Goal: Task Accomplishment & Management: Manage account settings

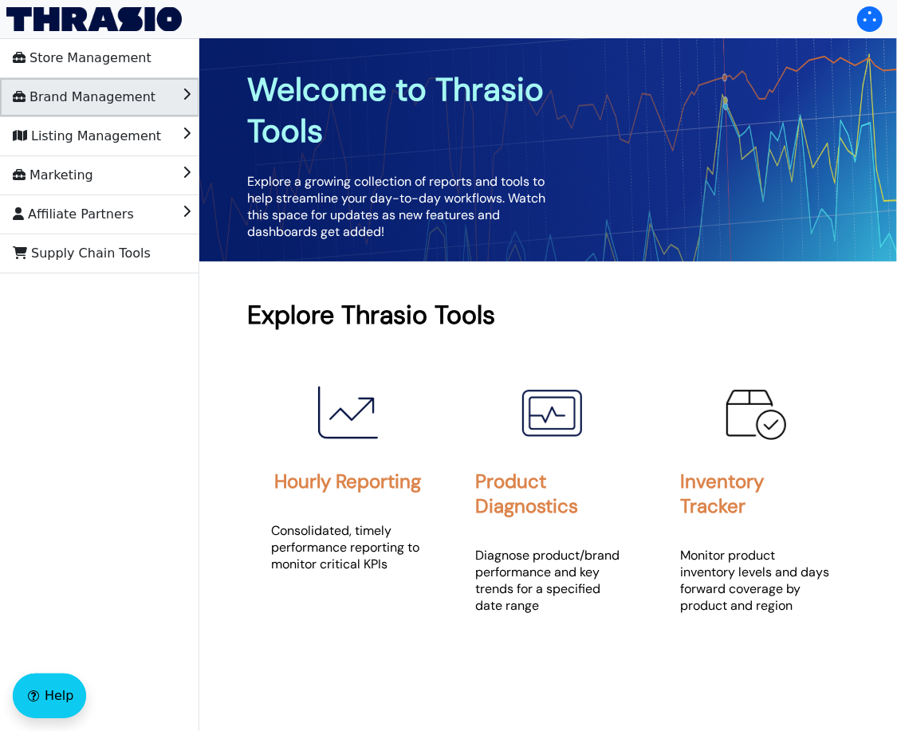
click at [88, 100] on span "Brand Management" at bounding box center [84, 98] width 143 height 26
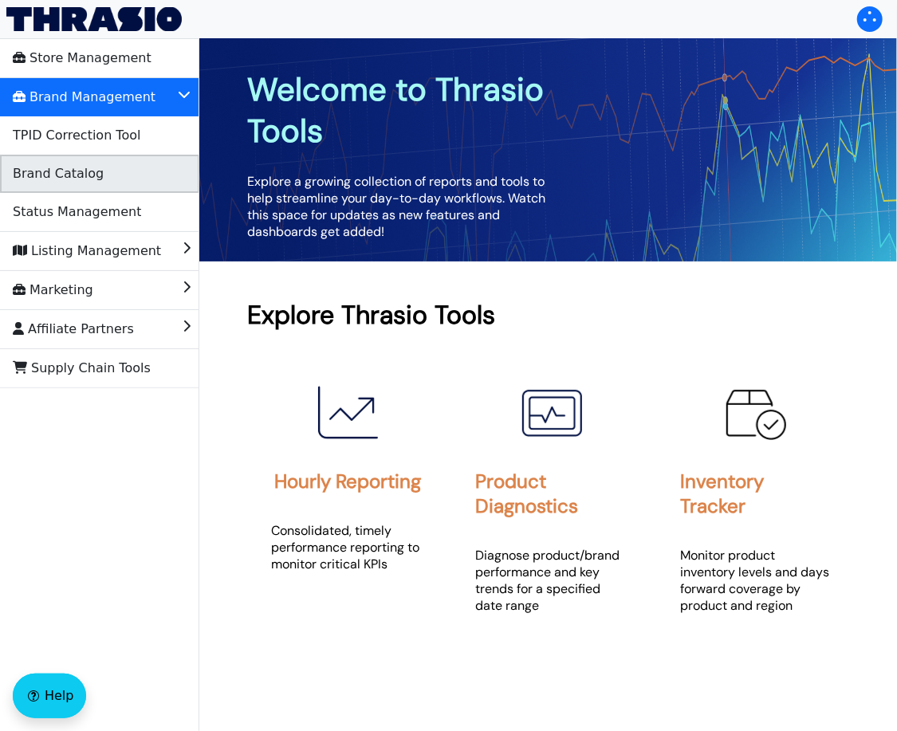
click at [94, 166] on span "Brand Catalog" at bounding box center [58, 174] width 91 height 26
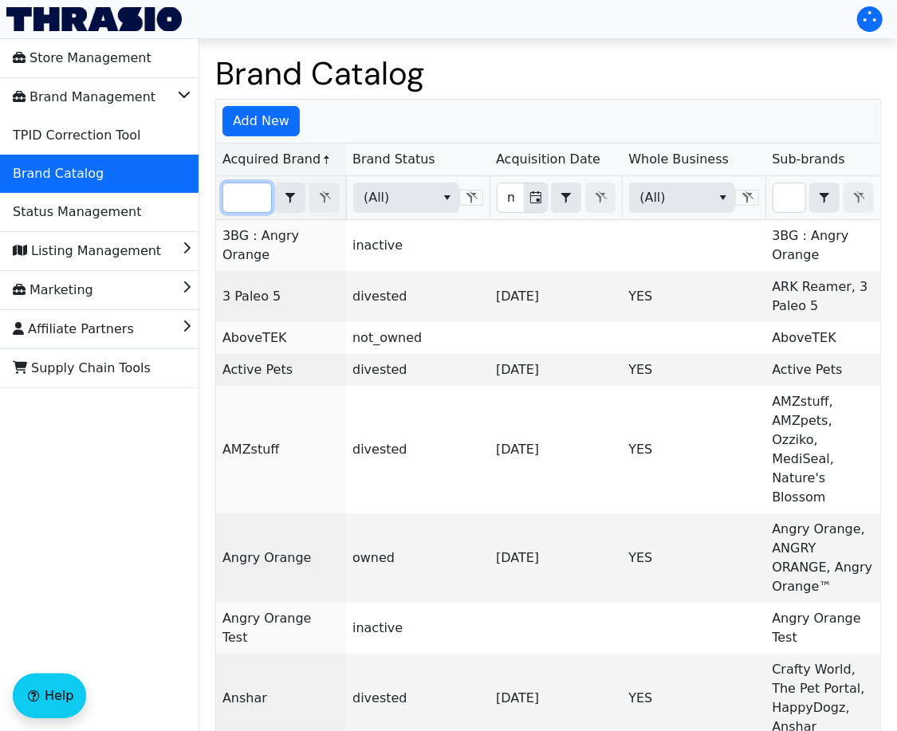
click at [237, 195] on input "Filter" at bounding box center [247, 197] width 48 height 29
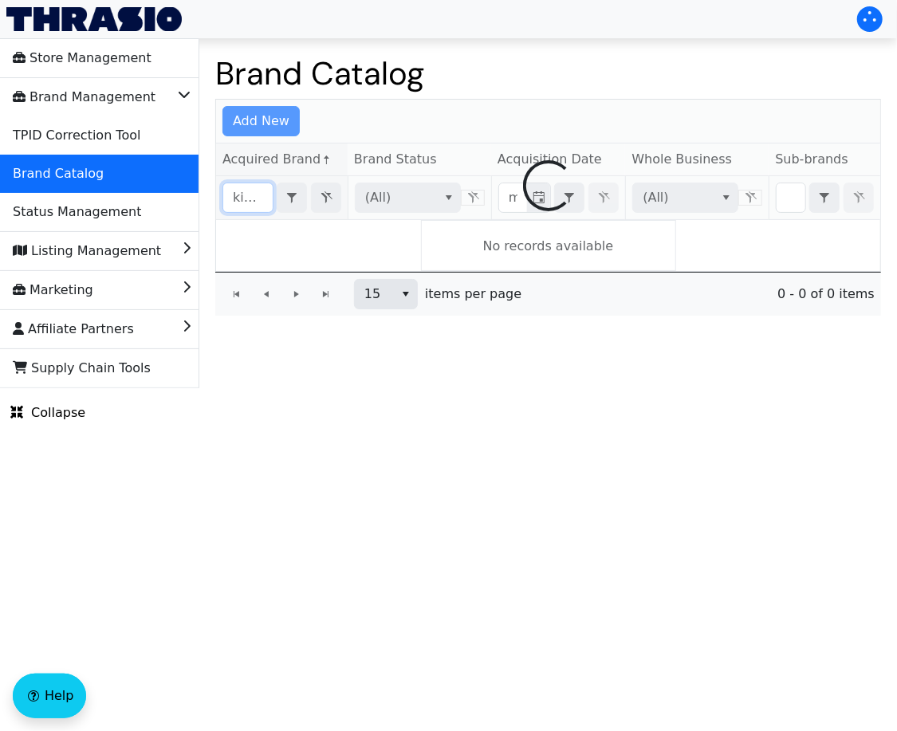
scroll to position [0, 2]
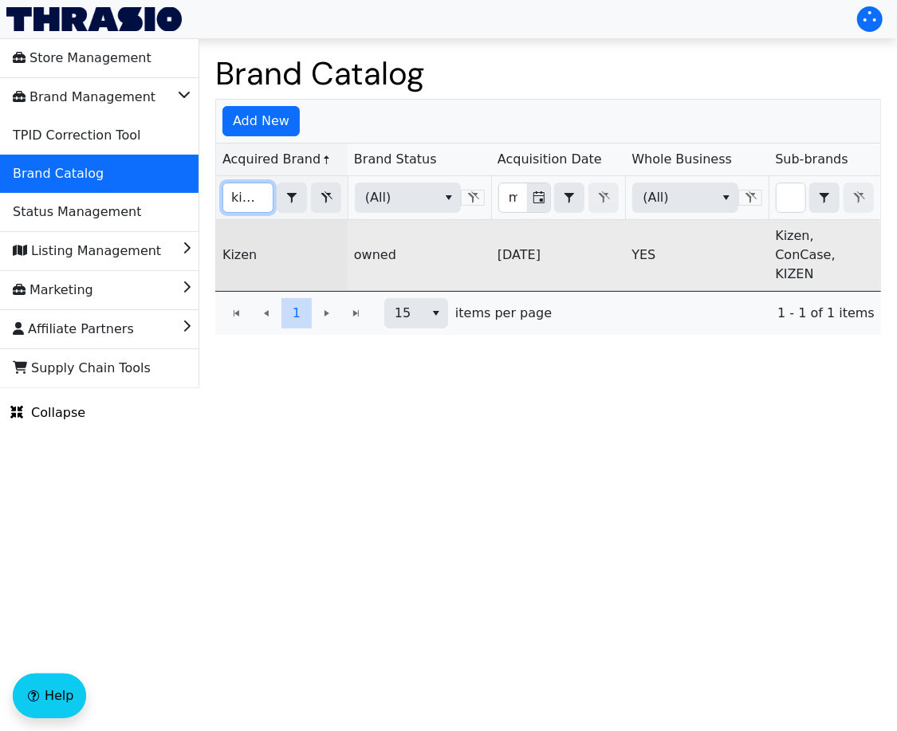
type input "kizen"
click at [238, 247] on link "Kizen" at bounding box center [239, 254] width 34 height 15
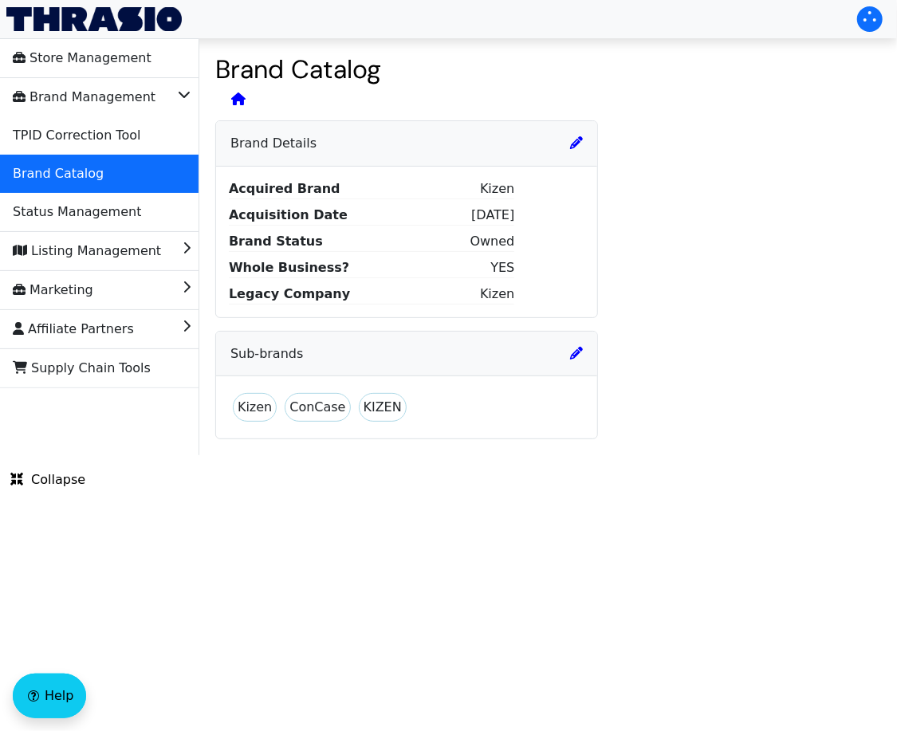
click at [572, 155] on div "Brand Details" at bounding box center [406, 143] width 381 height 45
click at [575, 146] on icon at bounding box center [576, 142] width 13 height 13
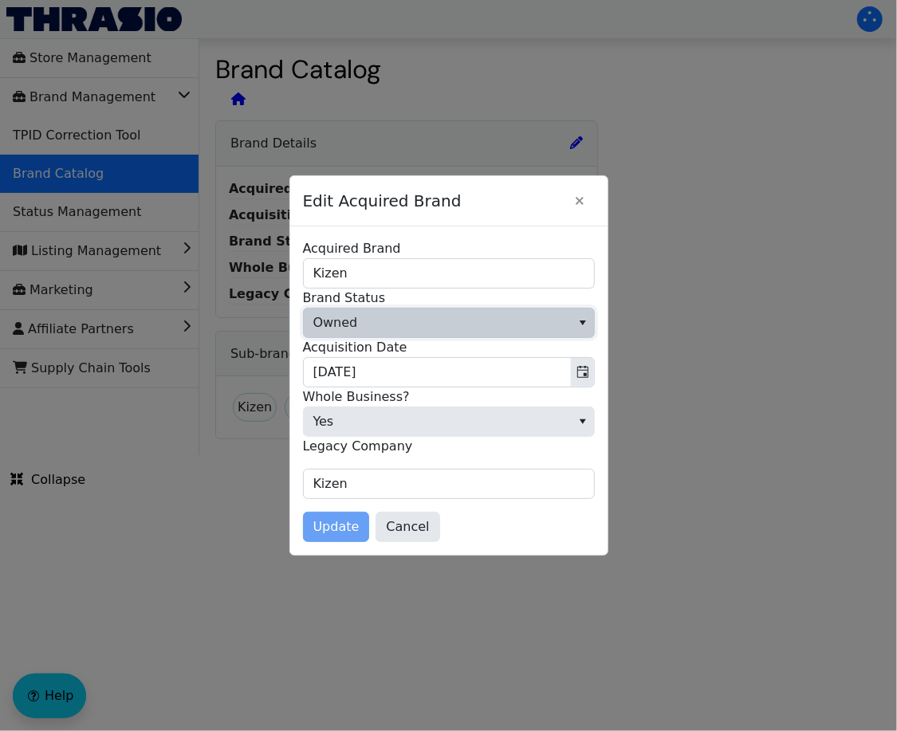
click at [500, 335] on span "Owned" at bounding box center [437, 323] width 267 height 29
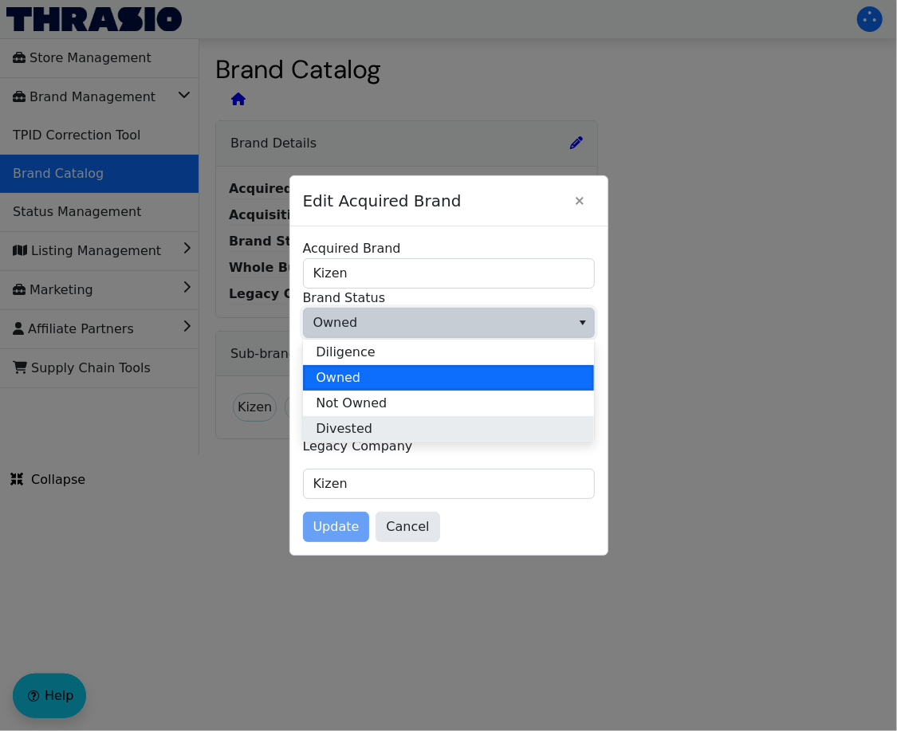
click at [474, 432] on li "Divested" at bounding box center [448, 429] width 291 height 26
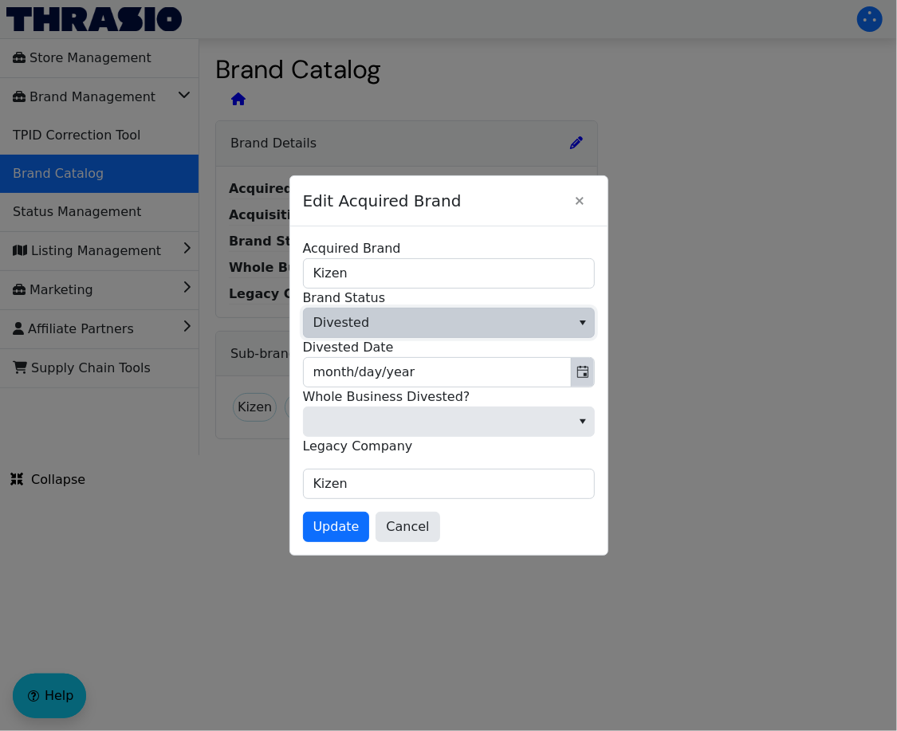
click at [588, 368] on icon "Toggle calendar" at bounding box center [582, 372] width 11 height 12
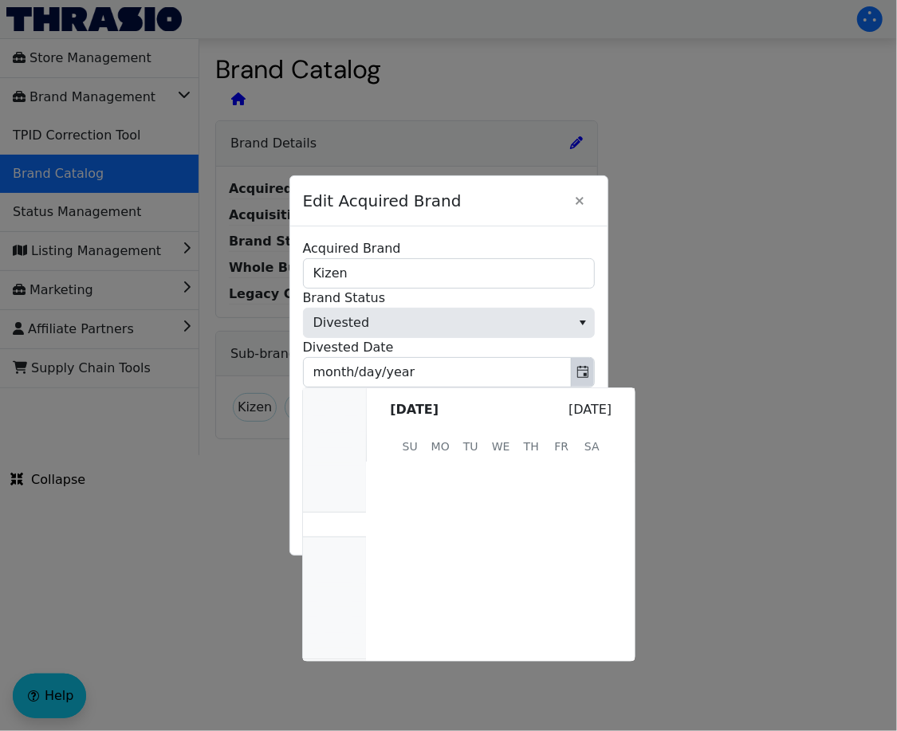
scroll to position [320008, 0]
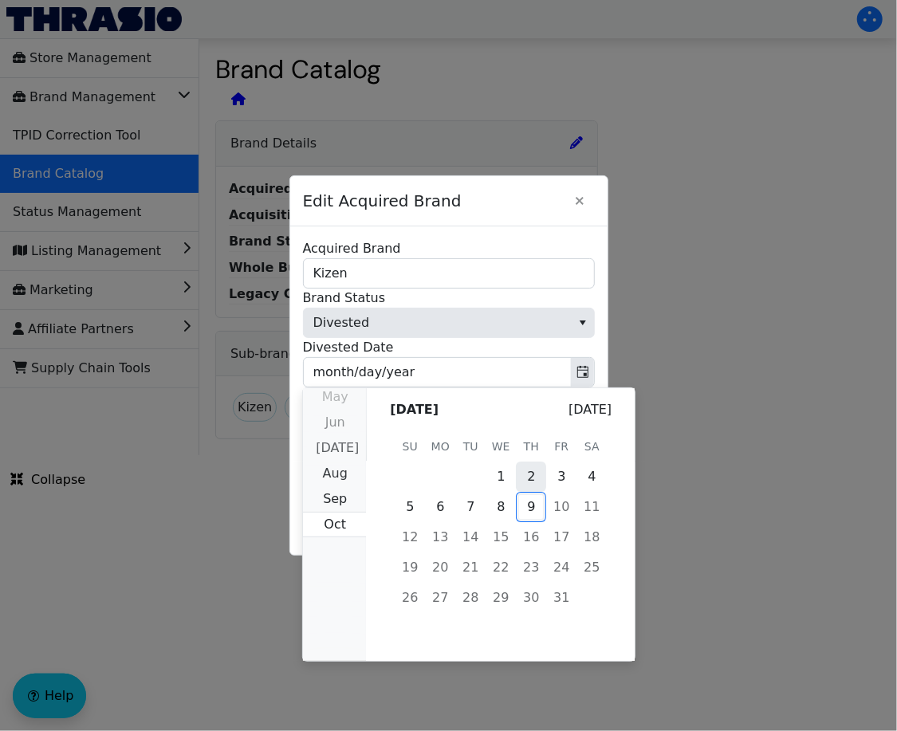
click at [541, 480] on span "2" at bounding box center [531, 477] width 30 height 30
type input "[DATE]"
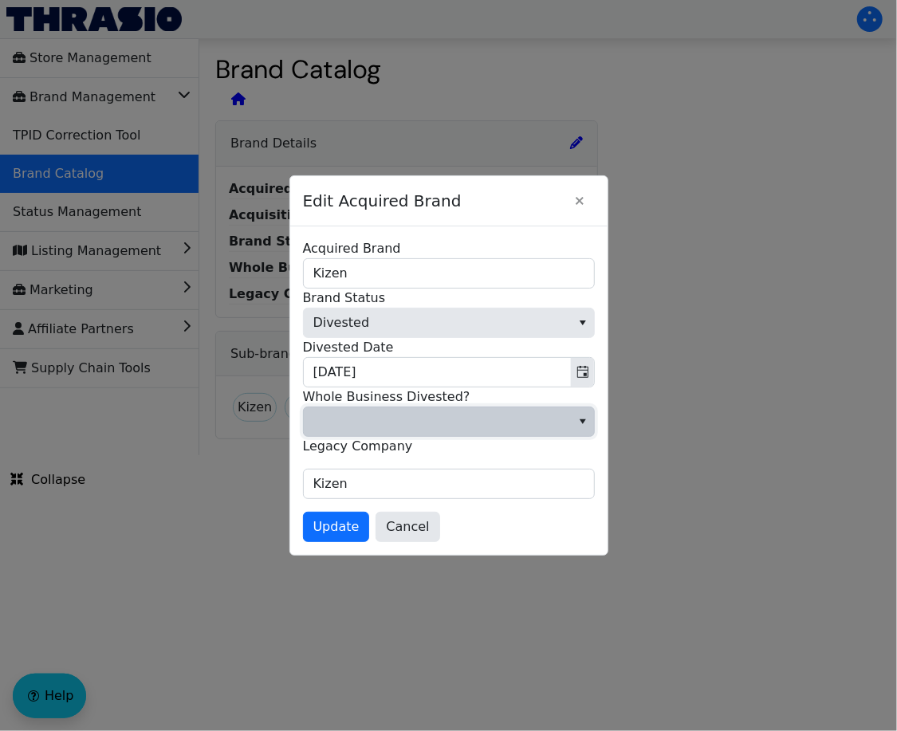
click at [453, 419] on span at bounding box center [437, 421] width 248 height 19
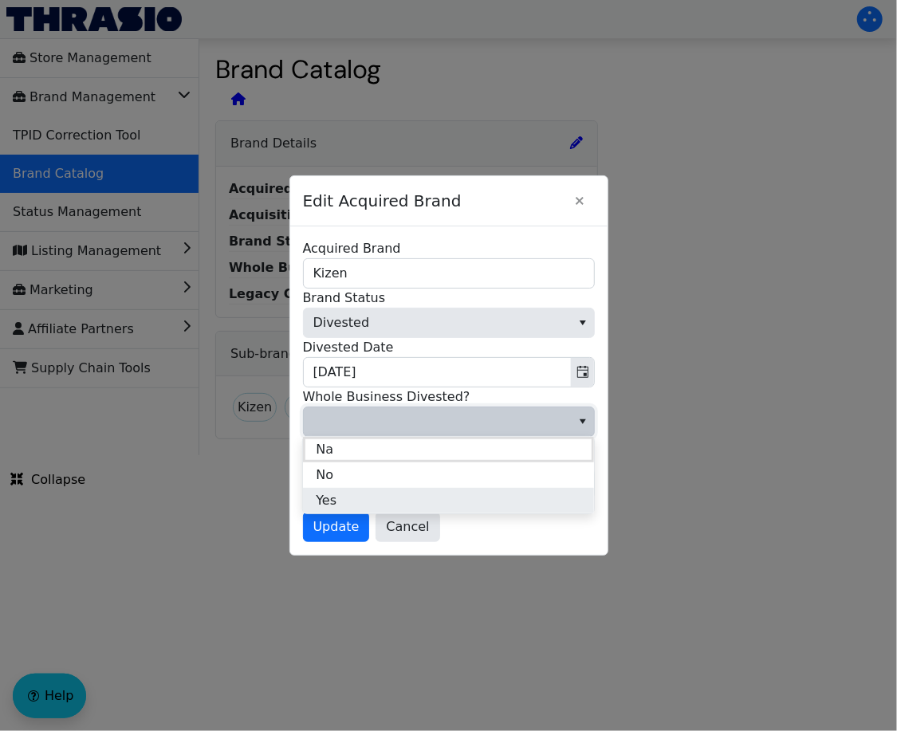
click at [436, 497] on li "Yes" at bounding box center [448, 501] width 291 height 26
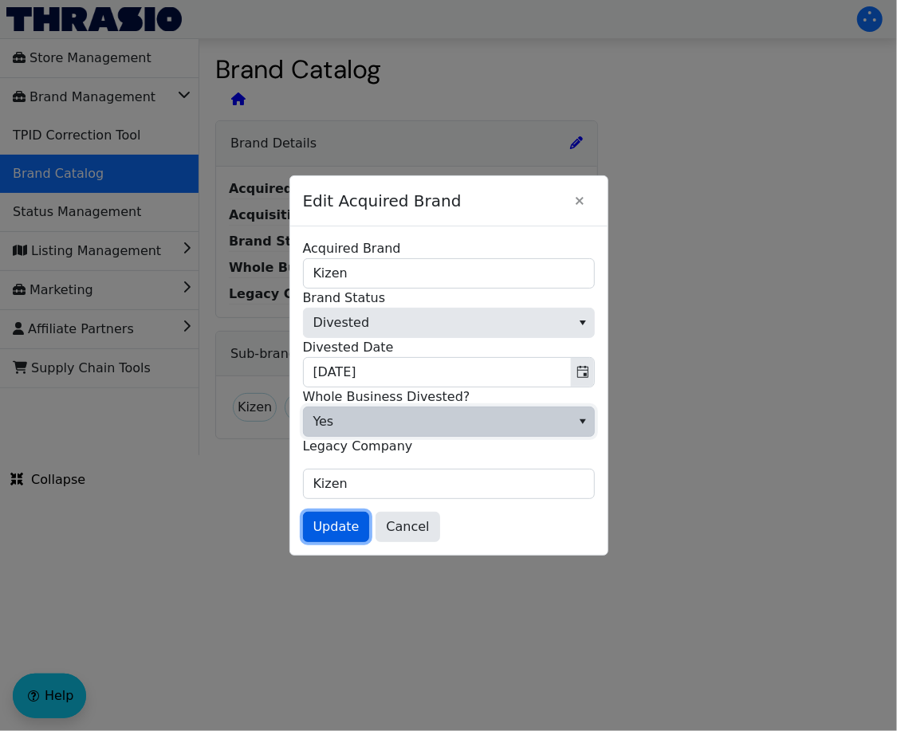
click at [324, 530] on span "Update" at bounding box center [336, 526] width 46 height 19
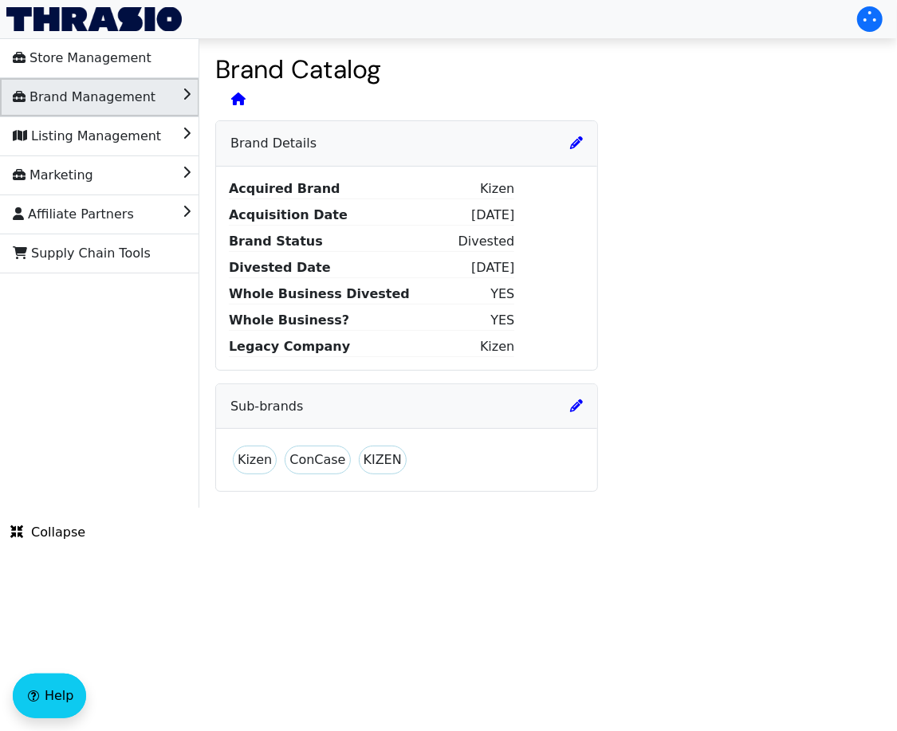
click at [96, 97] on span "Brand Management" at bounding box center [84, 98] width 143 height 26
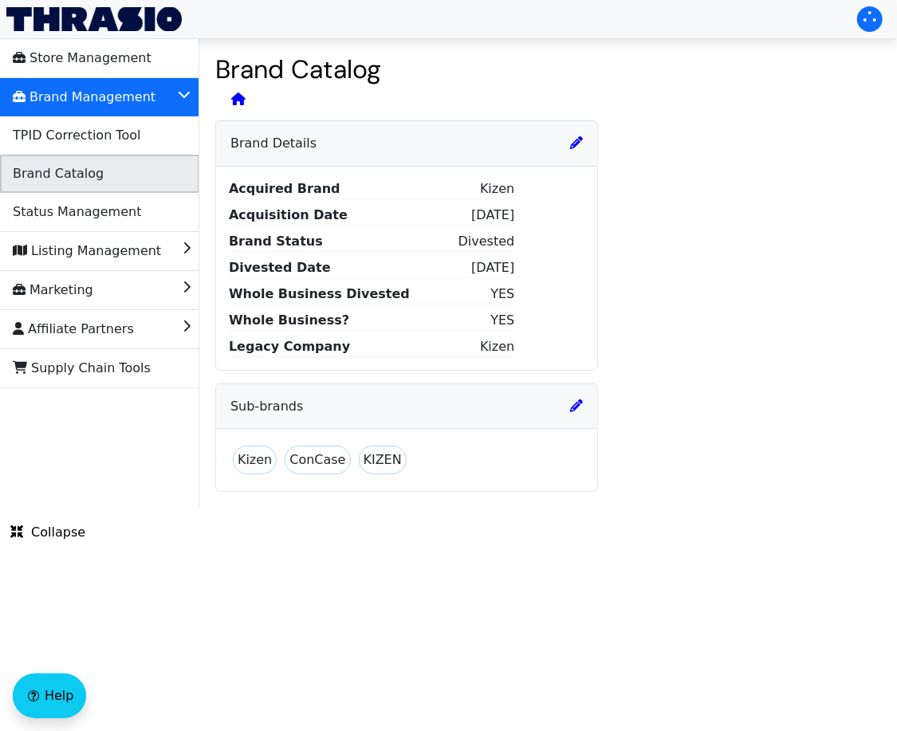
click at [93, 179] on span "Brand Catalog" at bounding box center [58, 174] width 91 height 26
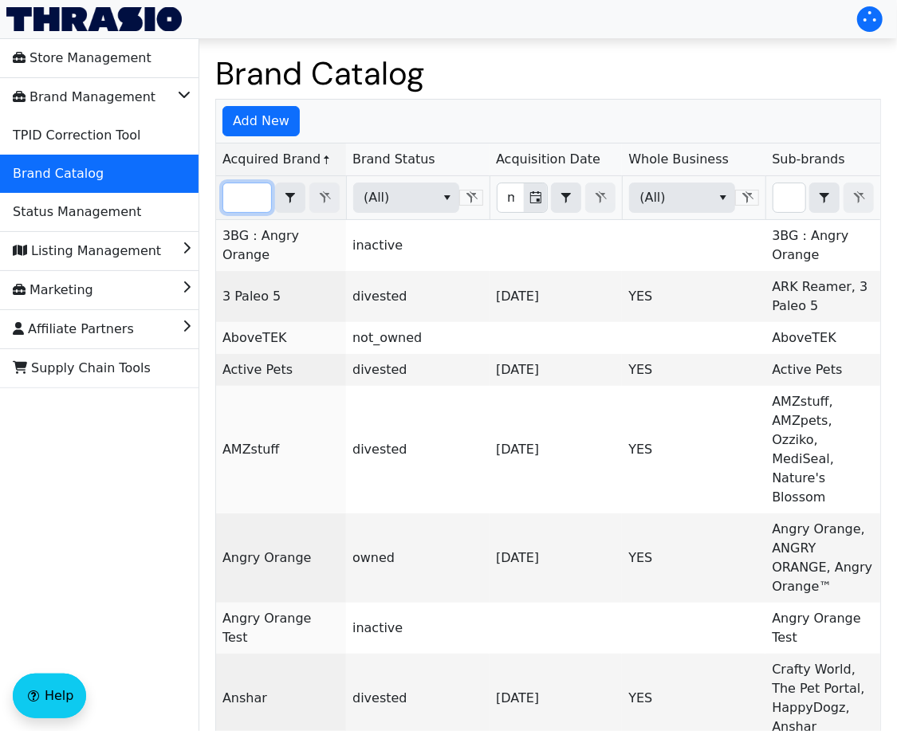
click at [251, 199] on input "Filter" at bounding box center [247, 197] width 48 height 29
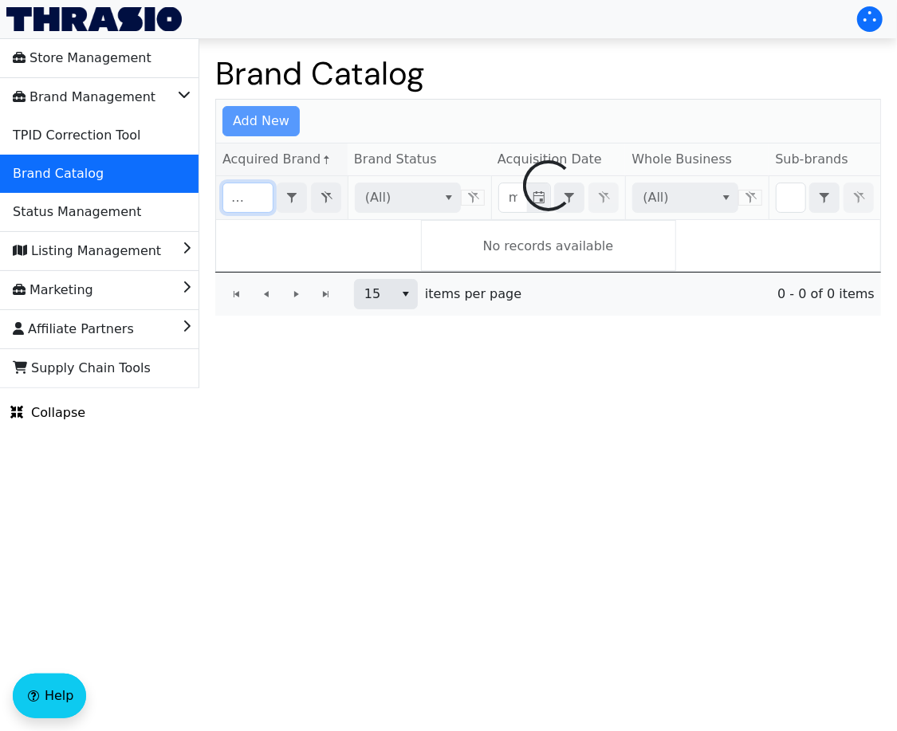
scroll to position [0, 22]
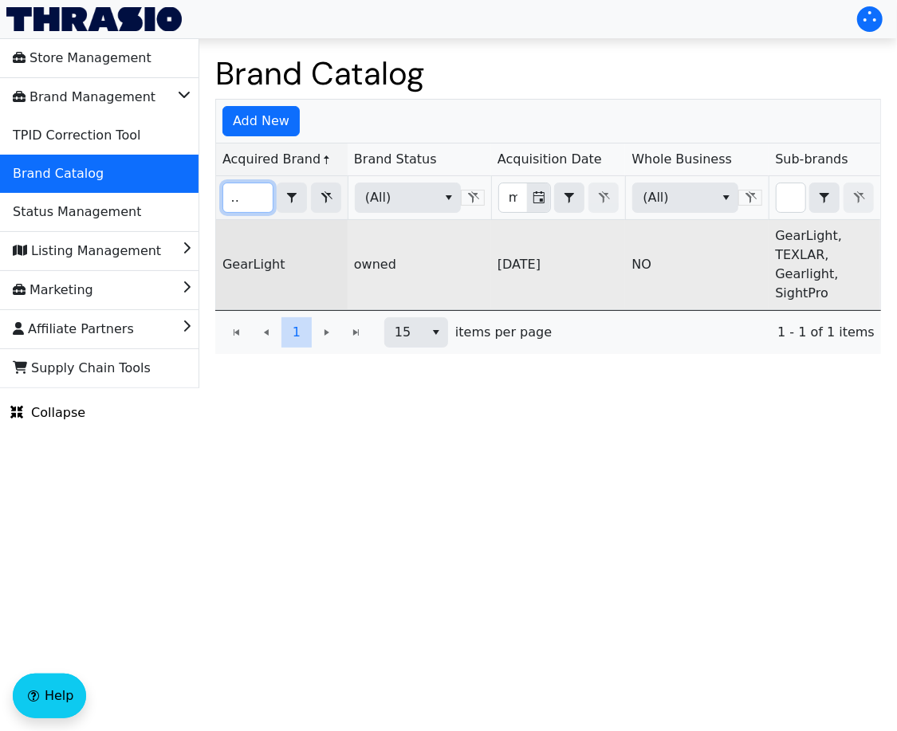
type input "gearlight"
click at [261, 273] on td "GearLight" at bounding box center [282, 264] width 132 height 89
click at [261, 265] on link "GearLight" at bounding box center [253, 264] width 63 height 15
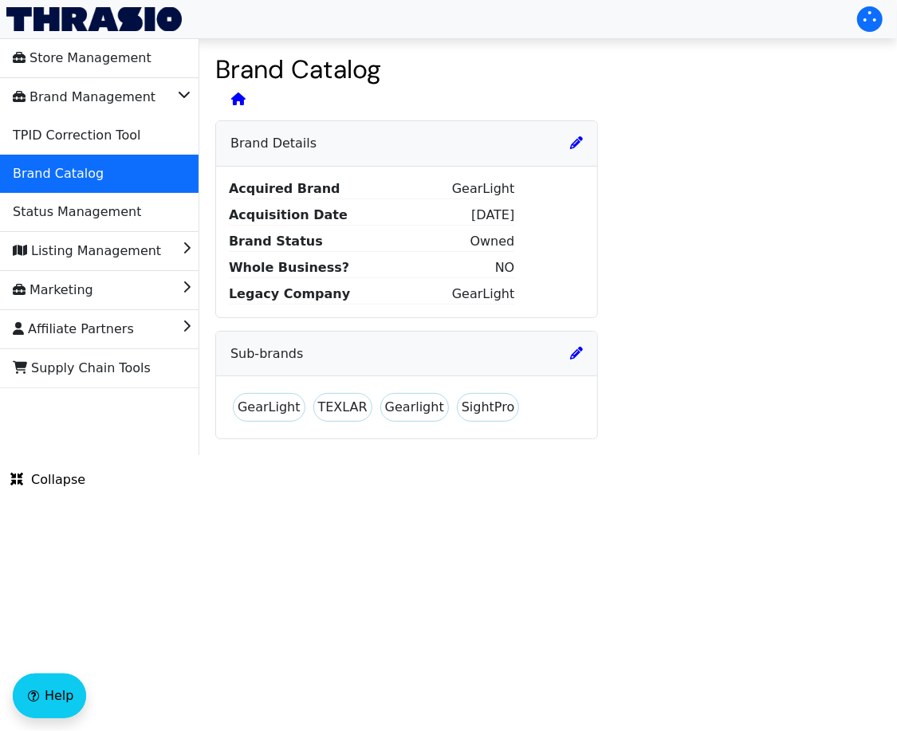
click at [571, 147] on icon at bounding box center [576, 142] width 13 height 13
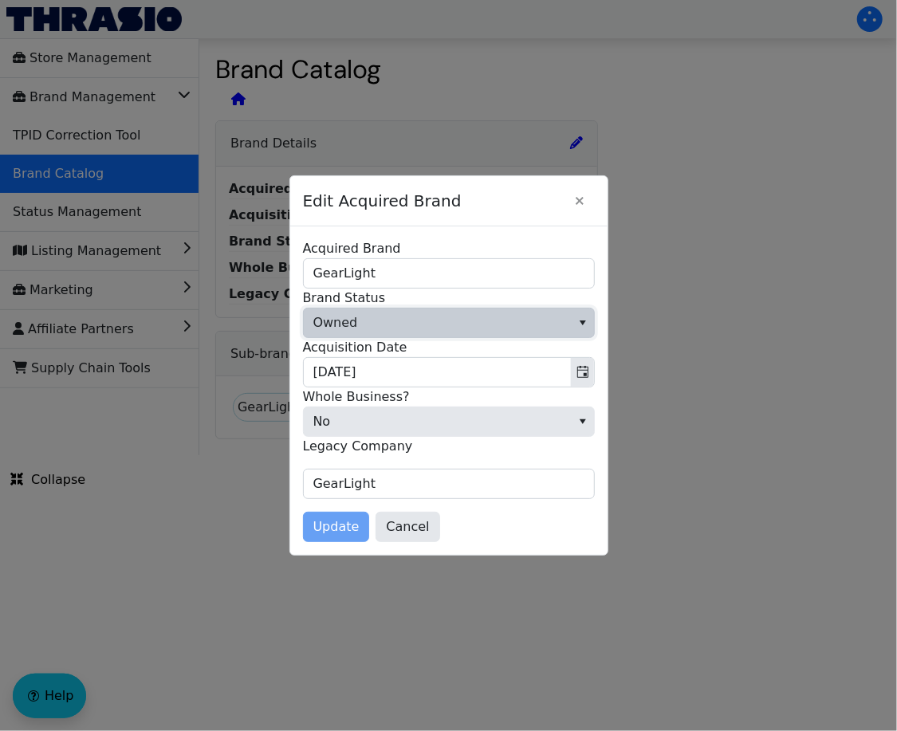
click at [522, 317] on span "Owned" at bounding box center [437, 323] width 267 height 29
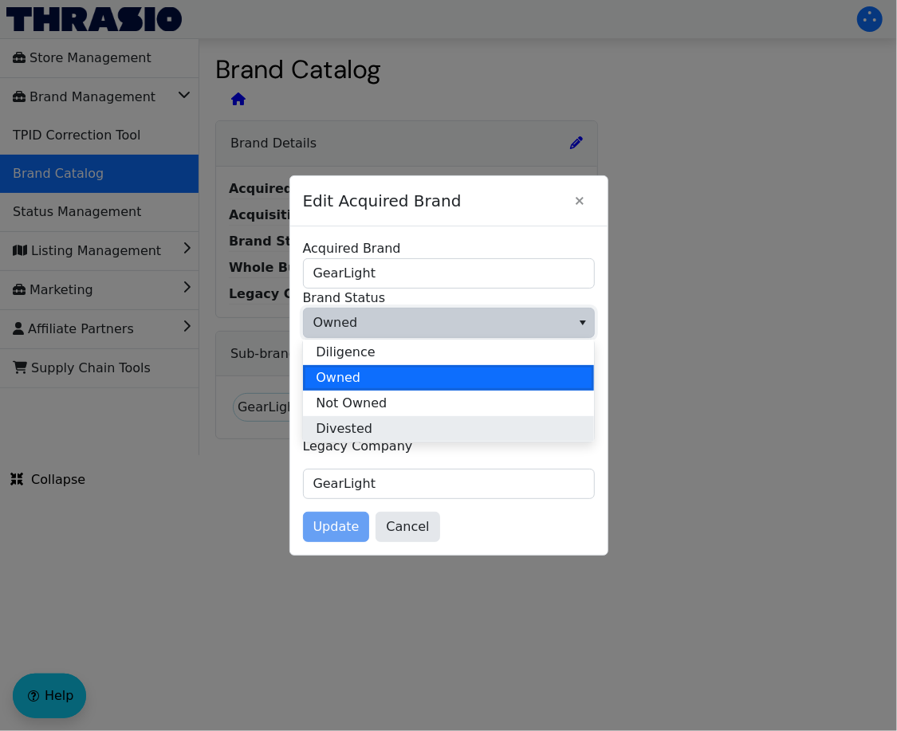
click at [477, 420] on li "Divested" at bounding box center [448, 429] width 291 height 26
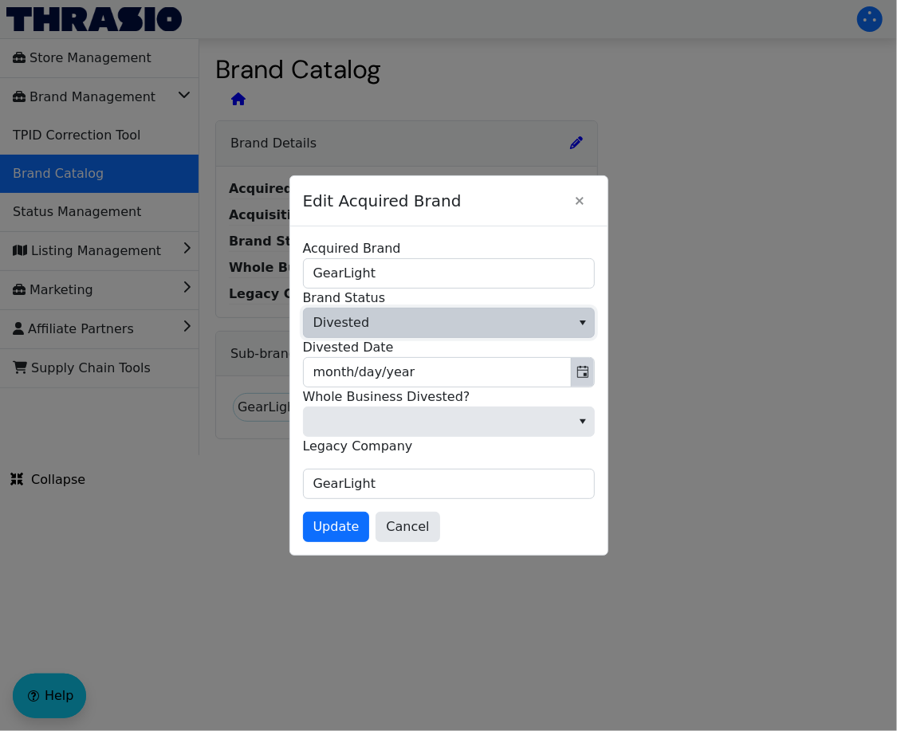
click at [582, 364] on span "Toggle calendar" at bounding box center [582, 372] width 13 height 19
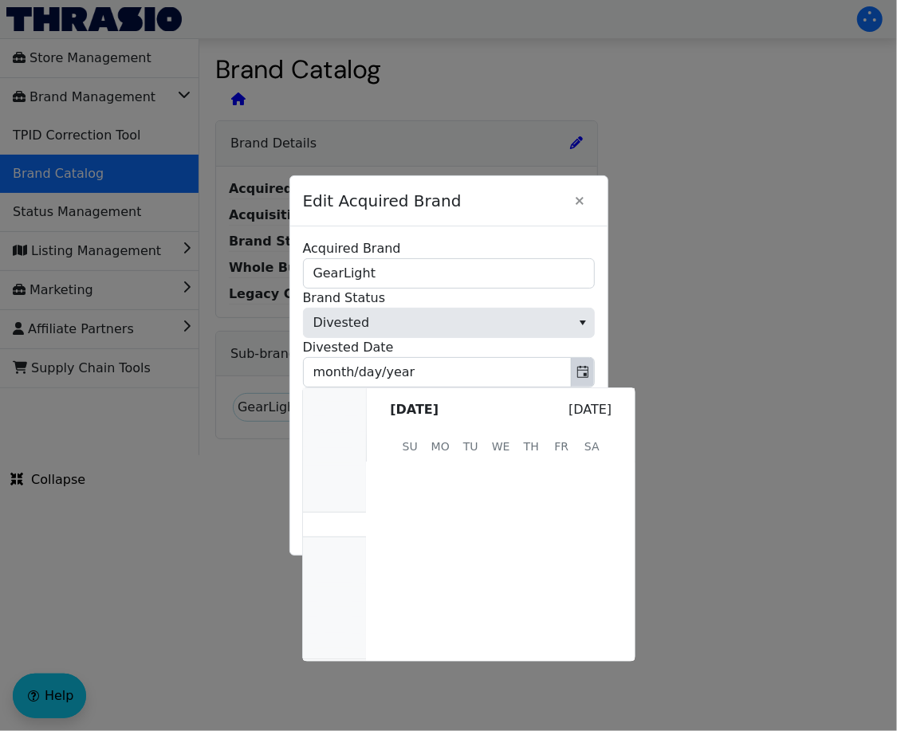
scroll to position [320008, 0]
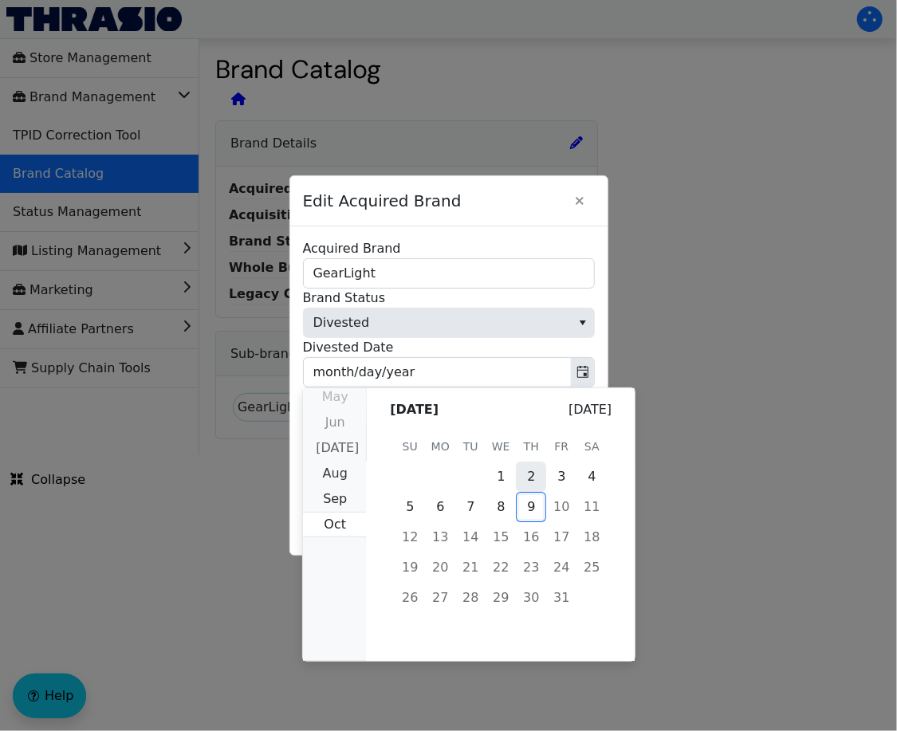
click at [534, 469] on span "2" at bounding box center [531, 477] width 30 height 30
type input "[DATE]"
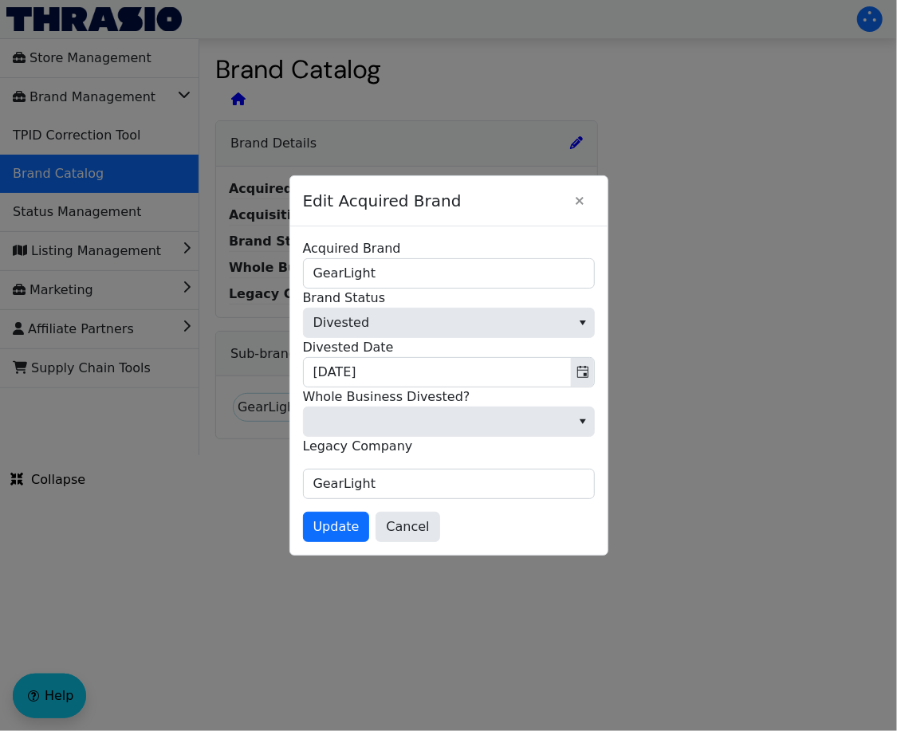
click at [541, 405] on div "Whole Business Divested?" at bounding box center [449, 411] width 292 height 49
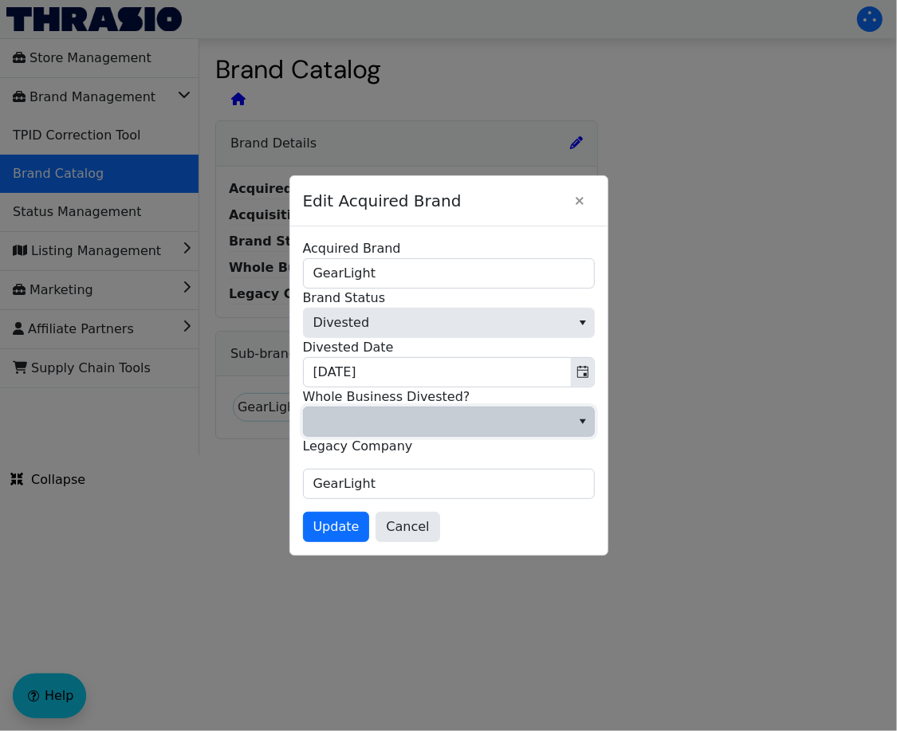
click at [541, 418] on span at bounding box center [437, 421] width 248 height 19
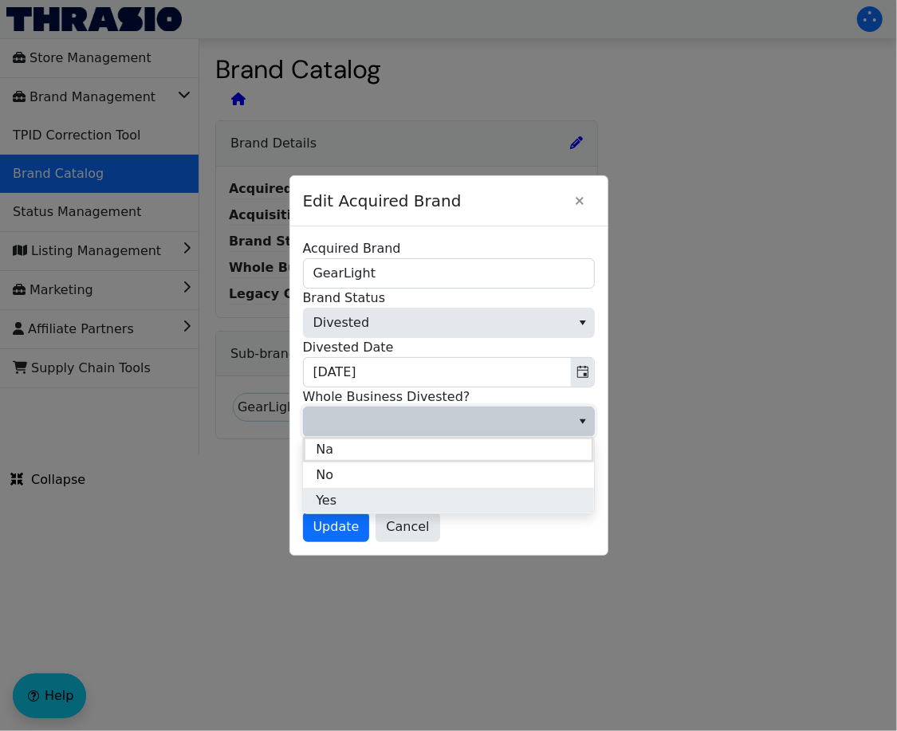
click at [496, 493] on li "Yes" at bounding box center [448, 501] width 291 height 26
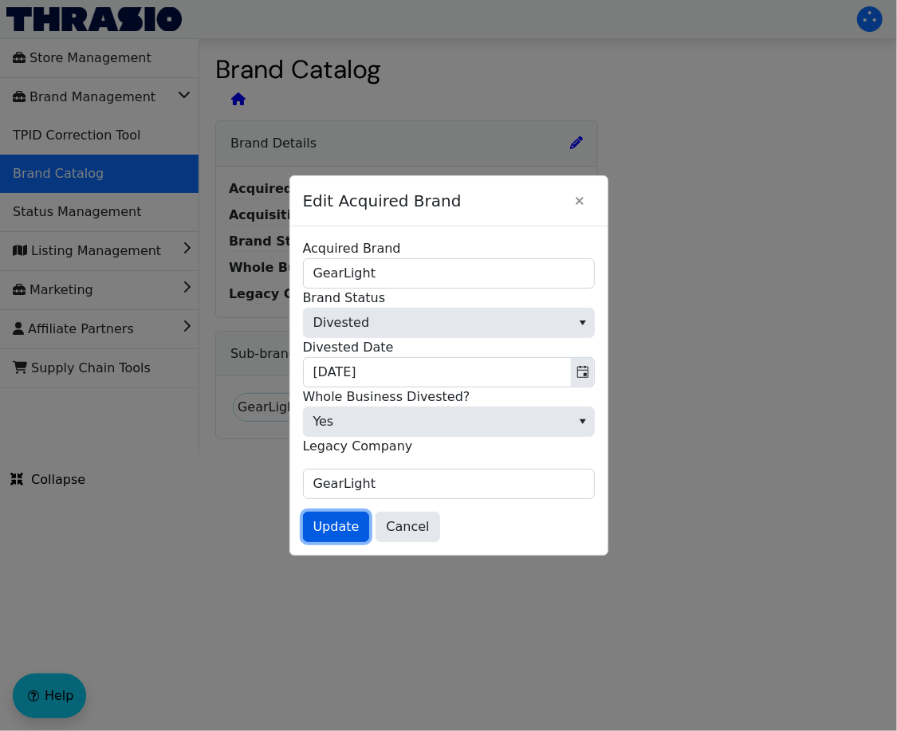
click at [327, 535] on button "Update" at bounding box center [336, 527] width 67 height 30
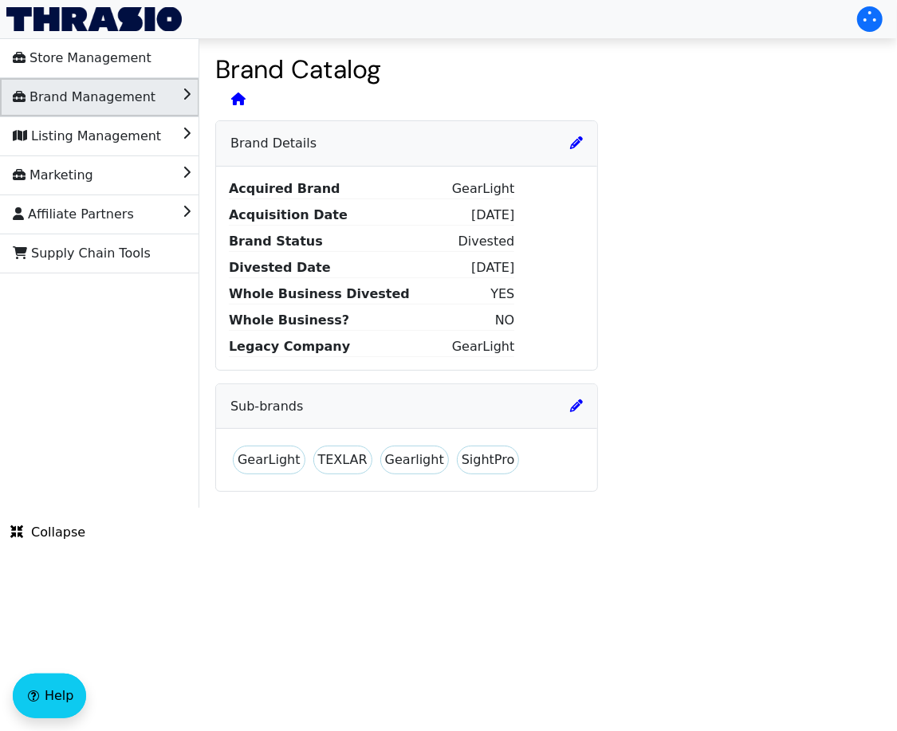
click at [173, 90] on li "Brand Management" at bounding box center [99, 97] width 199 height 38
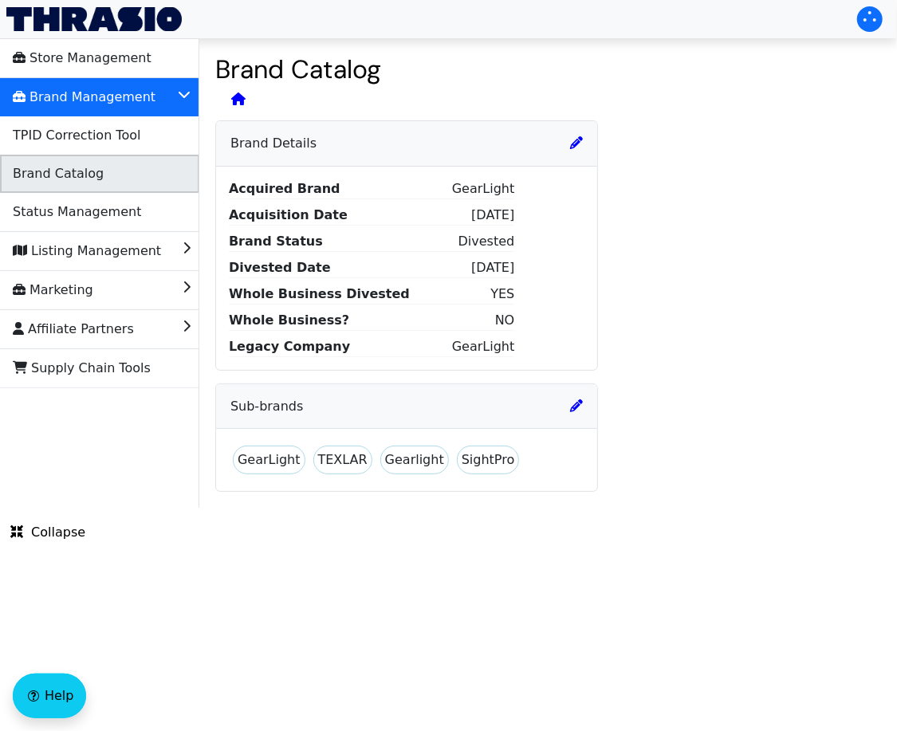
click at [138, 171] on li "Brand Catalog" at bounding box center [99, 174] width 199 height 38
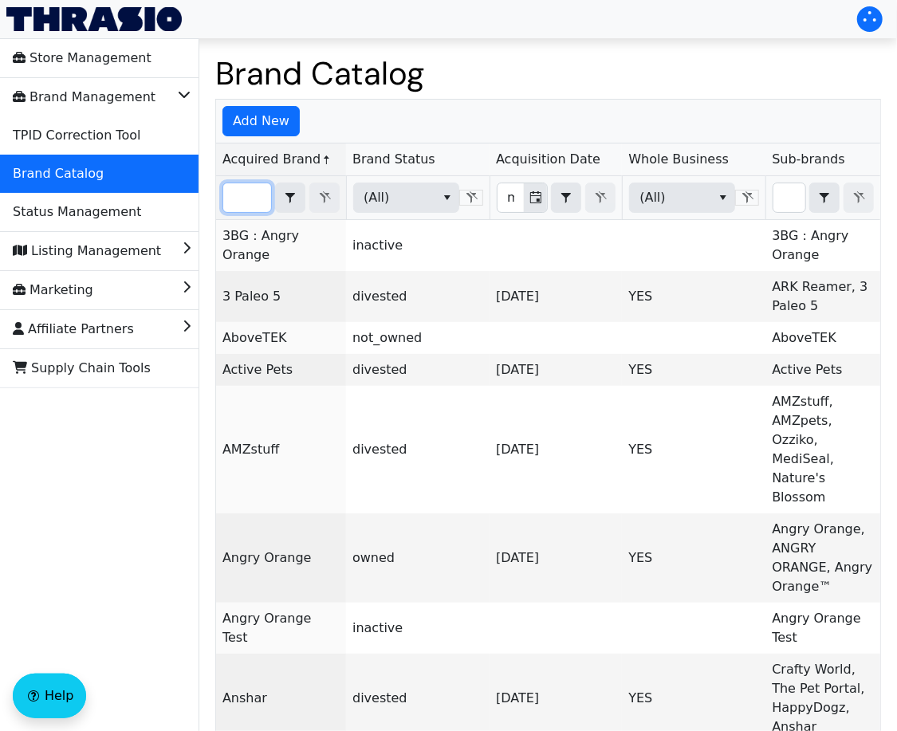
click at [251, 198] on input "Filter" at bounding box center [247, 197] width 48 height 29
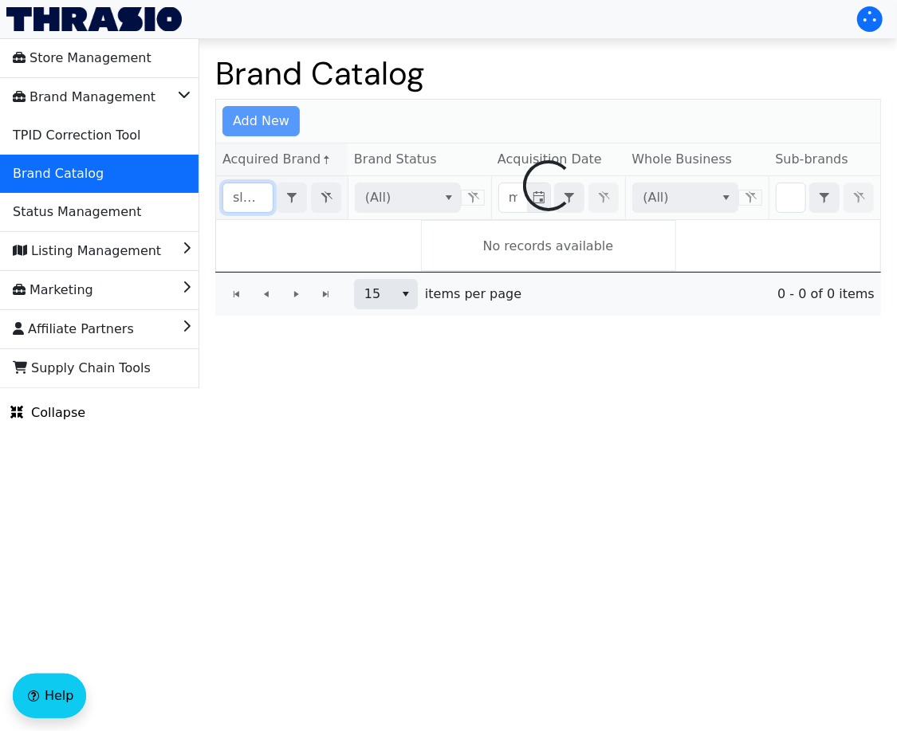
scroll to position [0, 2]
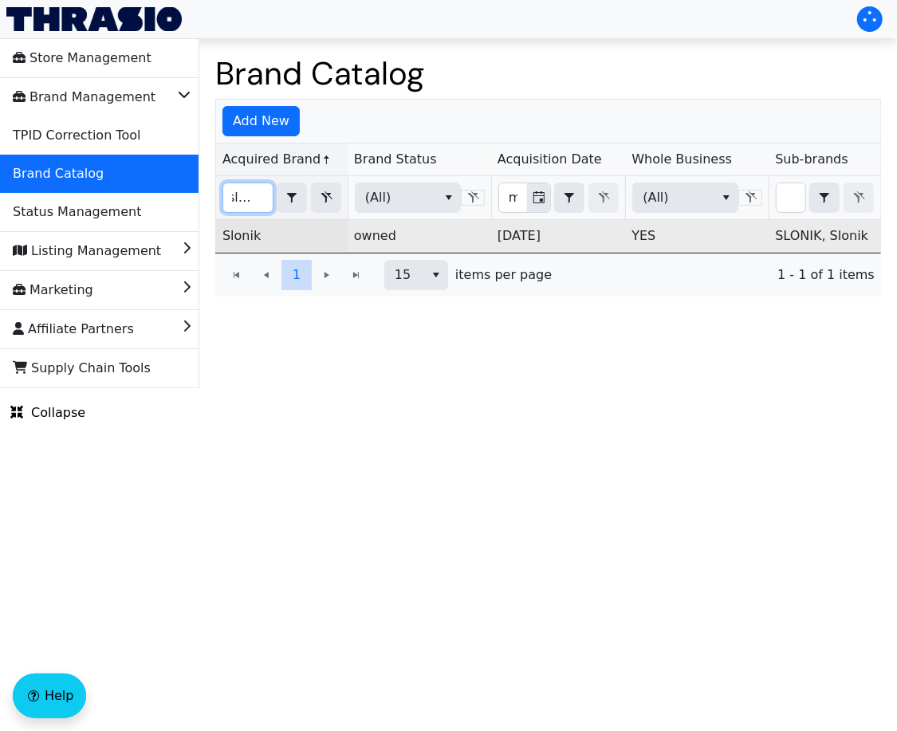
type input "slonik"
click at [231, 238] on link "Slonik" at bounding box center [241, 235] width 38 height 15
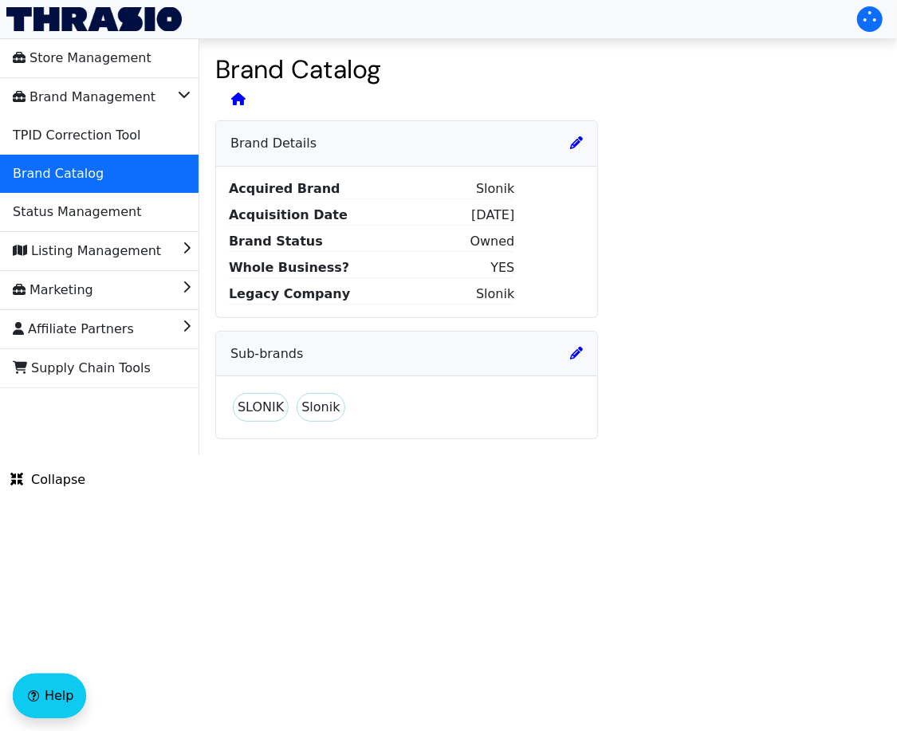
click at [563, 137] on h6 "Brand Details" at bounding box center [406, 143] width 352 height 15
click at [578, 141] on icon at bounding box center [576, 142] width 13 height 13
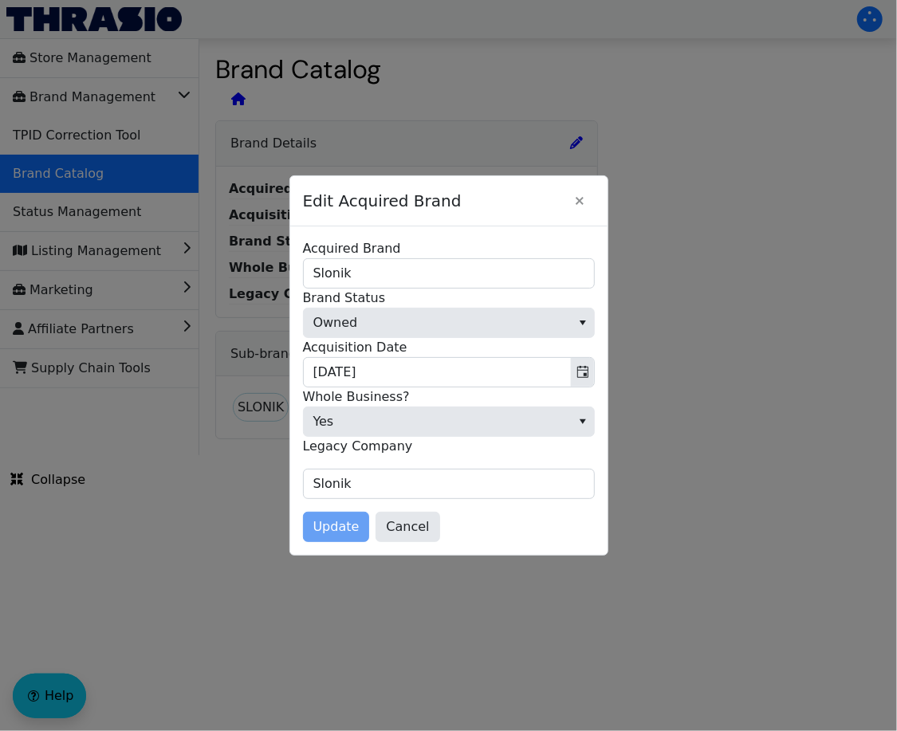
click at [466, 308] on div "Acquired Brand Slonik Brand Status Owned Acquisition Date 11/09/2021 Divested D…" at bounding box center [449, 369] width 292 height 260
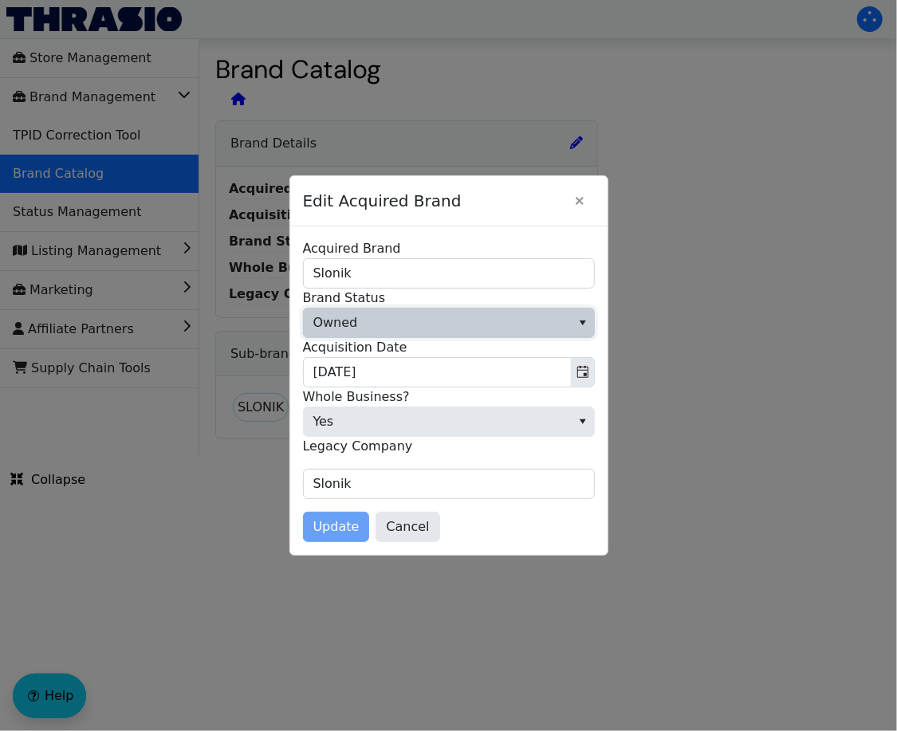
click at [466, 325] on span "Owned" at bounding box center [437, 323] width 267 height 29
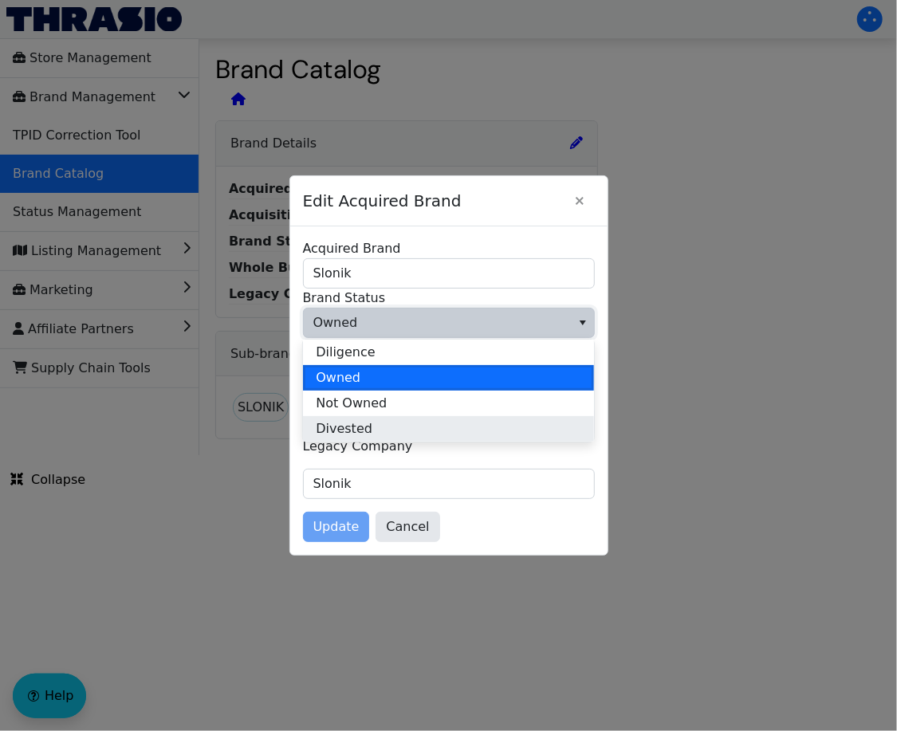
click at [440, 434] on li "Divested" at bounding box center [448, 429] width 291 height 26
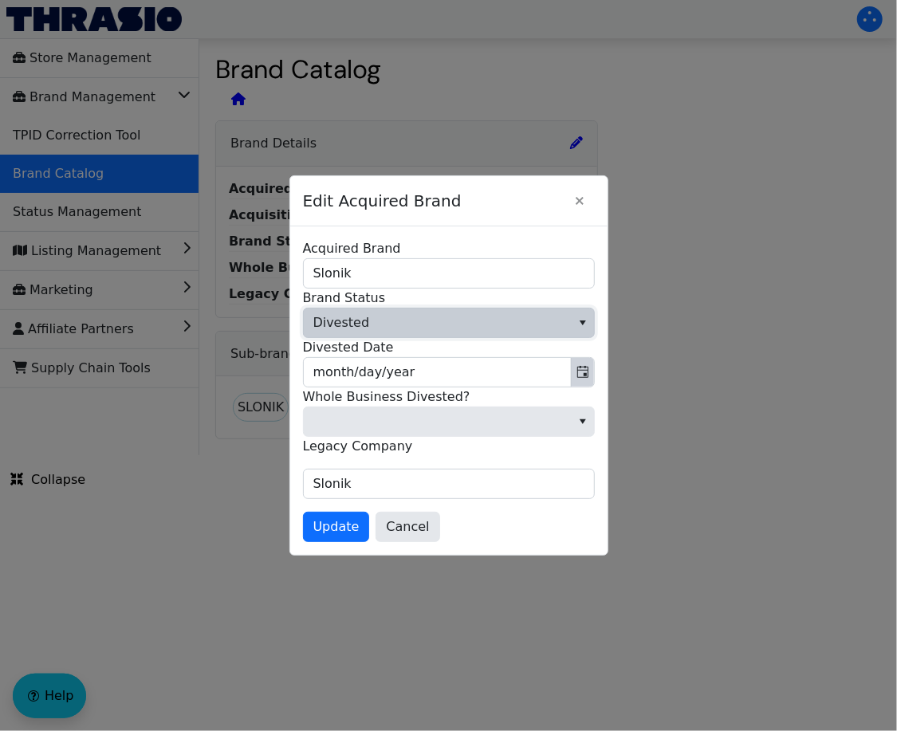
click at [579, 372] on icon "Toggle calendar" at bounding box center [582, 372] width 13 height 13
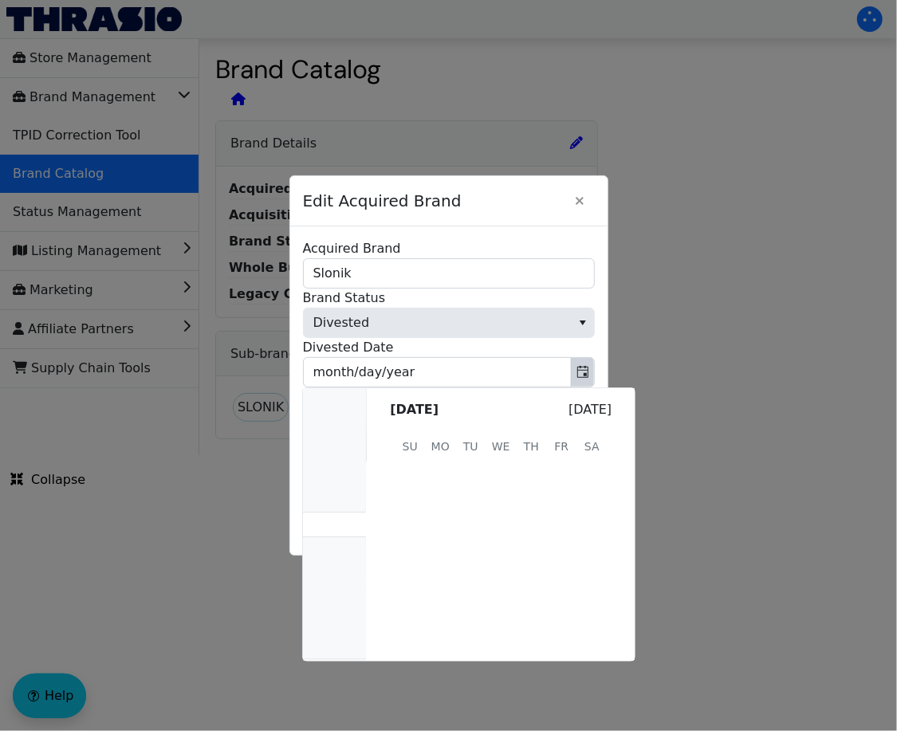
scroll to position [320008, 0]
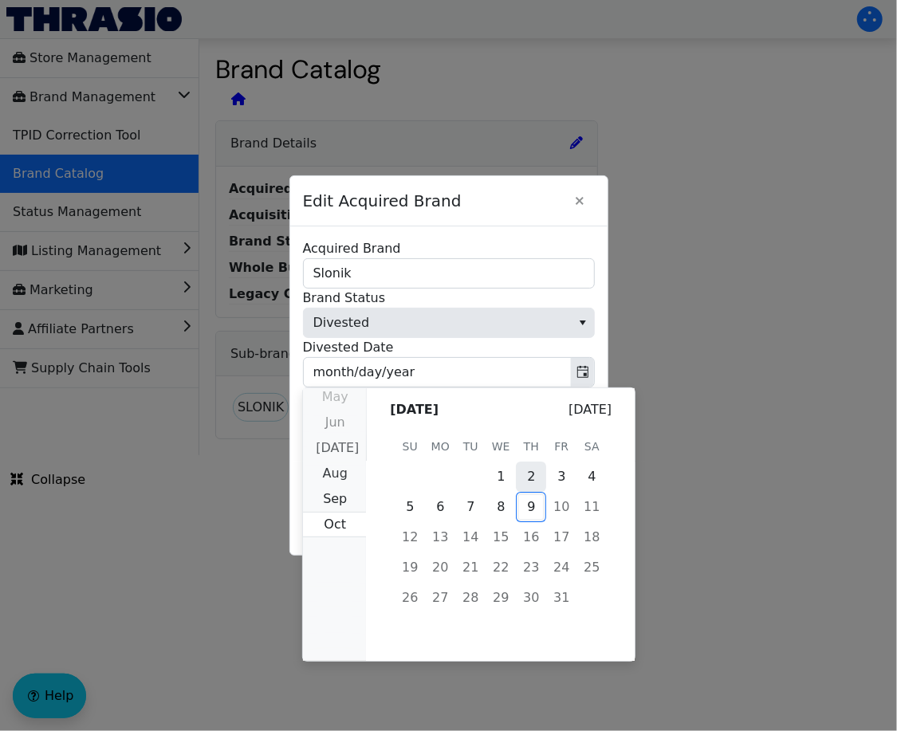
click at [539, 476] on span "2" at bounding box center [531, 477] width 30 height 30
type input "[DATE]"
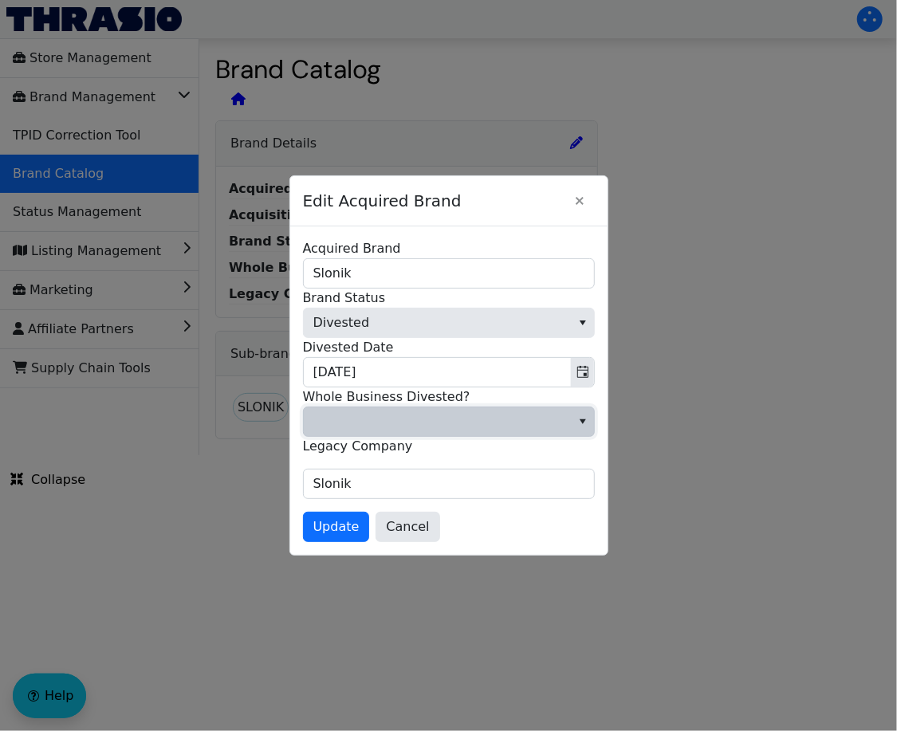
click at [475, 416] on span at bounding box center [437, 421] width 248 height 19
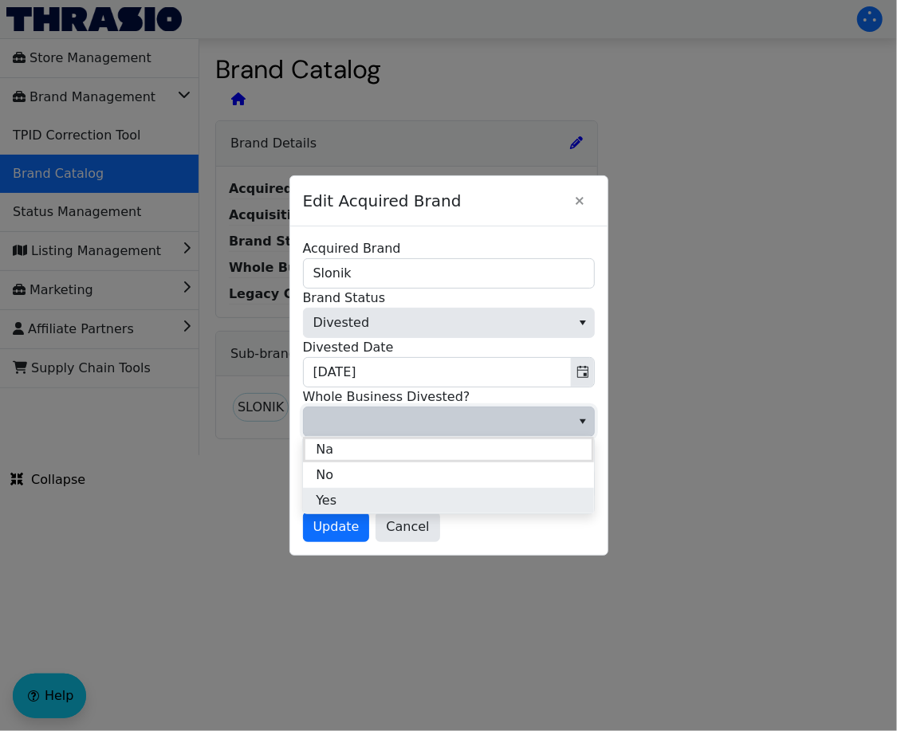
click at [381, 497] on li "Yes" at bounding box center [448, 501] width 291 height 26
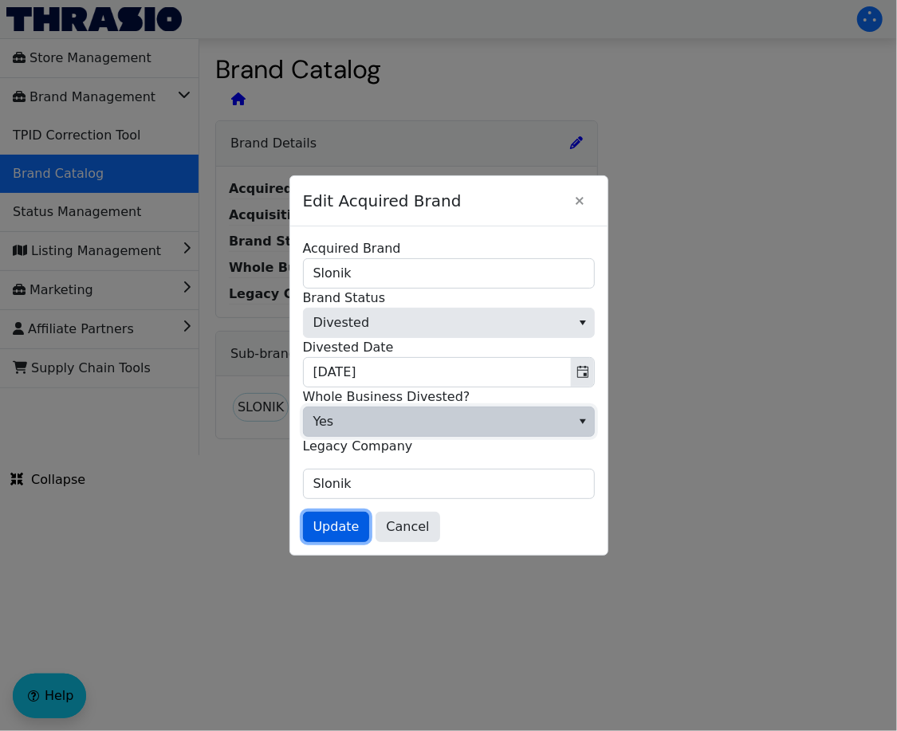
click at [328, 521] on span "Update" at bounding box center [336, 526] width 46 height 19
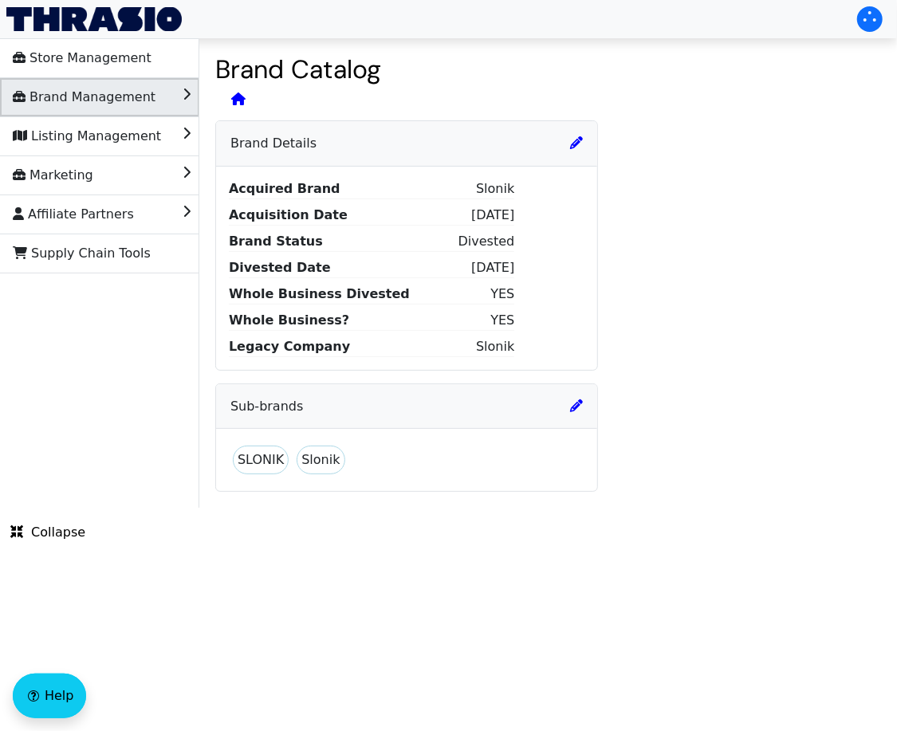
click at [93, 93] on span "Brand Management" at bounding box center [84, 98] width 143 height 26
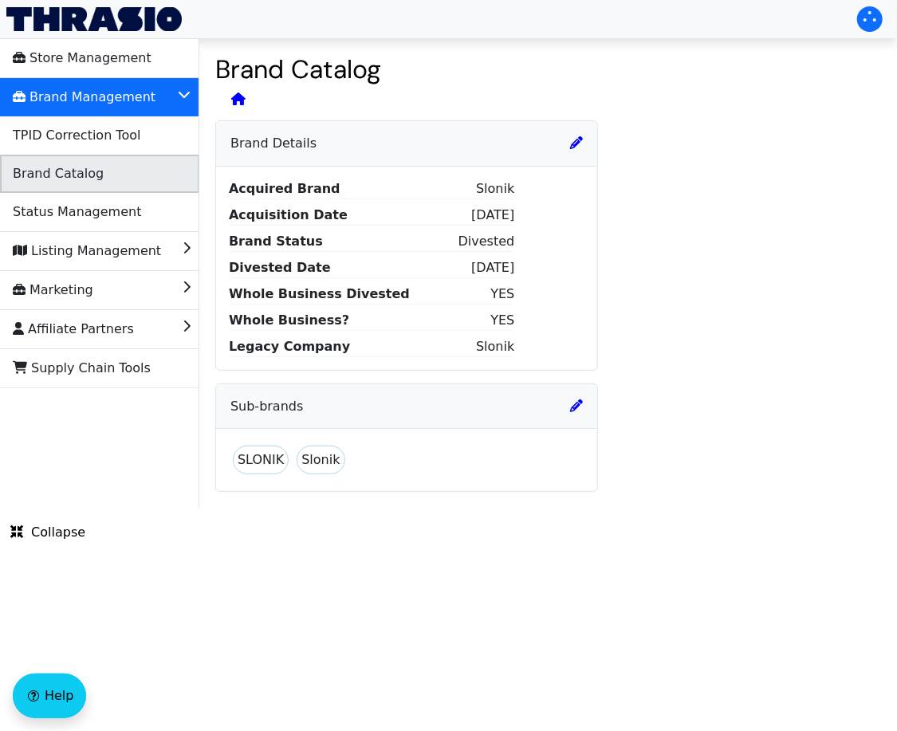
click at [92, 161] on span "Brand Catalog" at bounding box center [58, 174] width 91 height 26
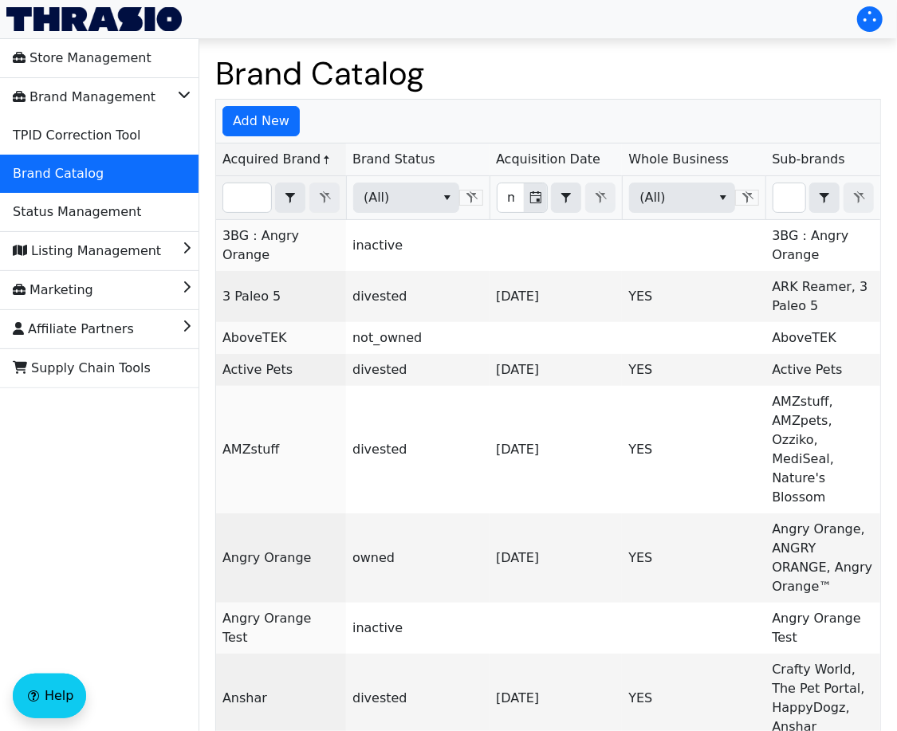
click at [249, 179] on th "Filter" at bounding box center [281, 198] width 130 height 44
click at [249, 191] on input "Filter" at bounding box center [247, 197] width 48 height 29
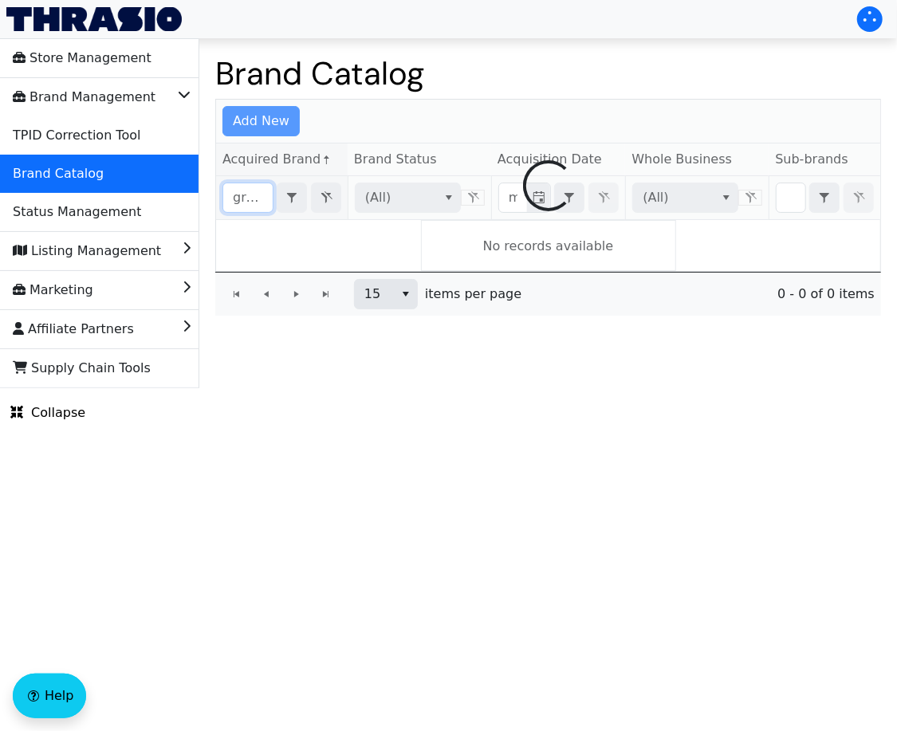
scroll to position [0, 5]
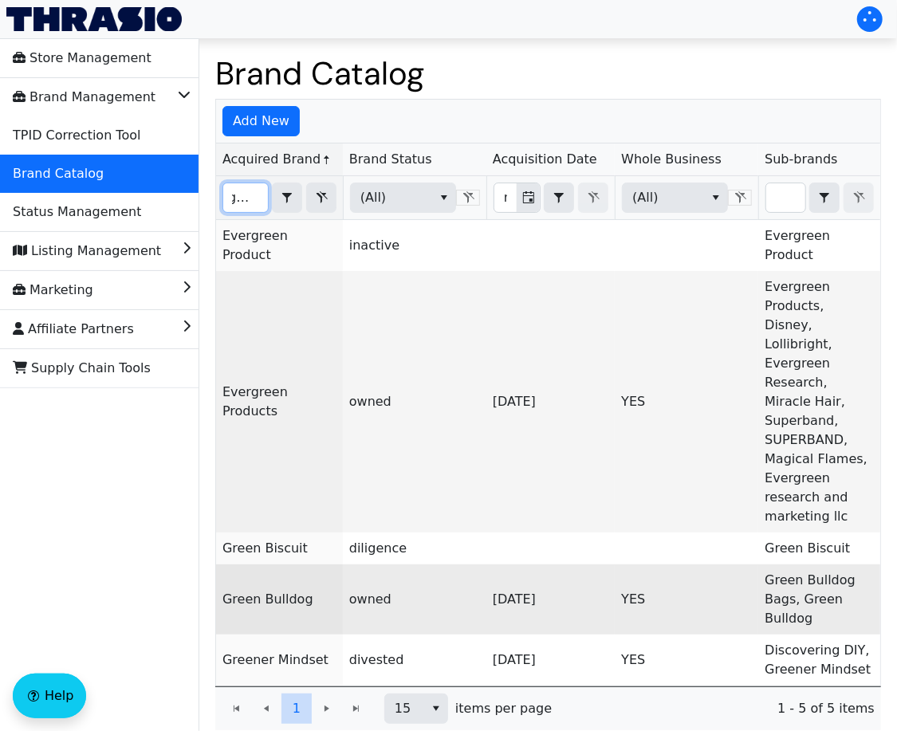
type input "green"
click at [277, 592] on link "Green Bulldog" at bounding box center [267, 599] width 91 height 15
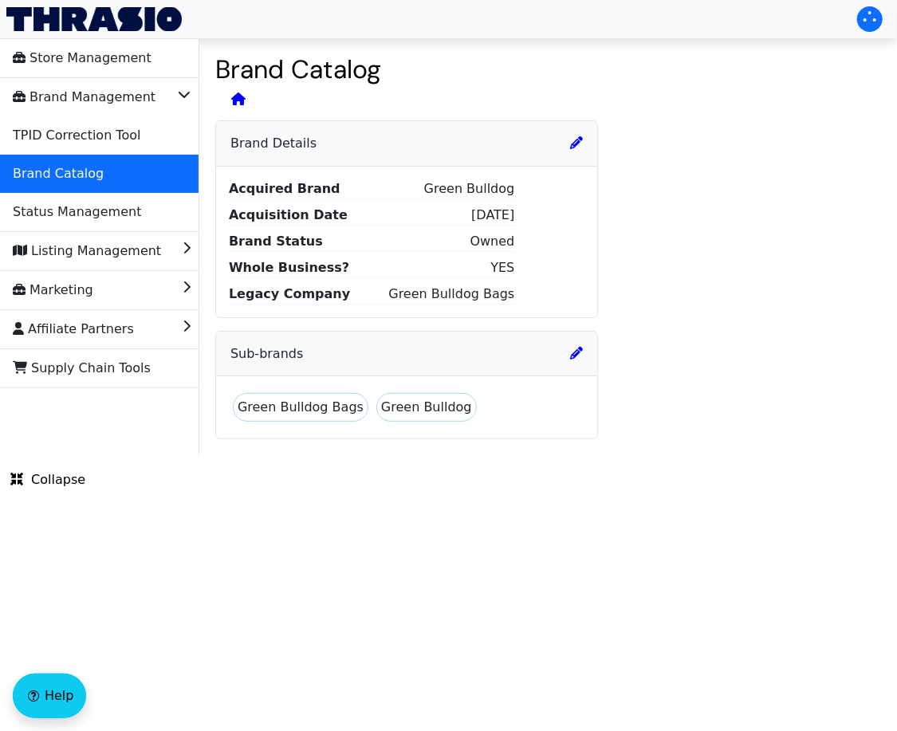
click at [581, 144] on icon at bounding box center [576, 142] width 13 height 13
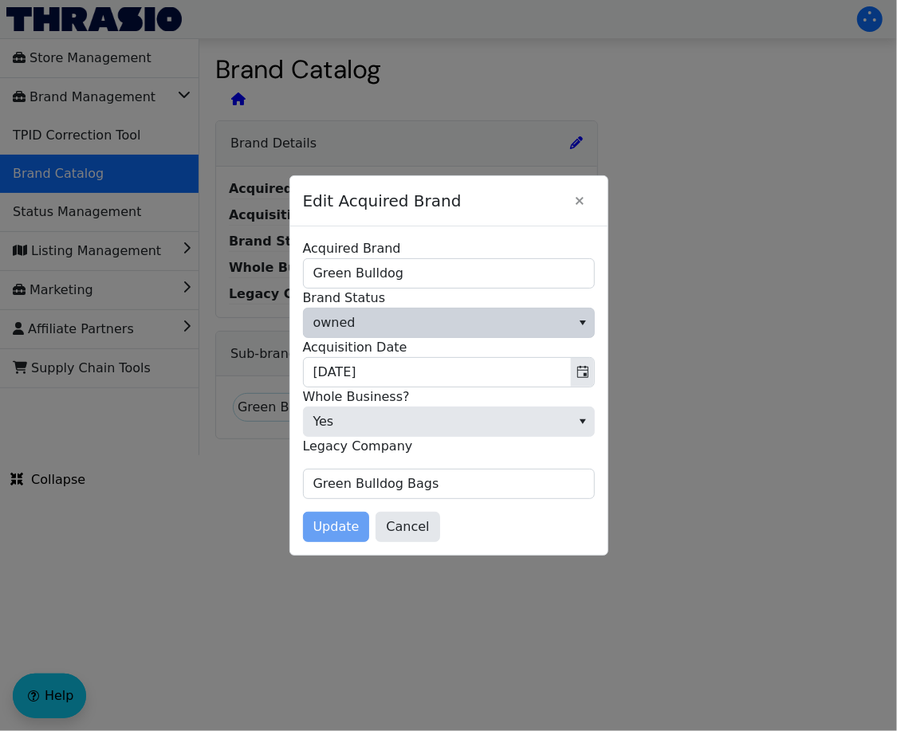
drag, startPoint x: 479, startPoint y: 344, endPoint x: 479, endPoint y: 320, distance: 24.7
click at [479, 340] on div "Acquisition Date 09/21/2020" at bounding box center [449, 362] width 292 height 49
click at [479, 314] on span "owned" at bounding box center [437, 323] width 267 height 29
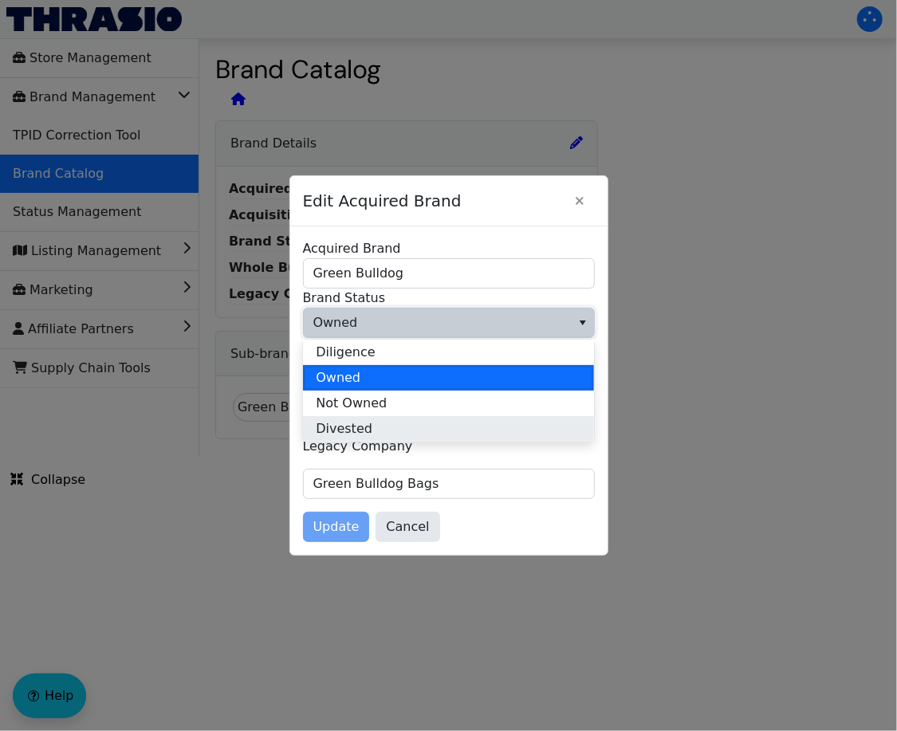
click at [460, 424] on li "Divested" at bounding box center [448, 429] width 291 height 26
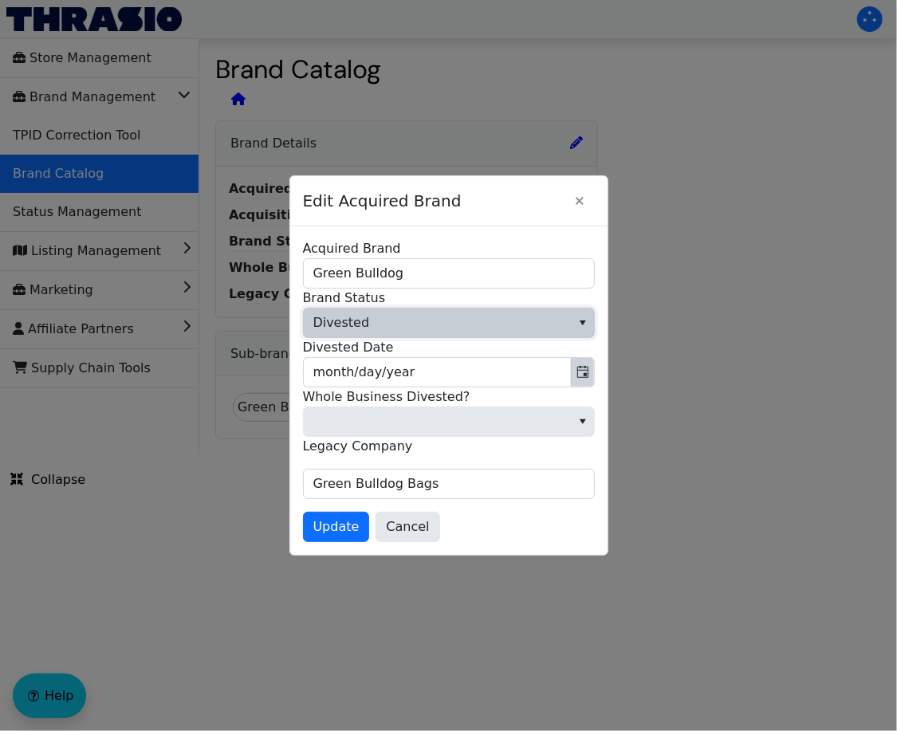
click at [583, 367] on icon "Toggle calendar" at bounding box center [582, 372] width 11 height 12
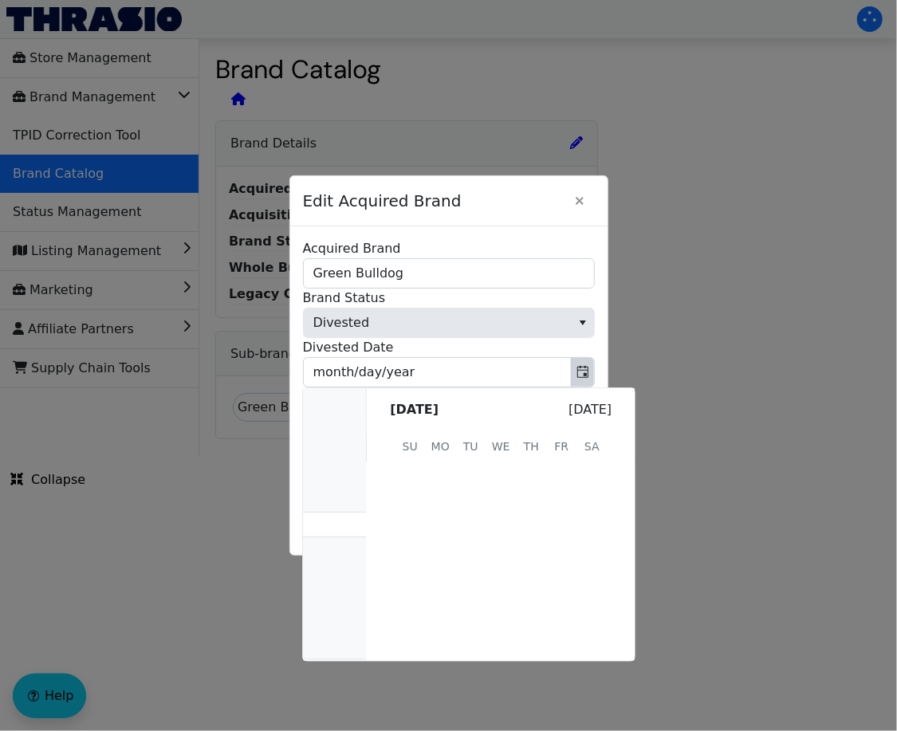
scroll to position [320008, 0]
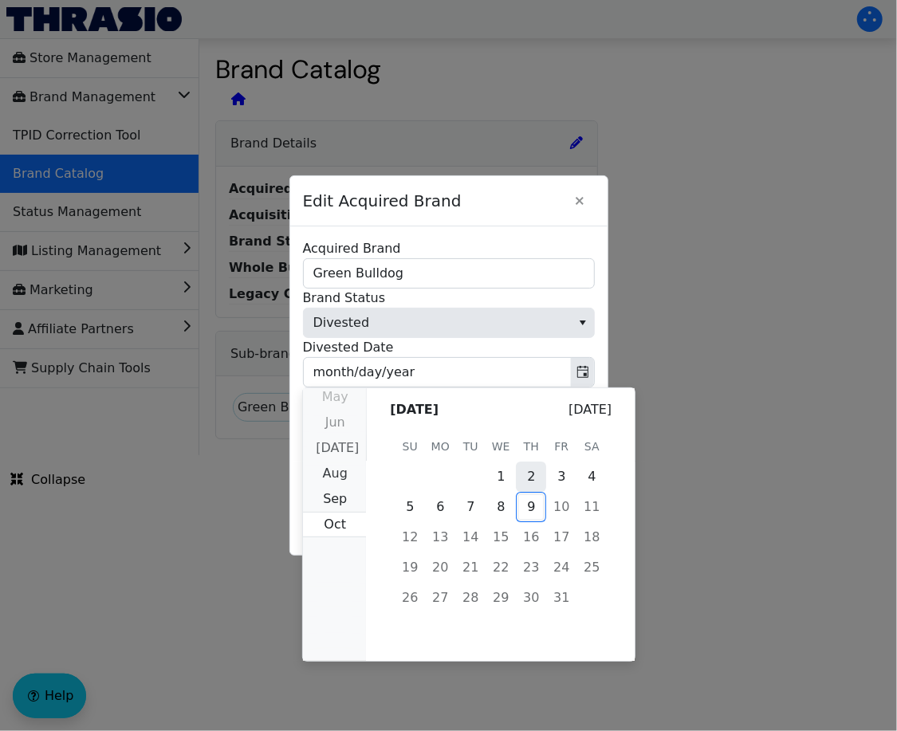
click at [538, 478] on span "2" at bounding box center [531, 477] width 30 height 30
type input "10/02/2025"
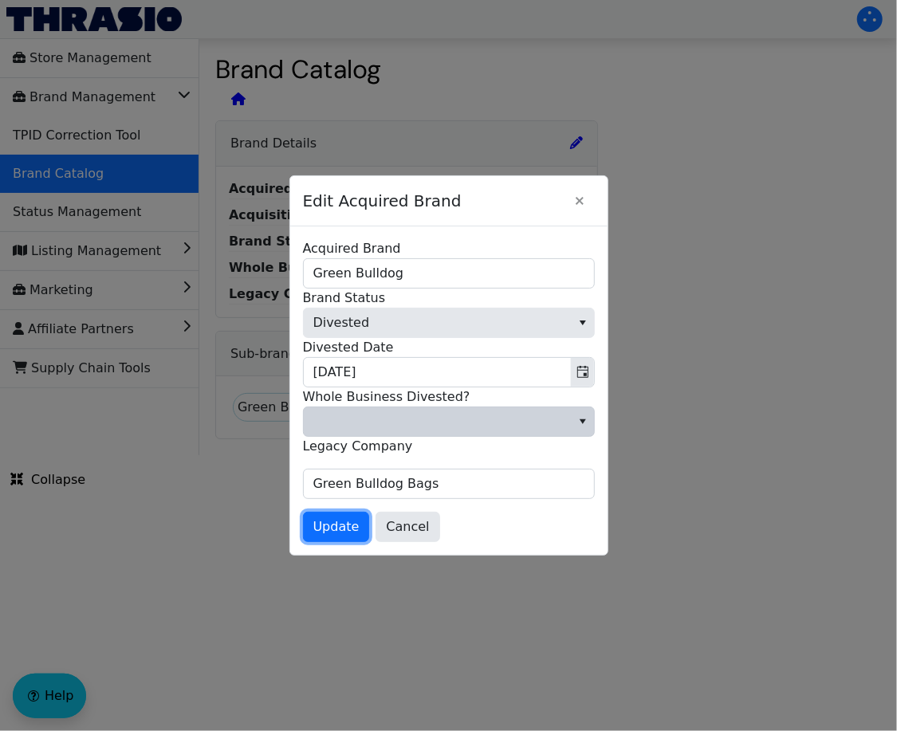
drag, startPoint x: 339, startPoint y: 529, endPoint x: 392, endPoint y: 411, distance: 129.5
click at [392, 411] on form "Acquired Brand Green Bulldog Brand Status Divested Acquisition Date 09/21/2020 …" at bounding box center [449, 390] width 292 height 303
click at [392, 411] on span at bounding box center [437, 421] width 267 height 29
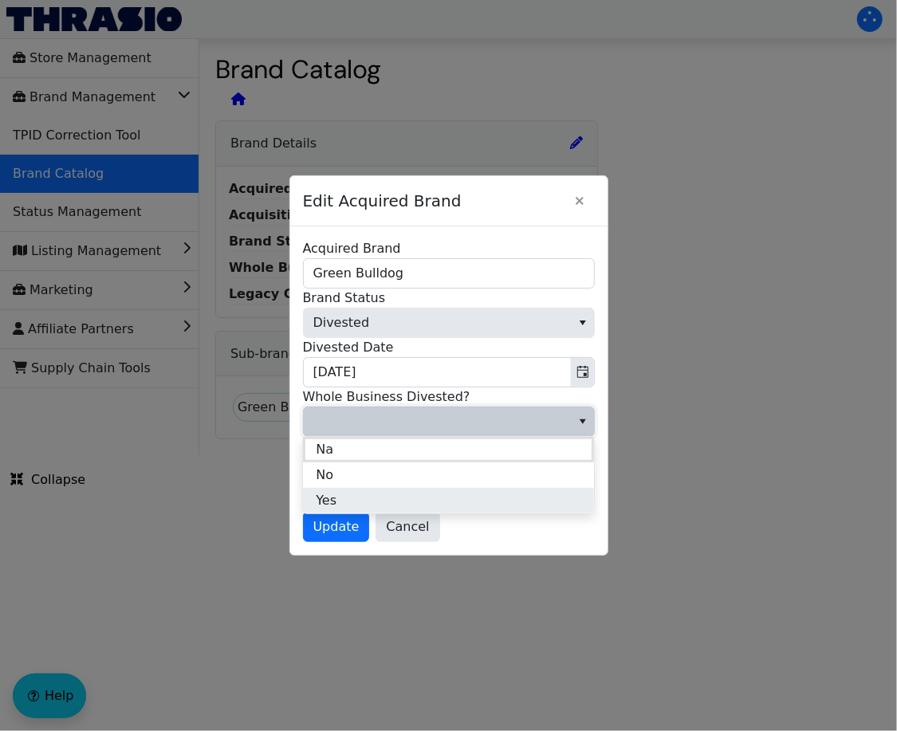
click at [375, 494] on li "Yes" at bounding box center [448, 501] width 291 height 26
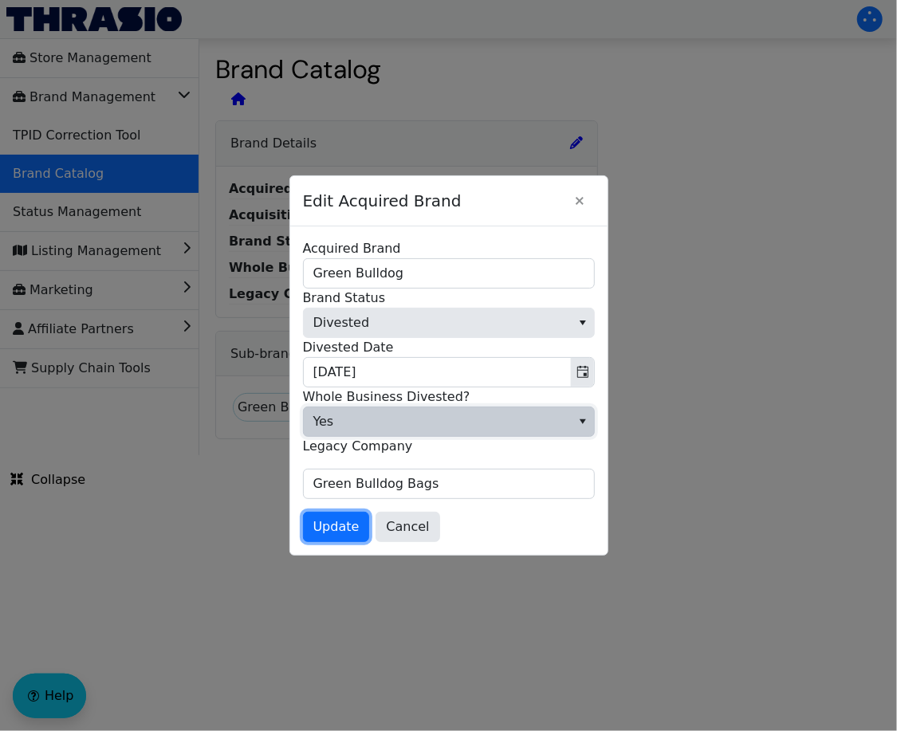
click at [343, 532] on span "Update" at bounding box center [336, 526] width 46 height 19
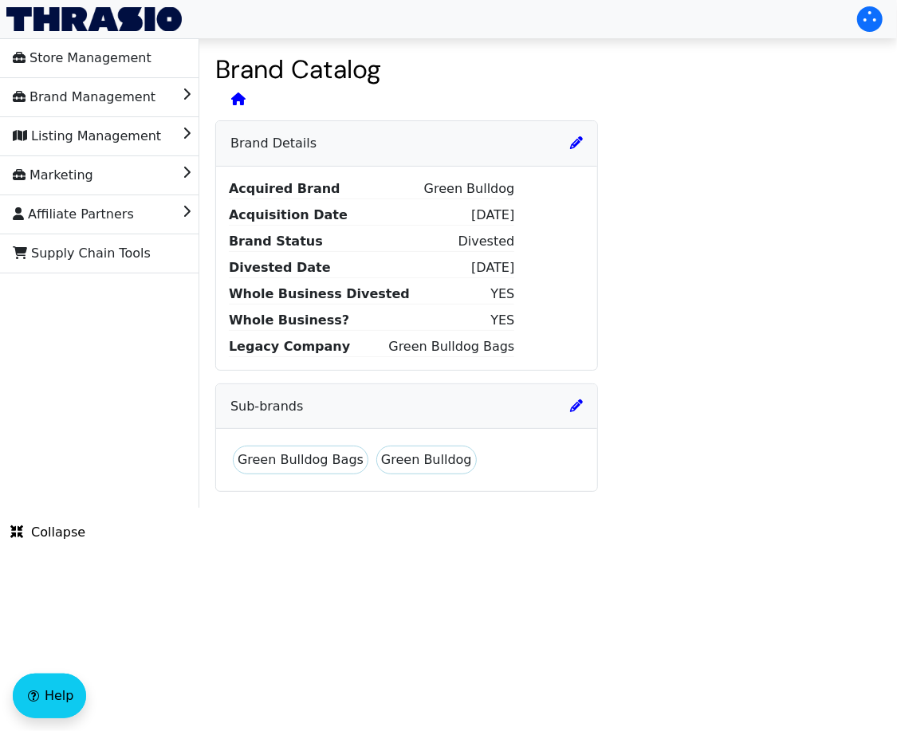
click at [582, 142] on icon at bounding box center [576, 142] width 13 height 13
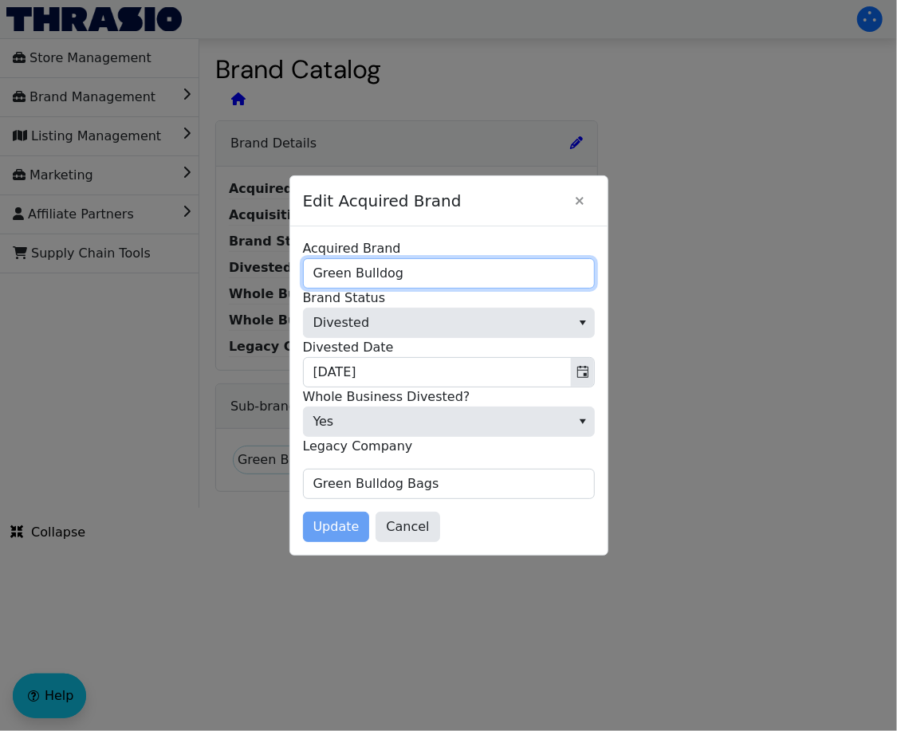
click at [410, 274] on input "Green Bulldog" at bounding box center [449, 273] width 292 height 30
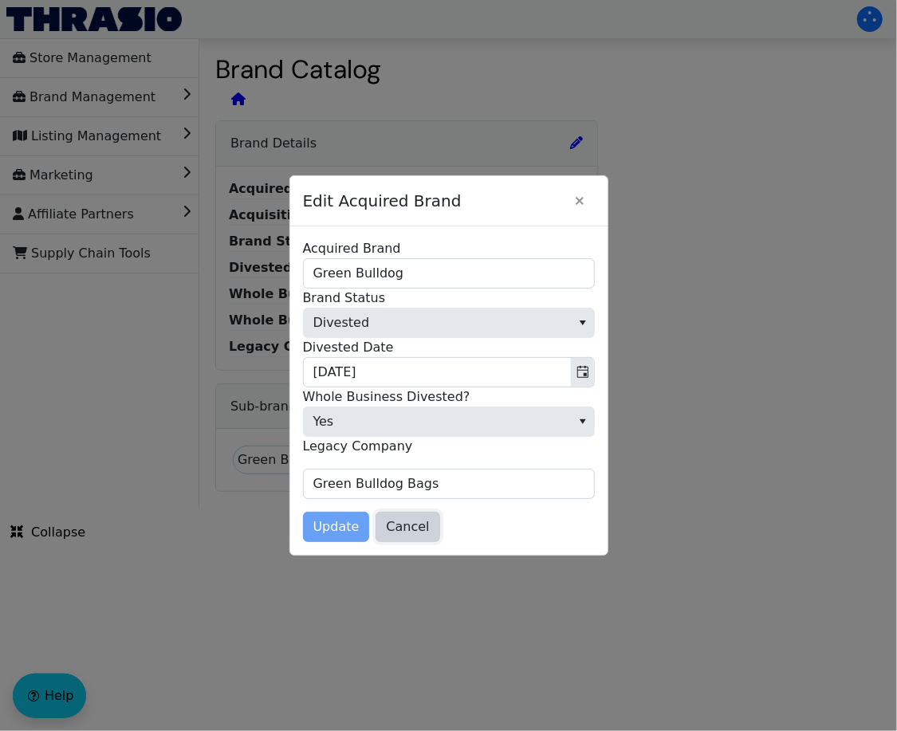
click at [412, 528] on span "Cancel" at bounding box center [407, 526] width 43 height 19
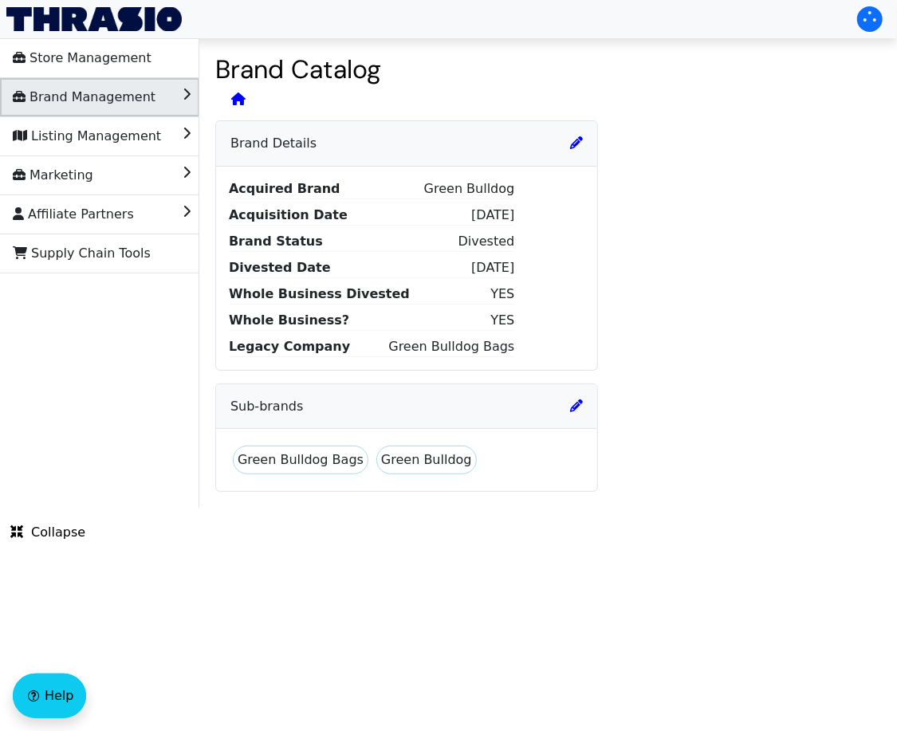
click at [122, 101] on span "Brand Management" at bounding box center [84, 98] width 143 height 26
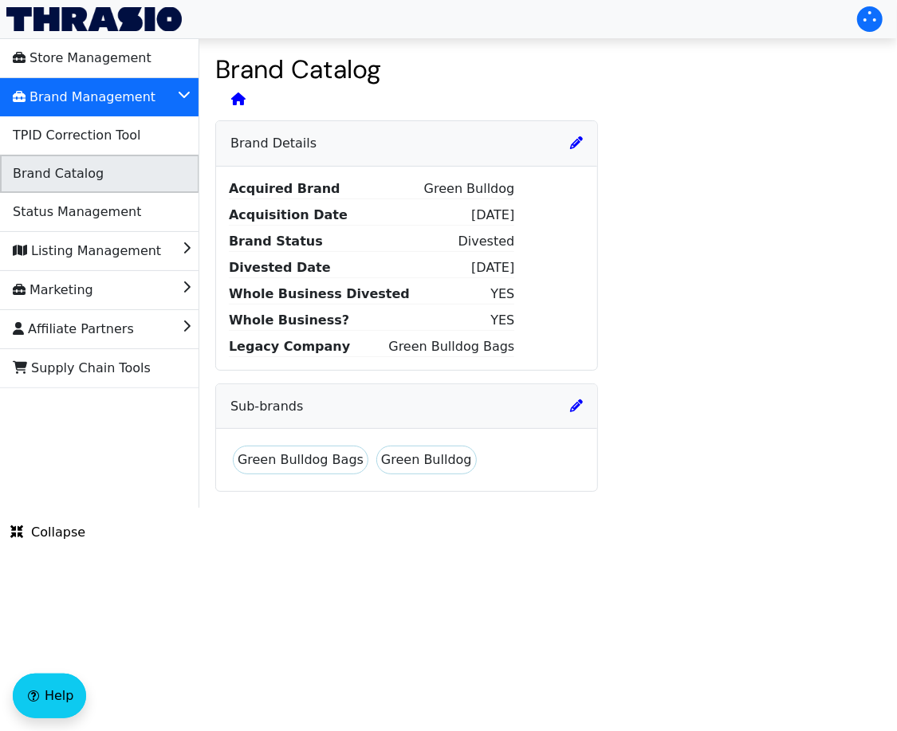
click at [100, 165] on li "Brand Catalog" at bounding box center [99, 174] width 199 height 38
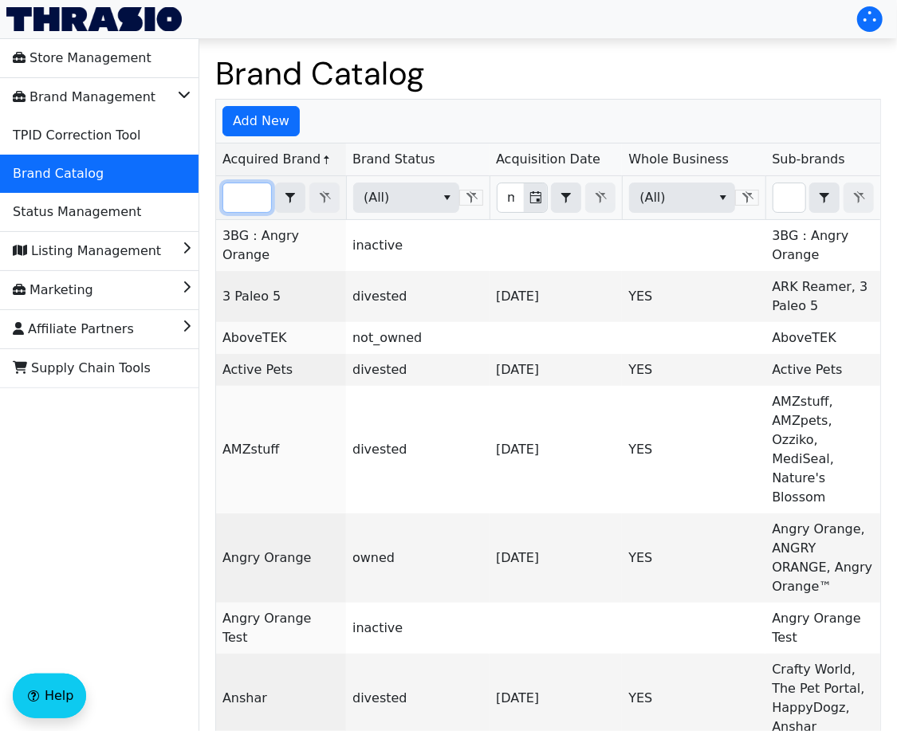
click at [239, 210] on input "Filter" at bounding box center [247, 197] width 48 height 29
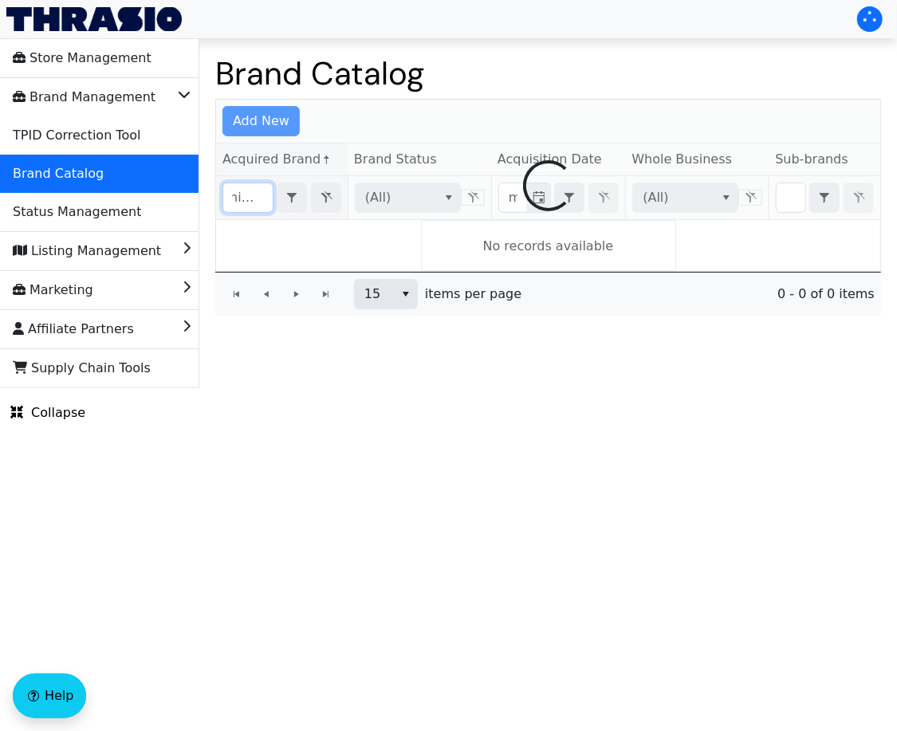
scroll to position [0, 10]
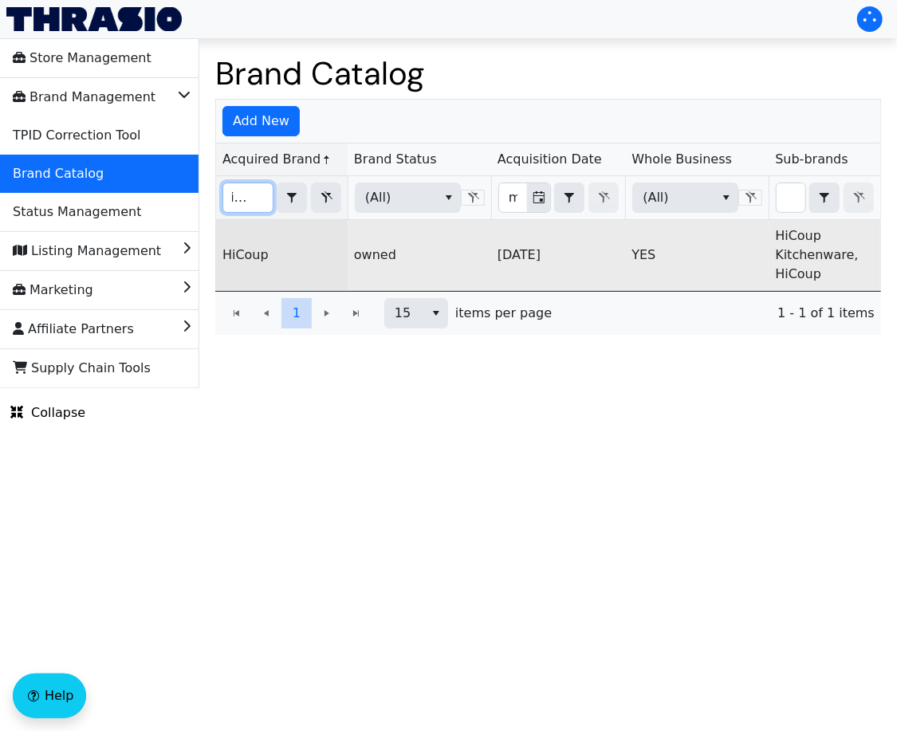
type input "hicoup"
click at [250, 254] on link "HiCoup" at bounding box center [245, 254] width 46 height 15
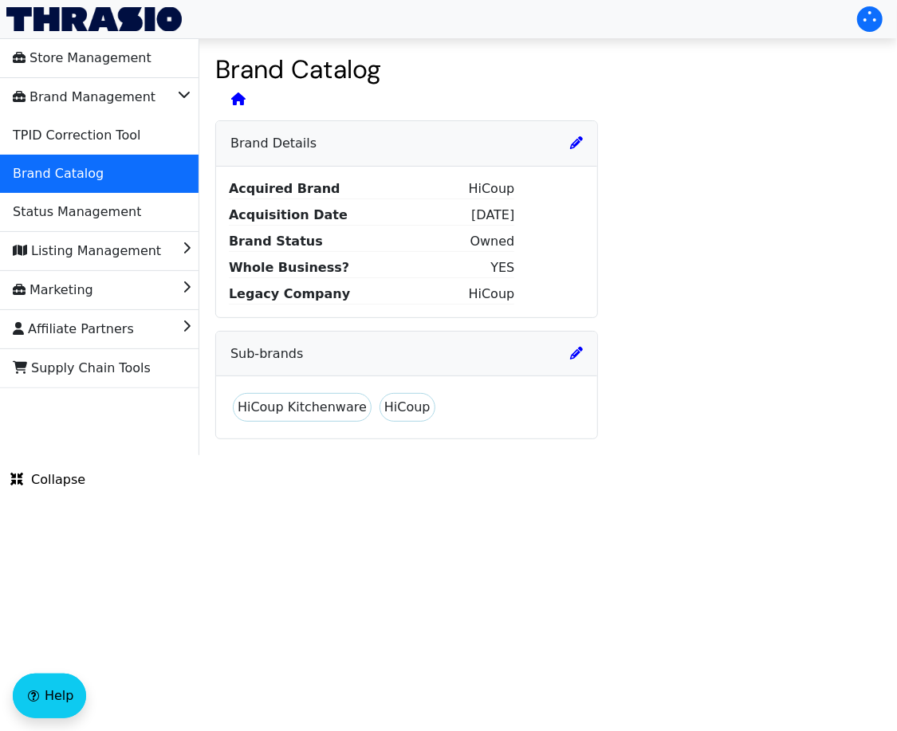
click at [568, 148] on h6 "Brand Details" at bounding box center [406, 143] width 352 height 15
click at [576, 147] on icon at bounding box center [576, 142] width 13 height 13
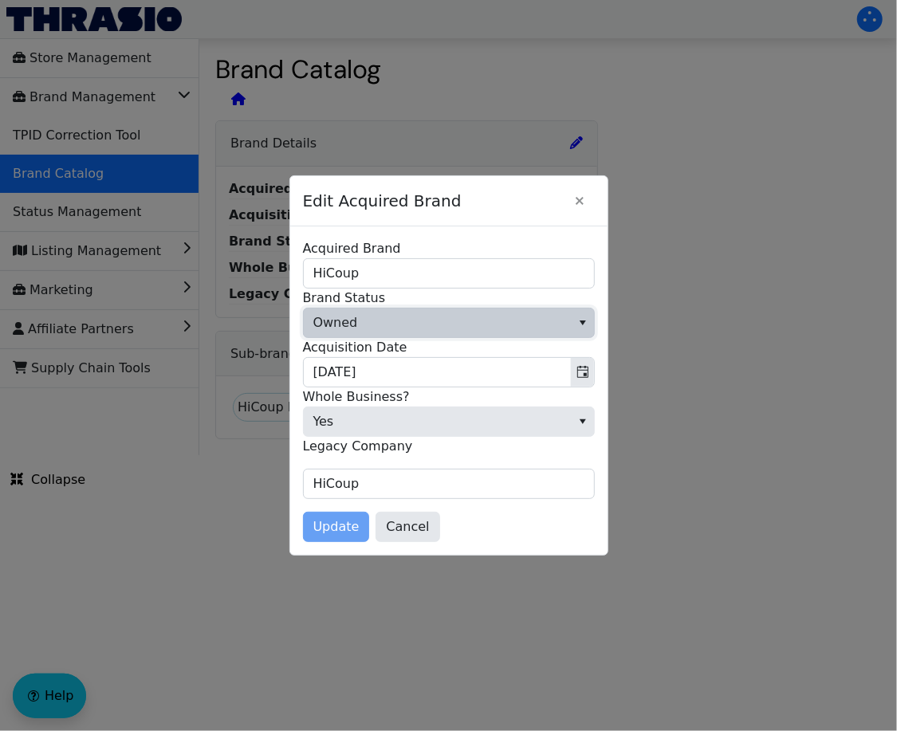
click at [482, 328] on span "Owned" at bounding box center [437, 323] width 267 height 29
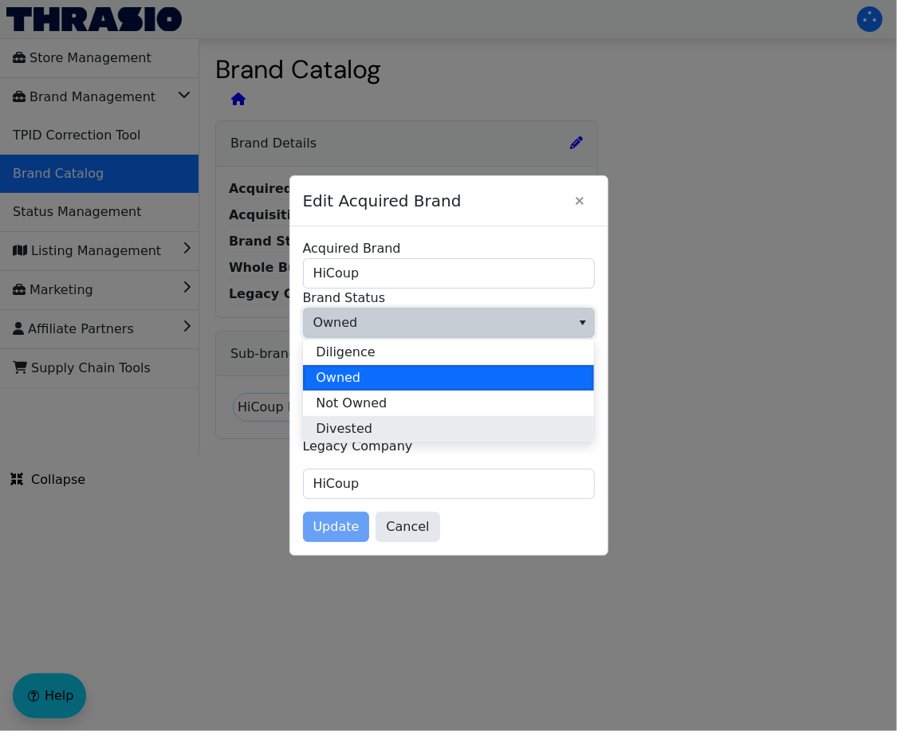
click at [407, 440] on li "Divested" at bounding box center [448, 429] width 291 height 26
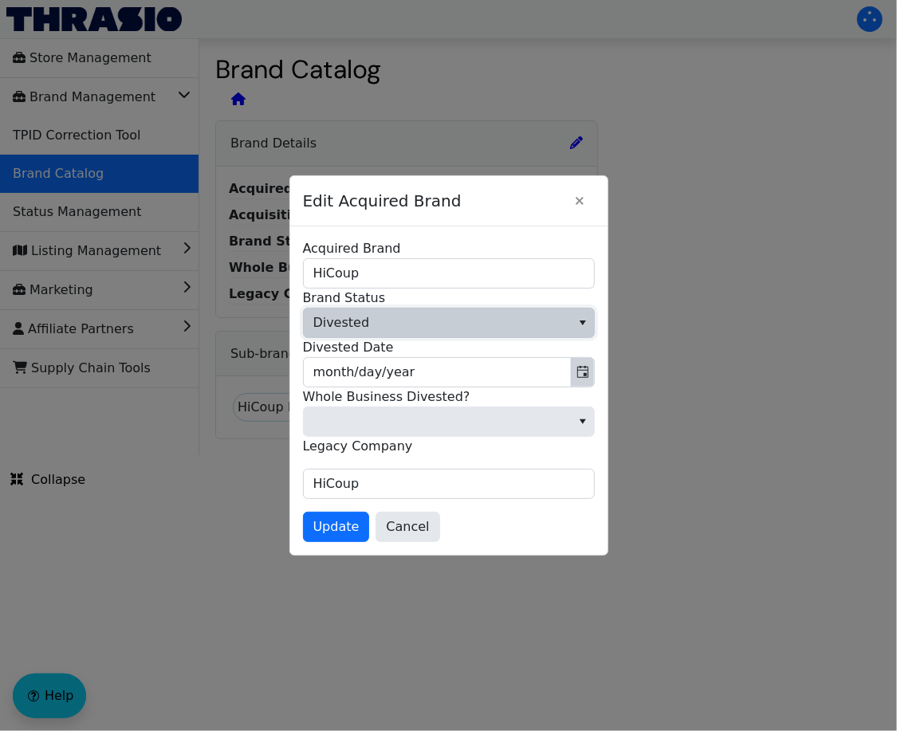
click at [575, 374] on button "Toggle calendar" at bounding box center [582, 372] width 23 height 29
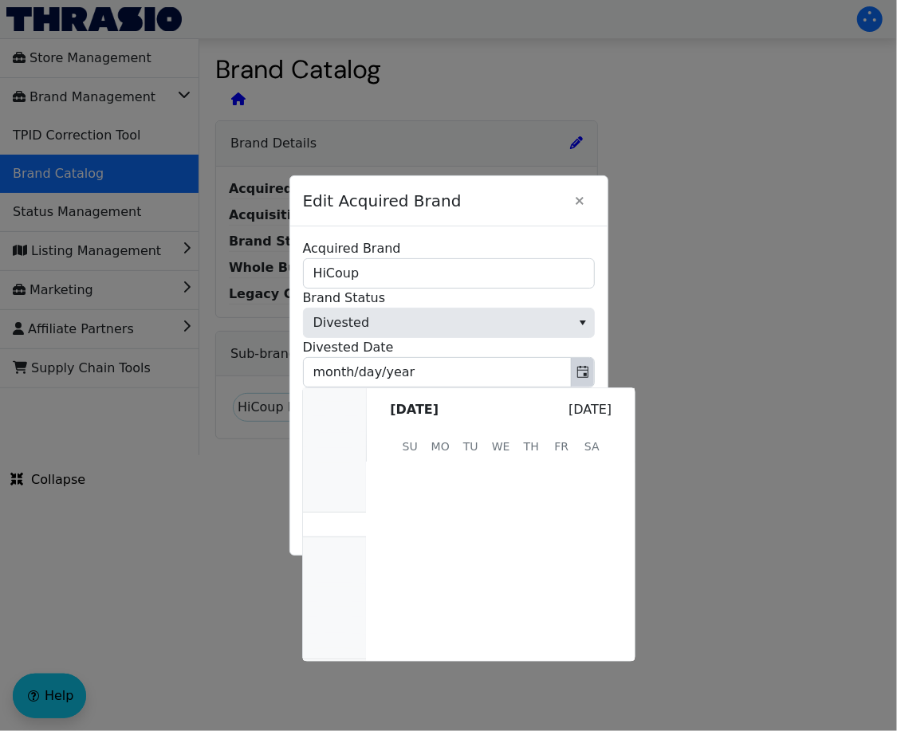
scroll to position [320008, 0]
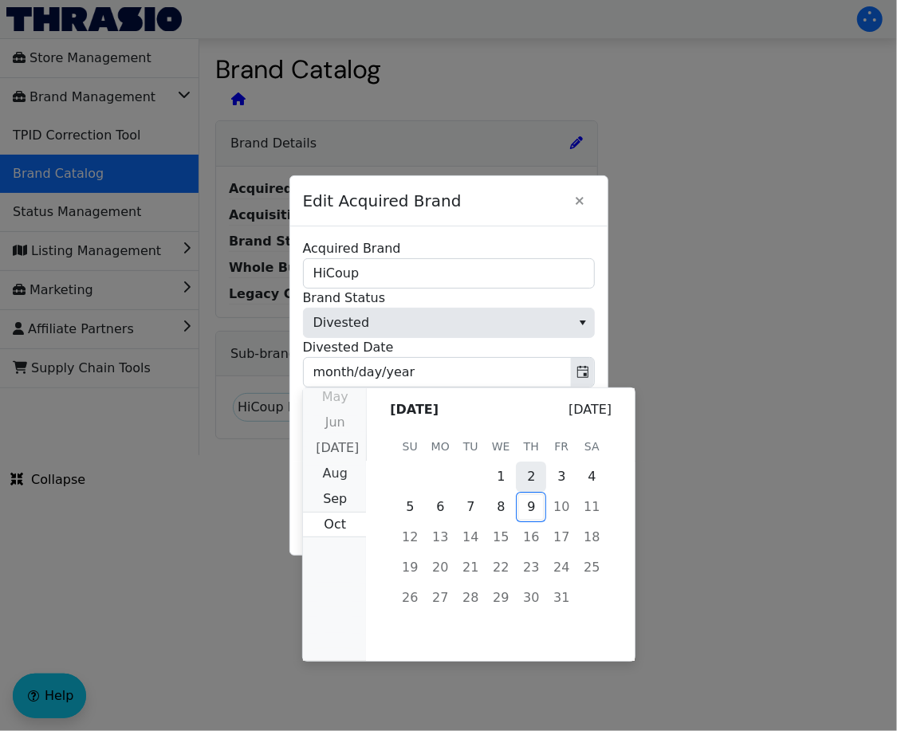
click at [526, 477] on span "2" at bounding box center [531, 477] width 30 height 30
type input "10/02/2025"
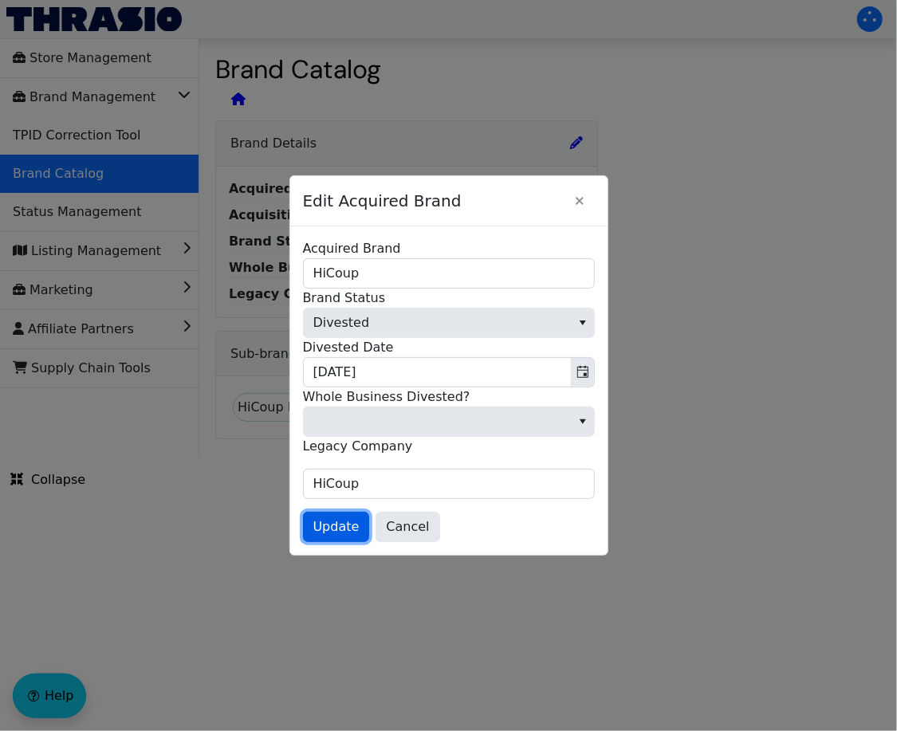
click at [316, 524] on span "Update" at bounding box center [336, 526] width 46 height 19
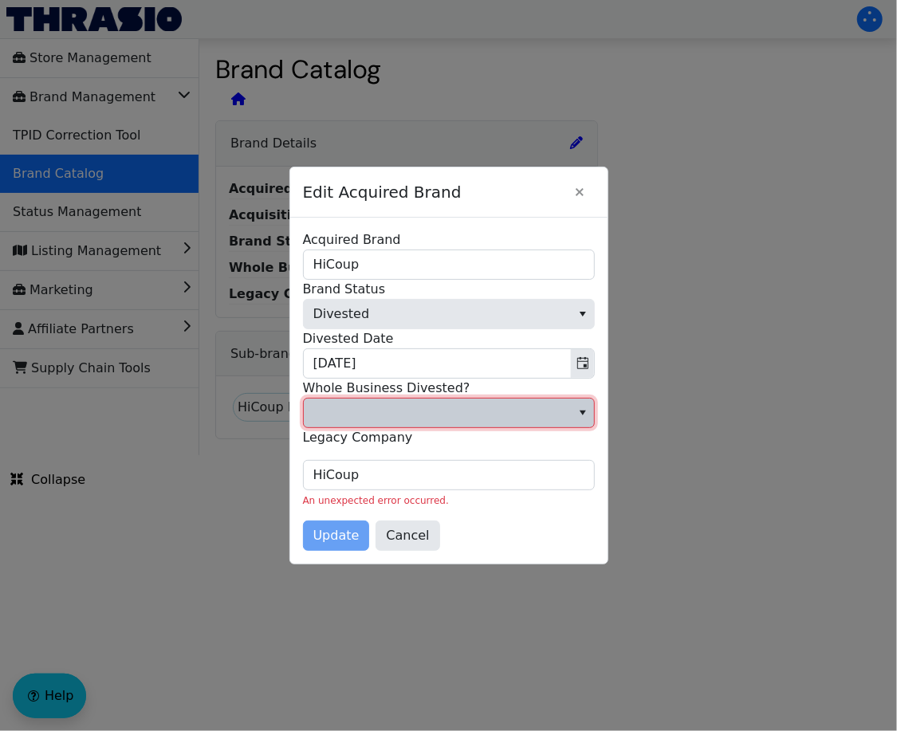
click at [400, 424] on span at bounding box center [437, 413] width 267 height 29
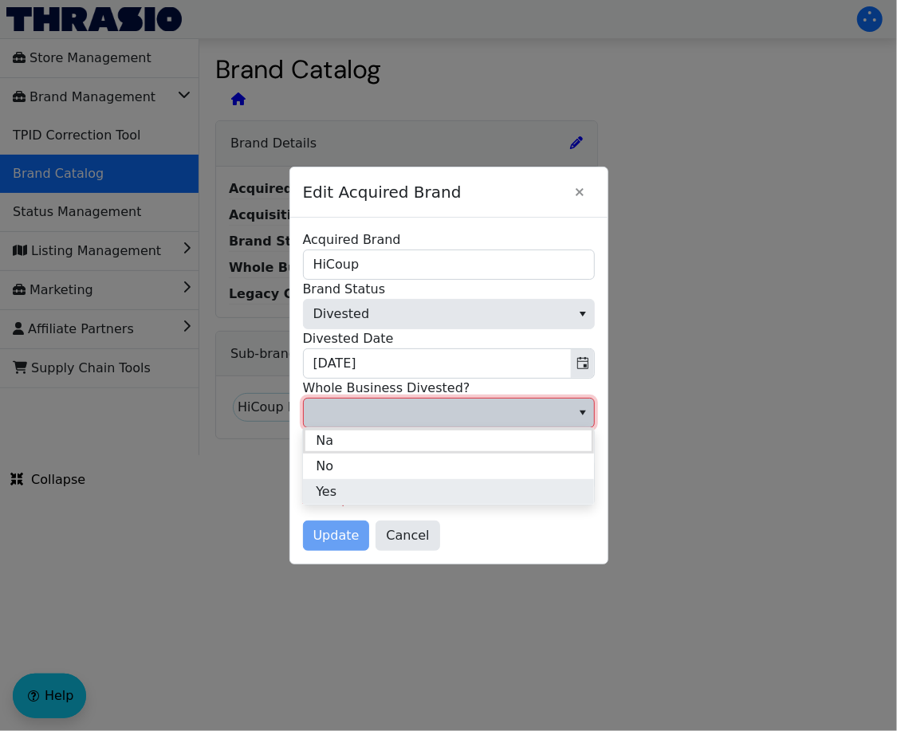
click at [372, 494] on li "Yes" at bounding box center [448, 492] width 291 height 26
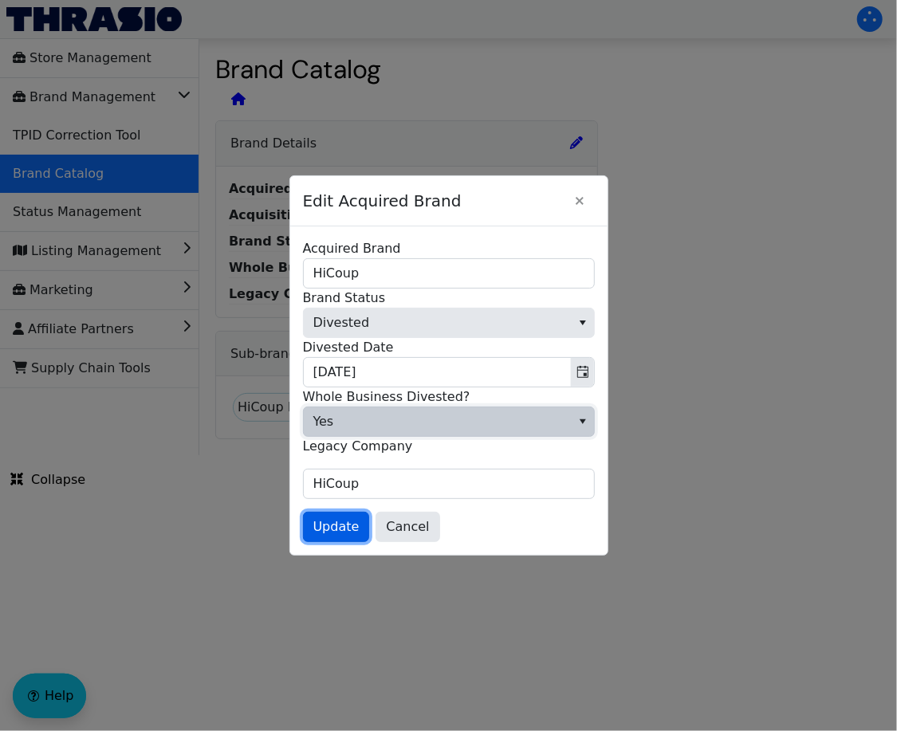
click at [327, 537] on button "Update" at bounding box center [336, 527] width 67 height 30
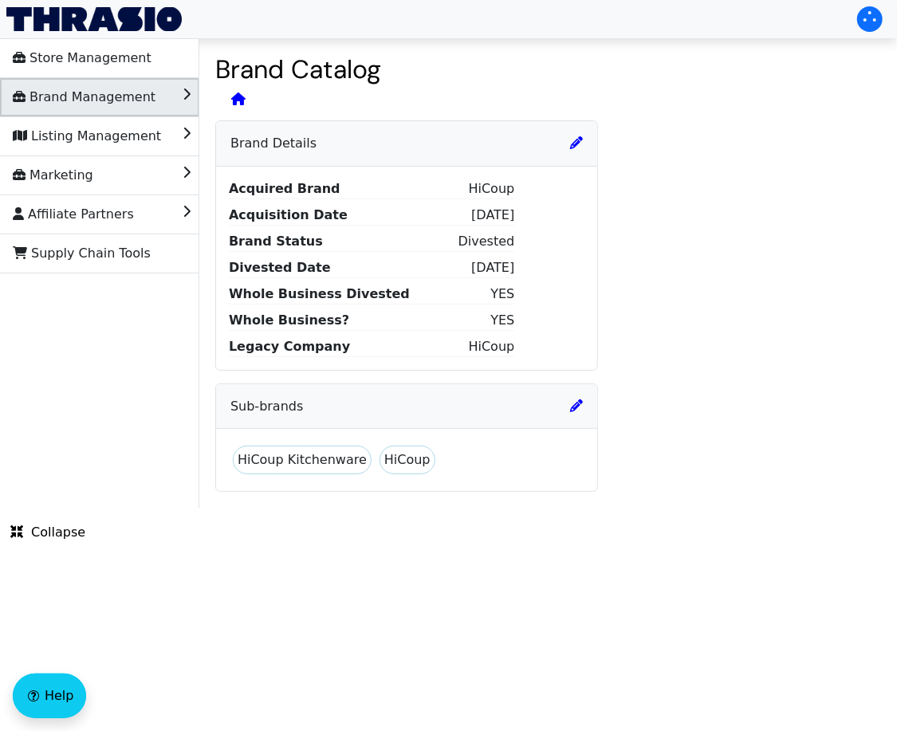
click at [115, 94] on span "Brand Management" at bounding box center [84, 98] width 143 height 26
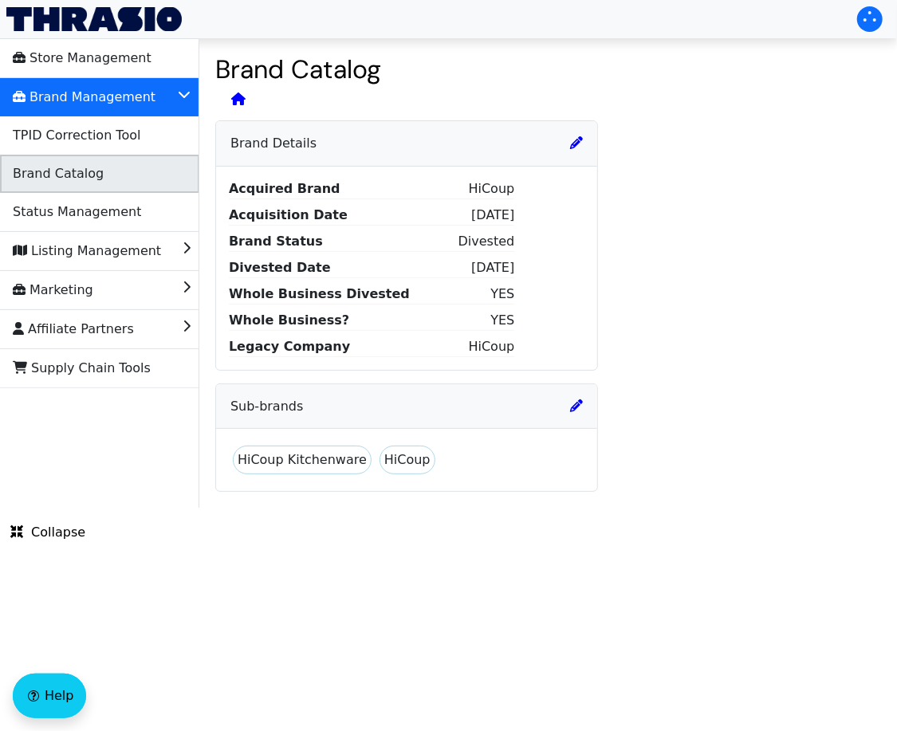
click at [85, 165] on span "Brand Catalog" at bounding box center [58, 174] width 91 height 26
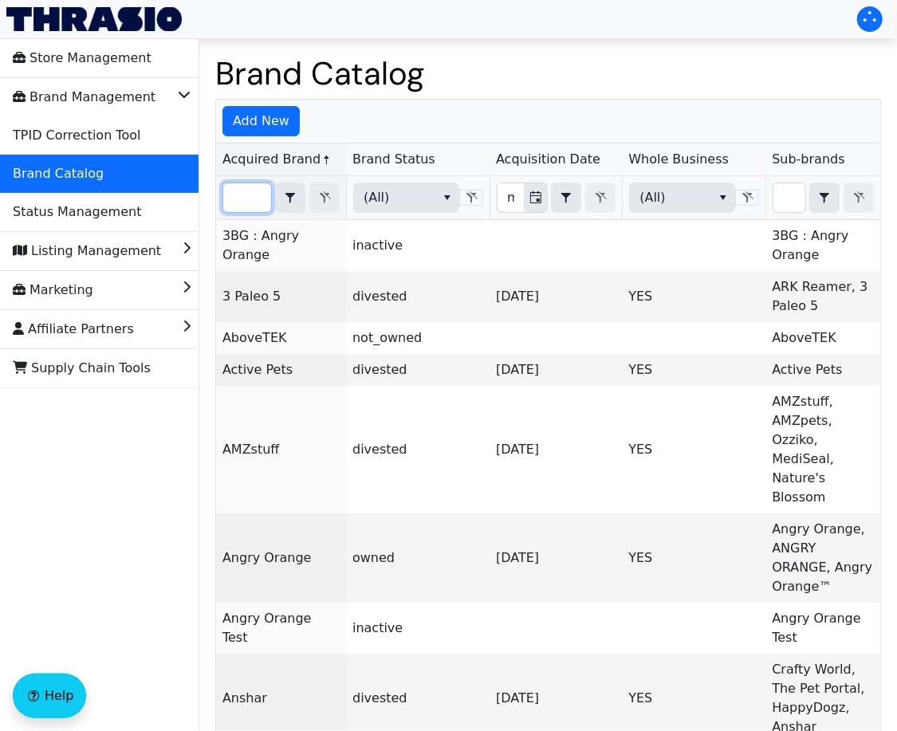
click at [238, 200] on input "Filter" at bounding box center [247, 197] width 48 height 29
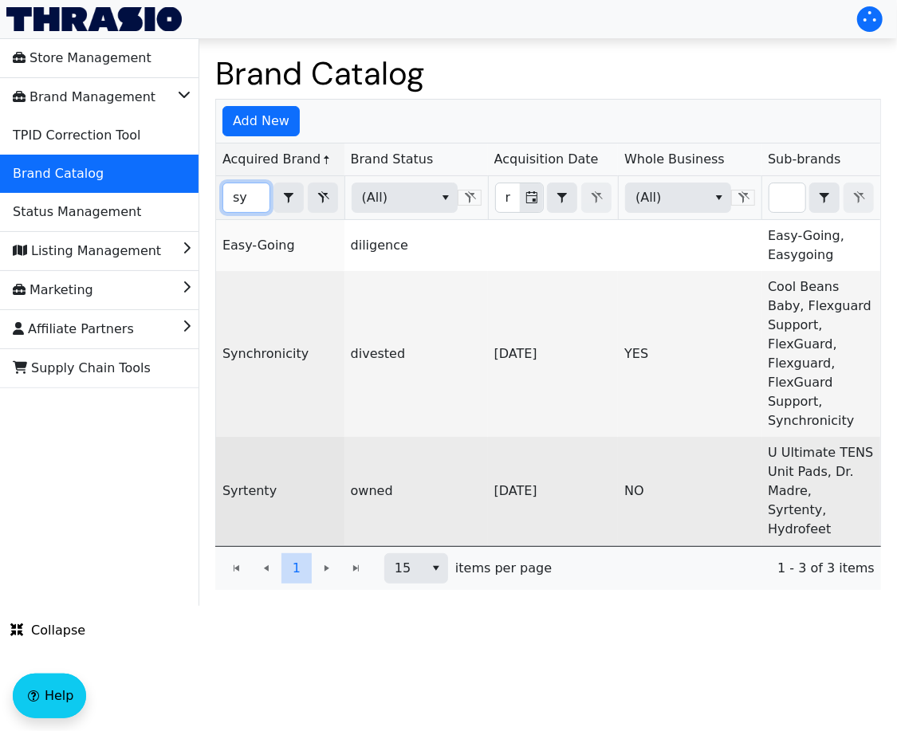
type input "sy"
click at [263, 483] on link "Syrtenty" at bounding box center [249, 490] width 54 height 15
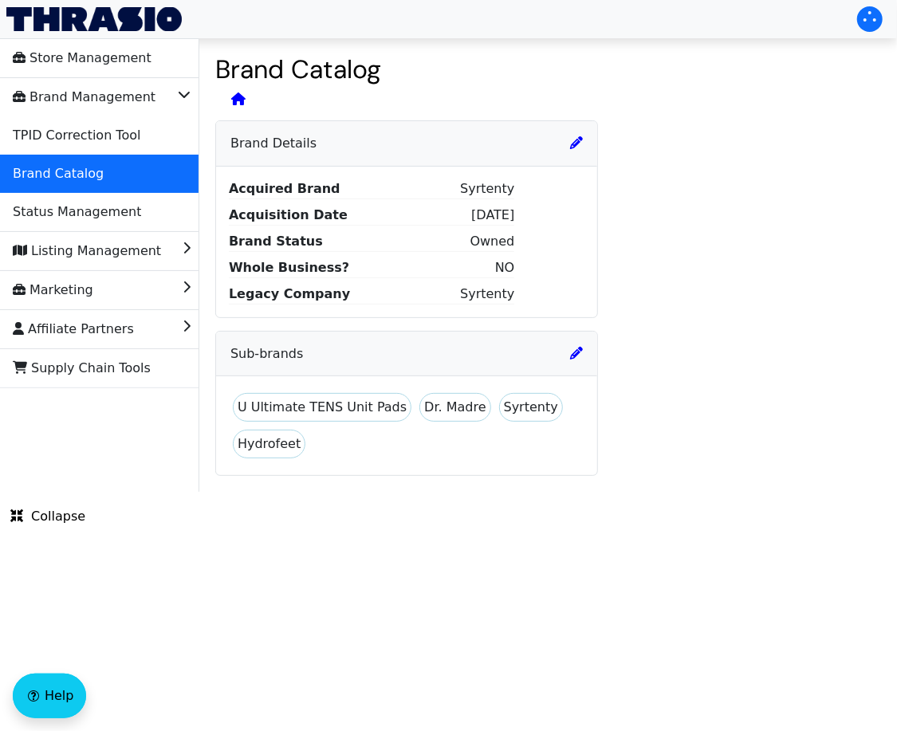
click at [572, 151] on div "Brand Details" at bounding box center [406, 143] width 381 height 45
click at [572, 150] on span at bounding box center [576, 143] width 13 height 15
click at [576, 132] on div "Brand Details" at bounding box center [406, 143] width 381 height 45
click at [575, 141] on icon at bounding box center [576, 142] width 13 height 13
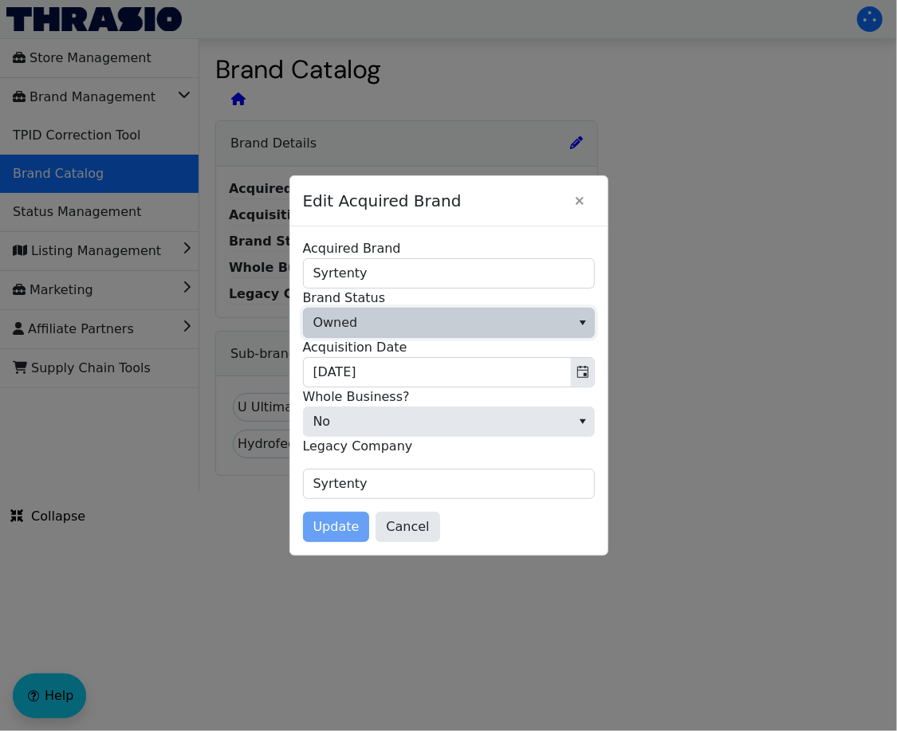
click at [503, 325] on span "Owned" at bounding box center [437, 323] width 267 height 29
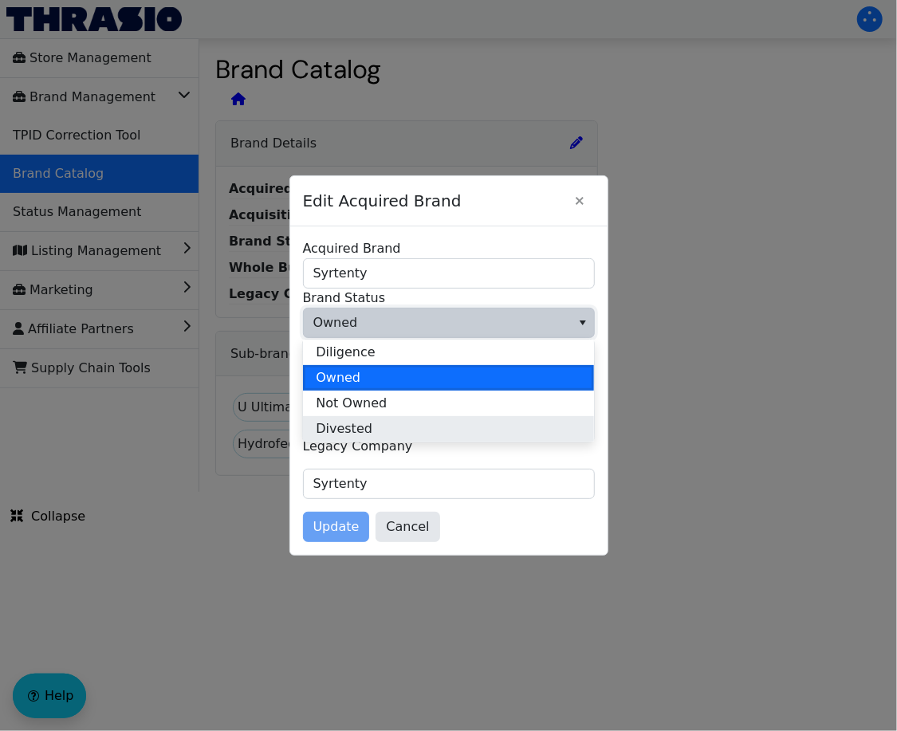
click at [474, 434] on li "Divested" at bounding box center [448, 429] width 291 height 26
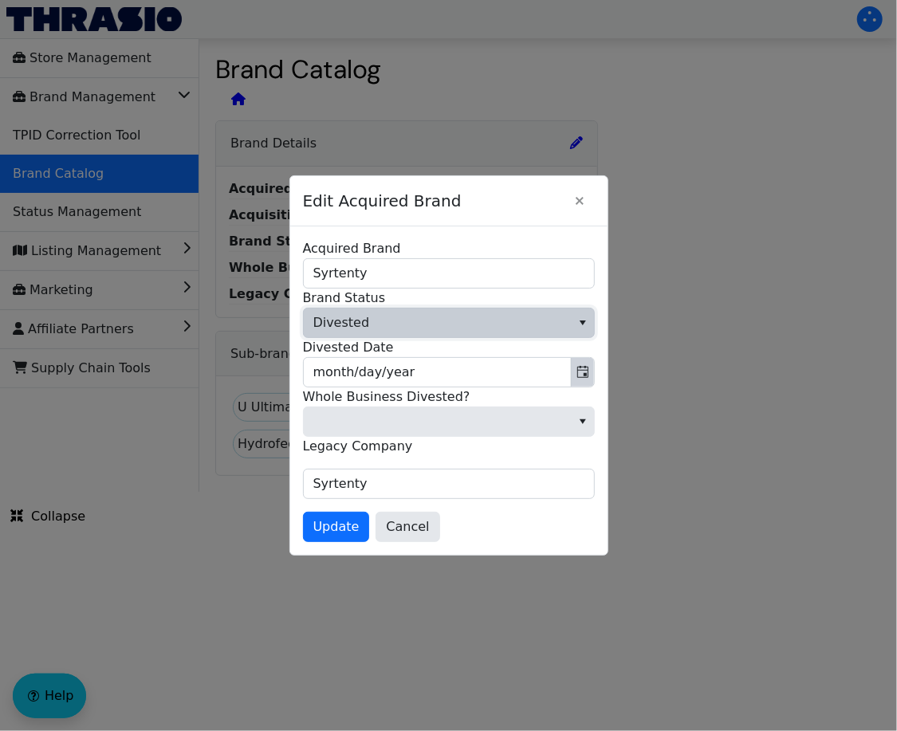
click at [572, 368] on button "Toggle calendar" at bounding box center [582, 372] width 23 height 29
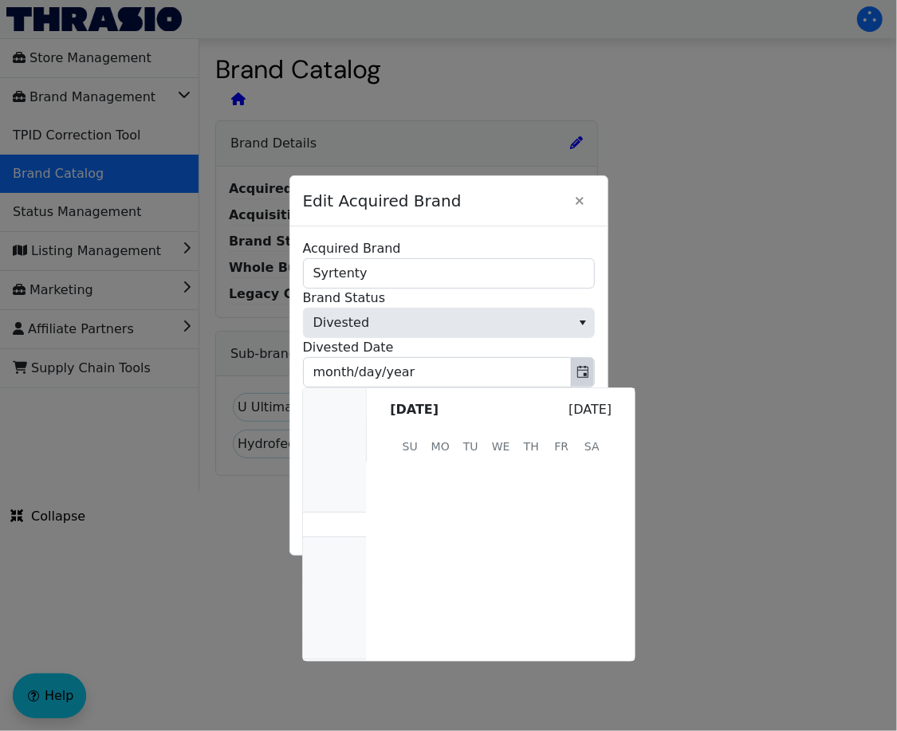
scroll to position [320008, 0]
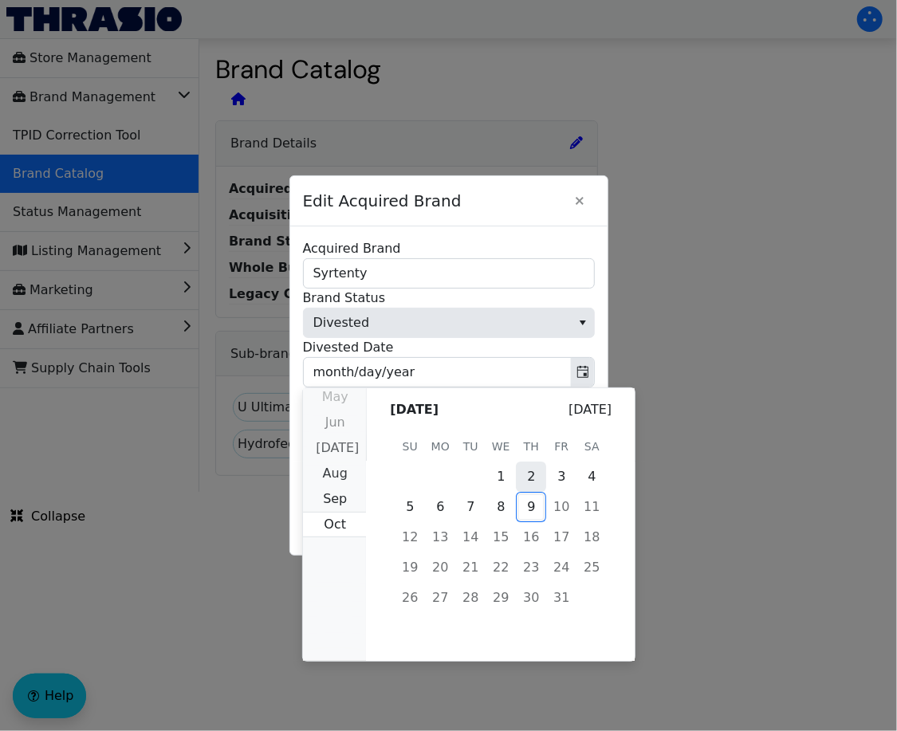
click at [533, 466] on span "2" at bounding box center [531, 477] width 30 height 30
type input "[DATE]"
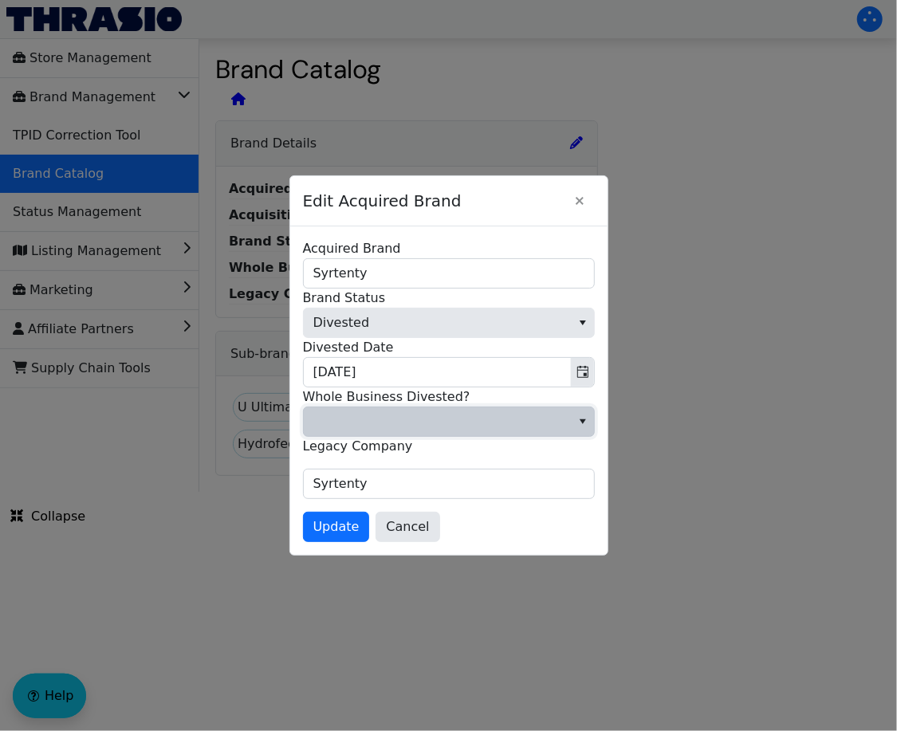
click at [372, 429] on span at bounding box center [437, 421] width 248 height 19
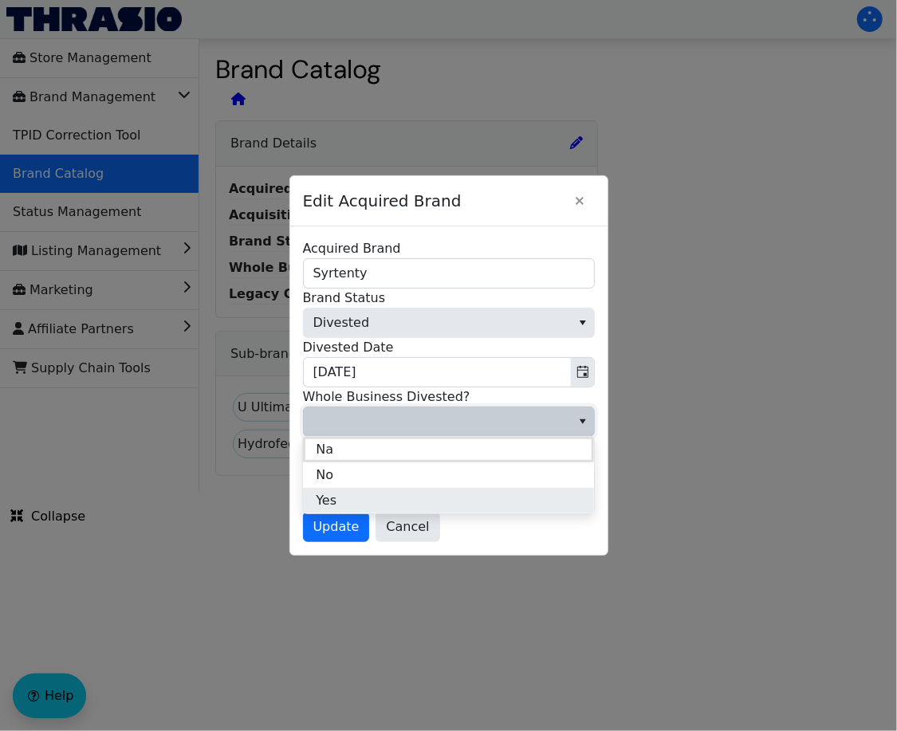
click at [363, 492] on li "Yes" at bounding box center [448, 501] width 291 height 26
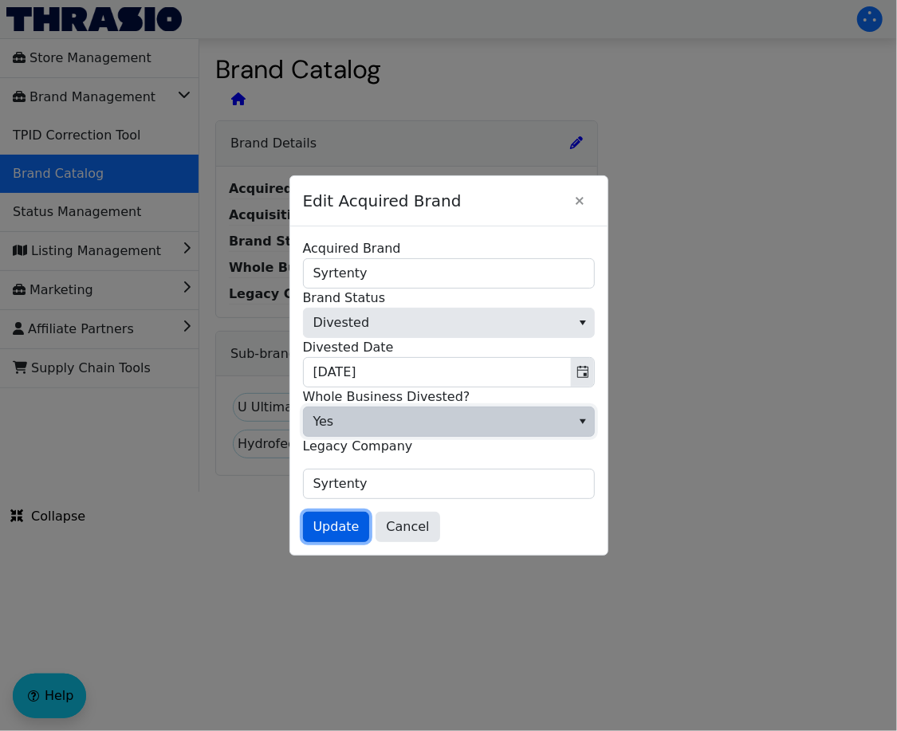
click at [329, 525] on span "Update" at bounding box center [336, 526] width 46 height 19
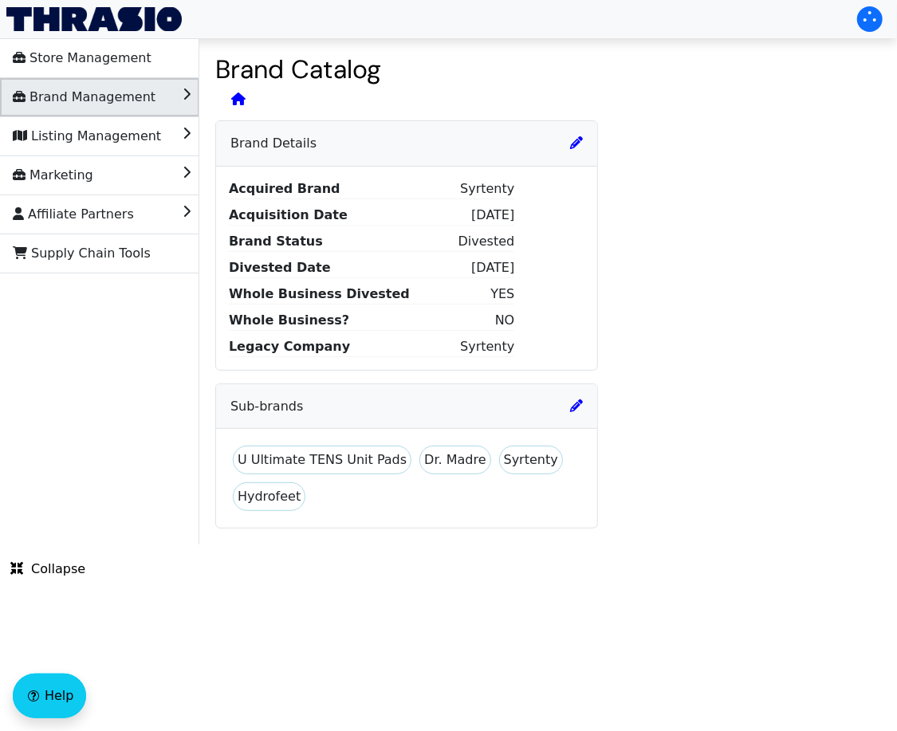
click at [137, 110] on li "Brand Management" at bounding box center [99, 97] width 199 height 38
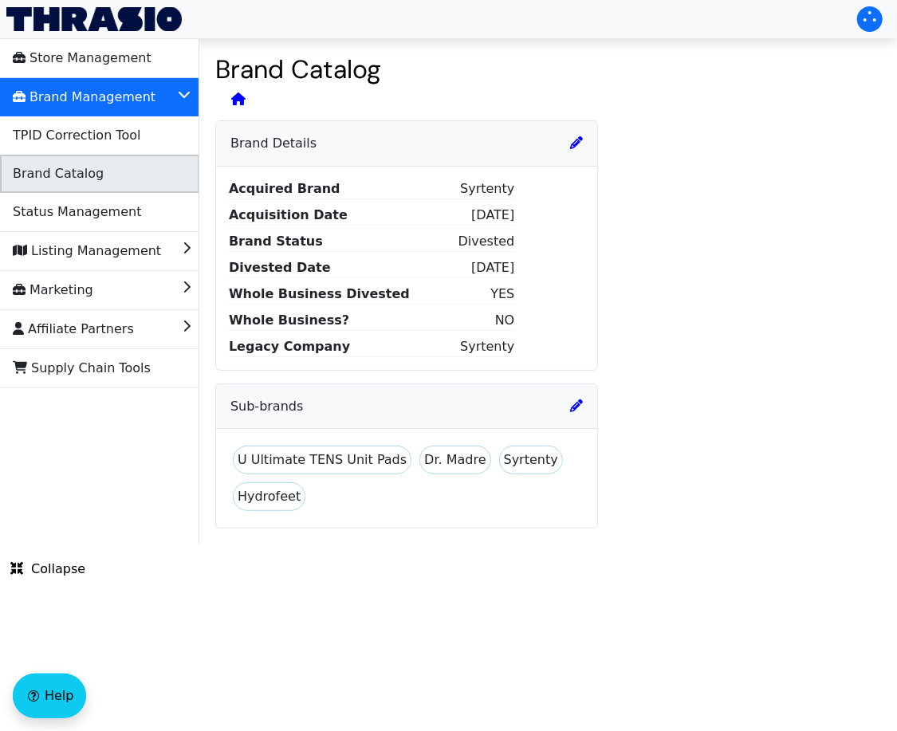
click at [104, 170] on li "Brand Catalog" at bounding box center [99, 174] width 199 height 38
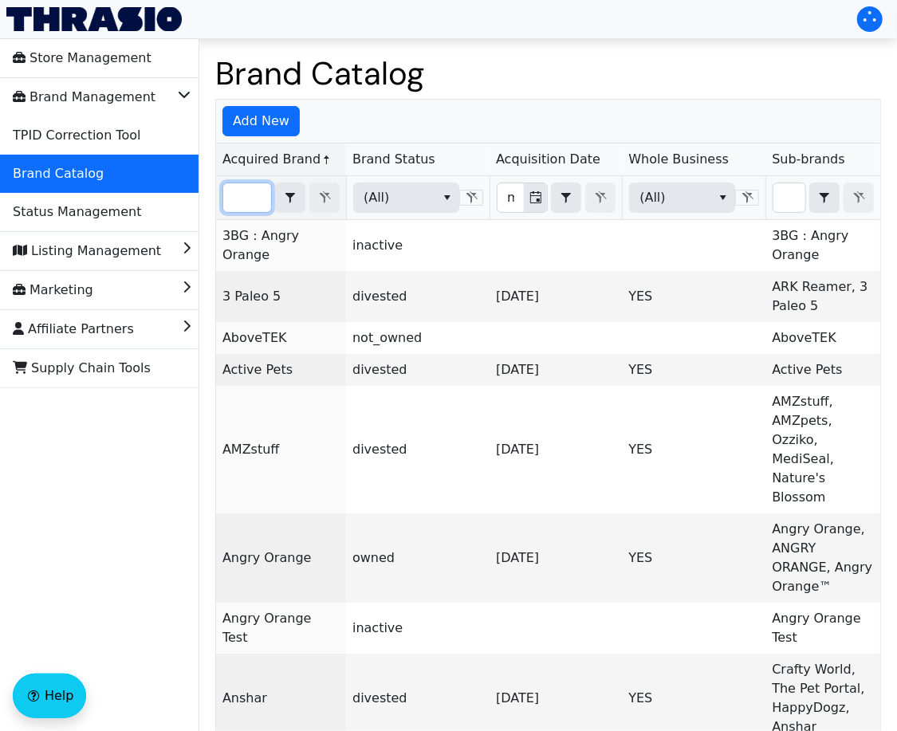
click at [251, 206] on input "Filter" at bounding box center [247, 197] width 48 height 29
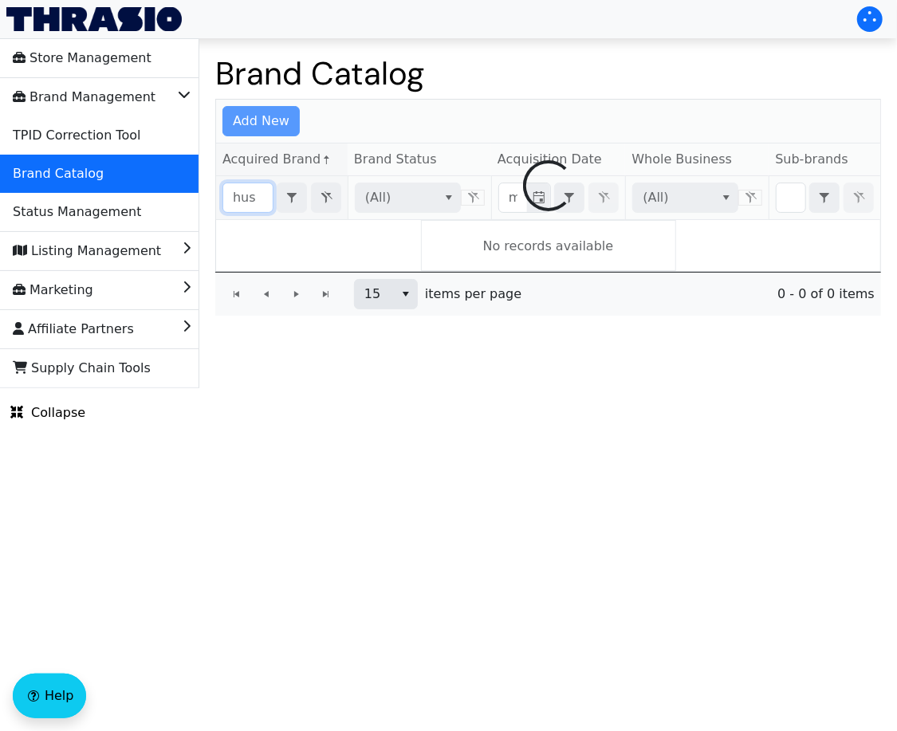
type input "huss"
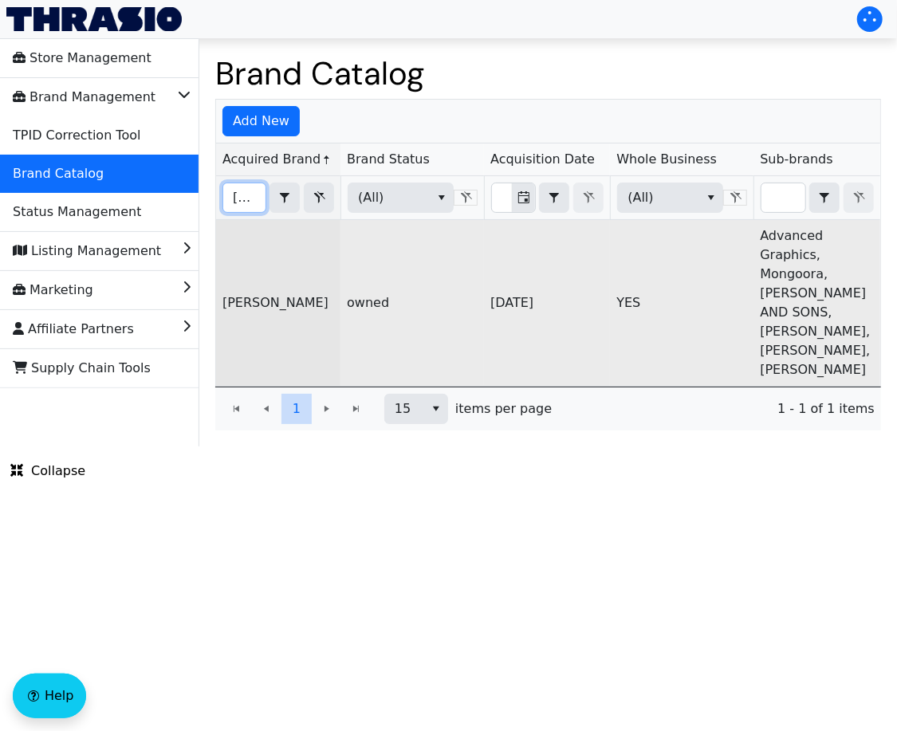
click at [271, 295] on link "[PERSON_NAME]" at bounding box center [275, 302] width 106 height 15
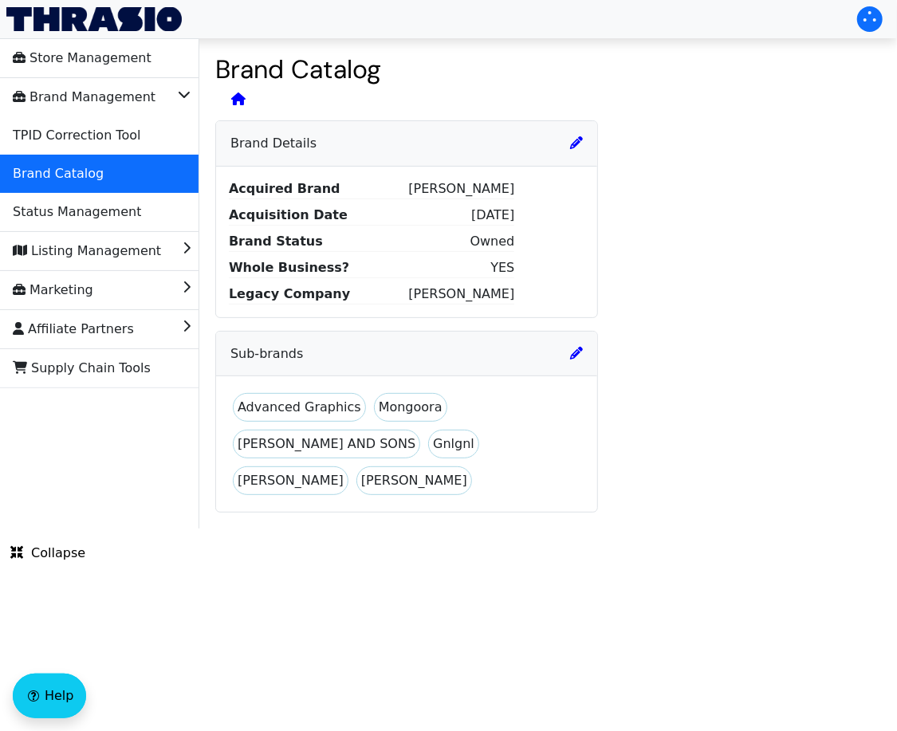
click at [581, 129] on div "Brand Details" at bounding box center [406, 143] width 381 height 45
click at [581, 136] on icon at bounding box center [576, 142] width 13 height 13
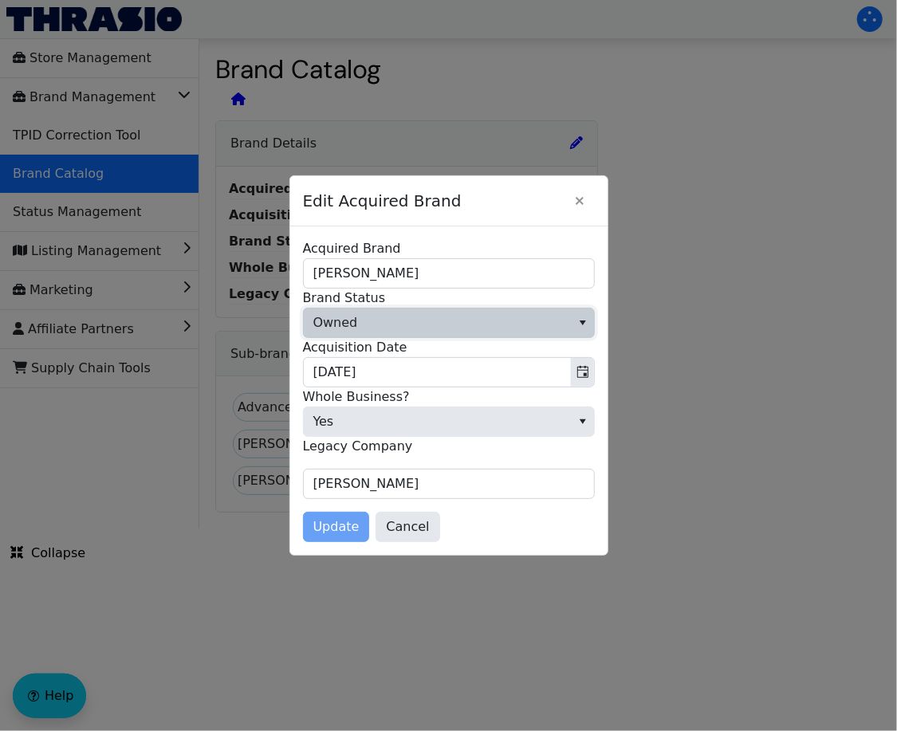
click at [474, 320] on span "Owned" at bounding box center [437, 323] width 267 height 29
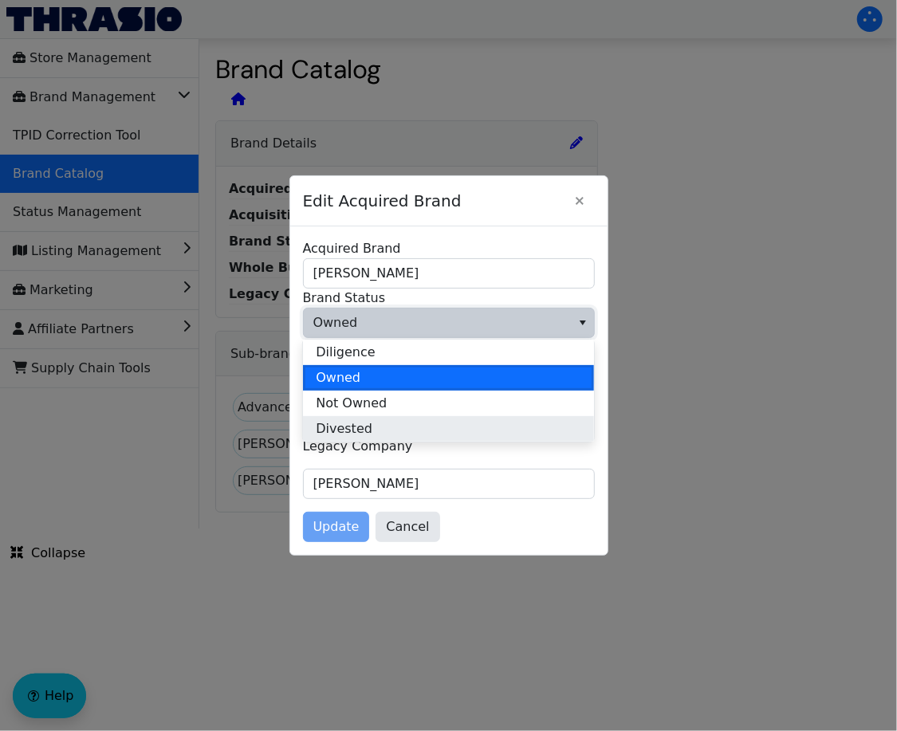
click at [395, 422] on li "Divested" at bounding box center [448, 429] width 291 height 26
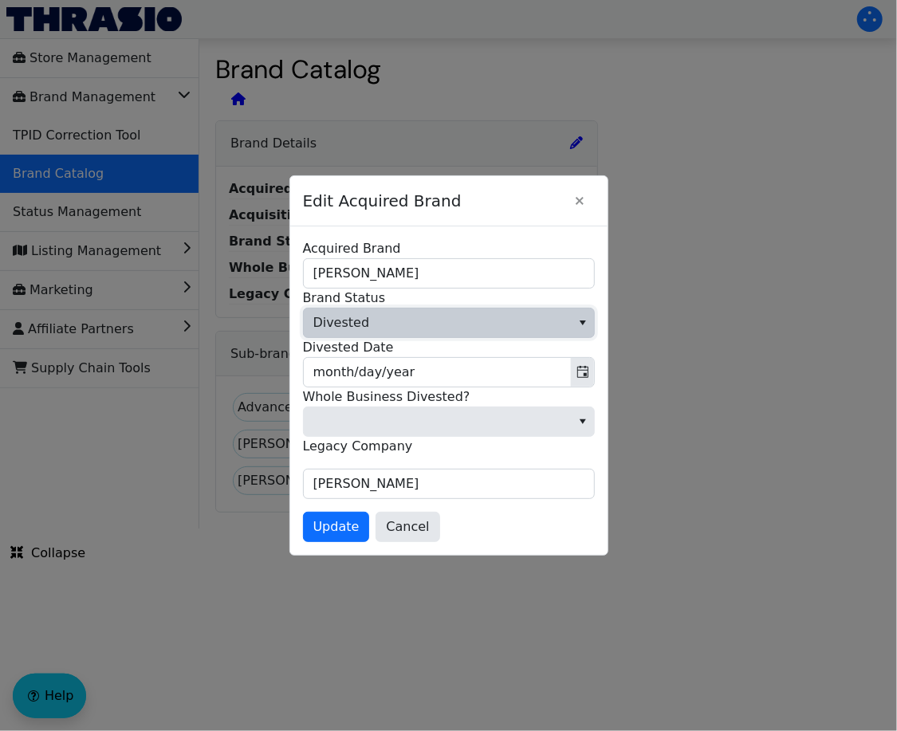
click at [454, 357] on span "month/day/year" at bounding box center [449, 372] width 292 height 30
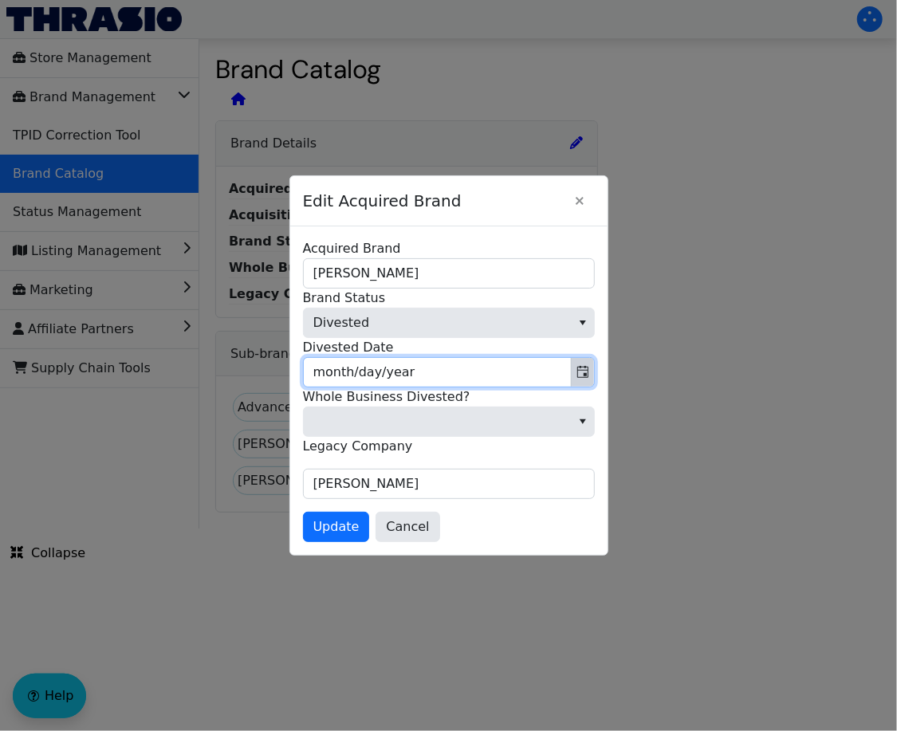
drag, startPoint x: 497, startPoint y: 368, endPoint x: 574, endPoint y: 370, distance: 76.6
click at [546, 368] on input "month/day/year" at bounding box center [437, 372] width 267 height 29
click at [592, 374] on button "Toggle calendar" at bounding box center [582, 372] width 23 height 29
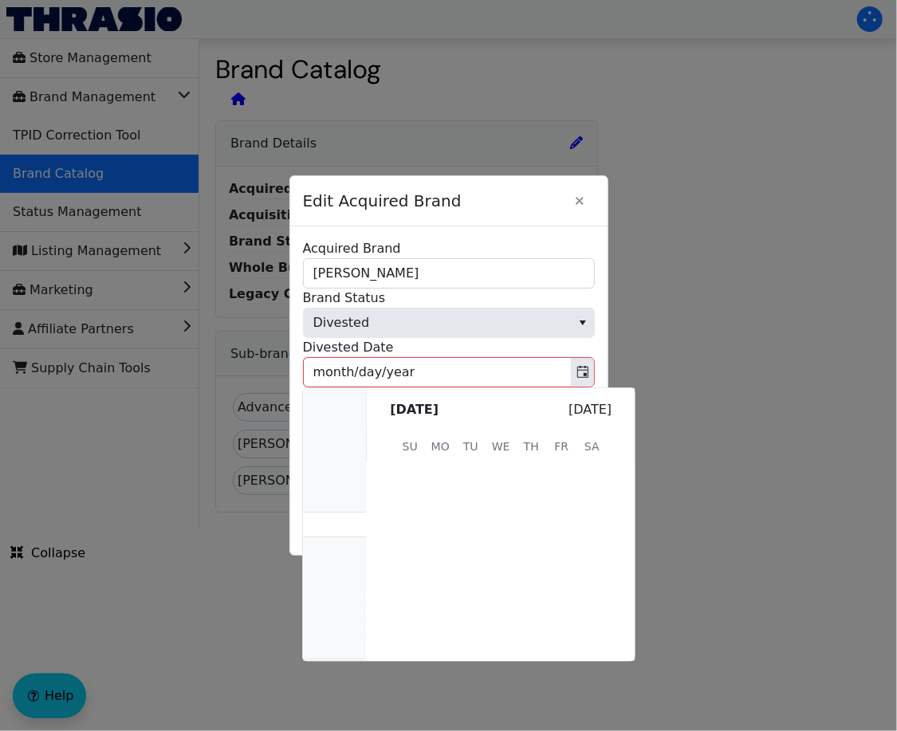
scroll to position [320008, 0]
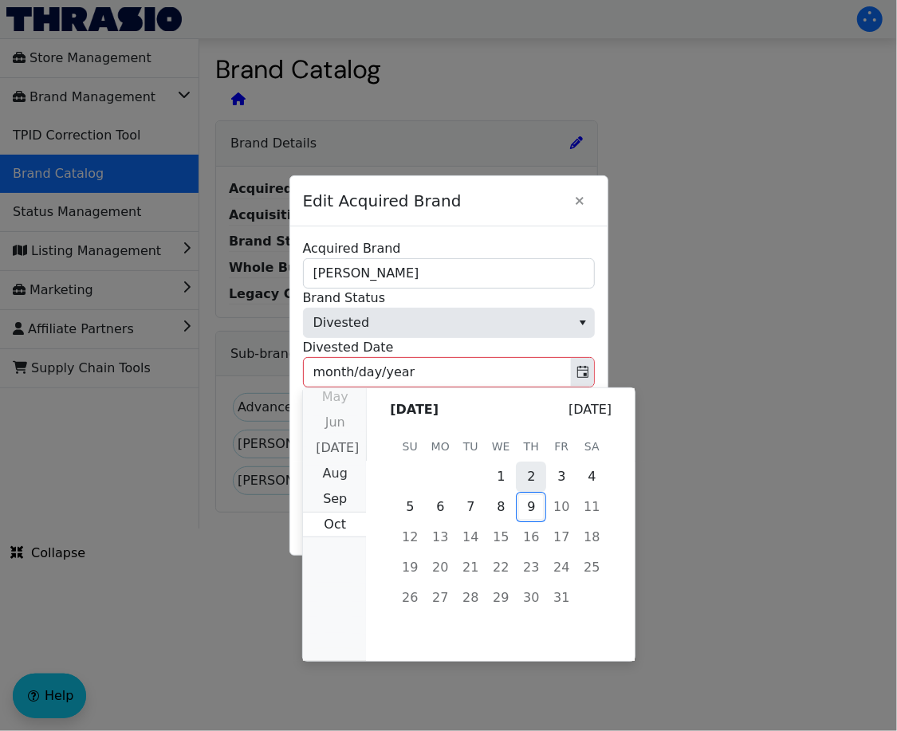
click at [532, 478] on span "2" at bounding box center [531, 477] width 30 height 30
type input "10/02/2025"
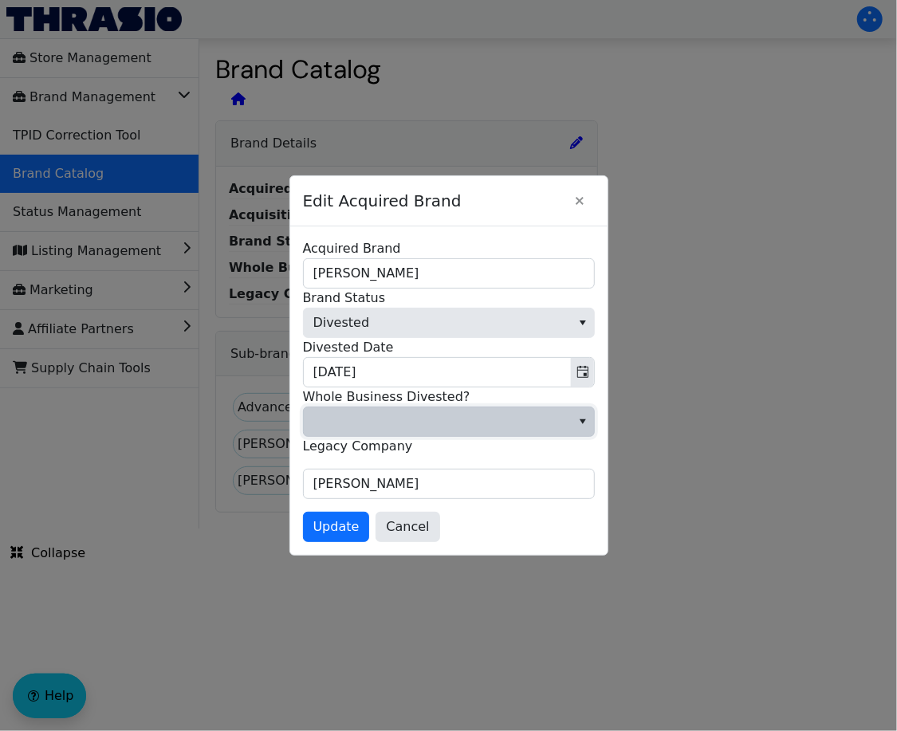
click at [462, 424] on span at bounding box center [437, 421] width 248 height 19
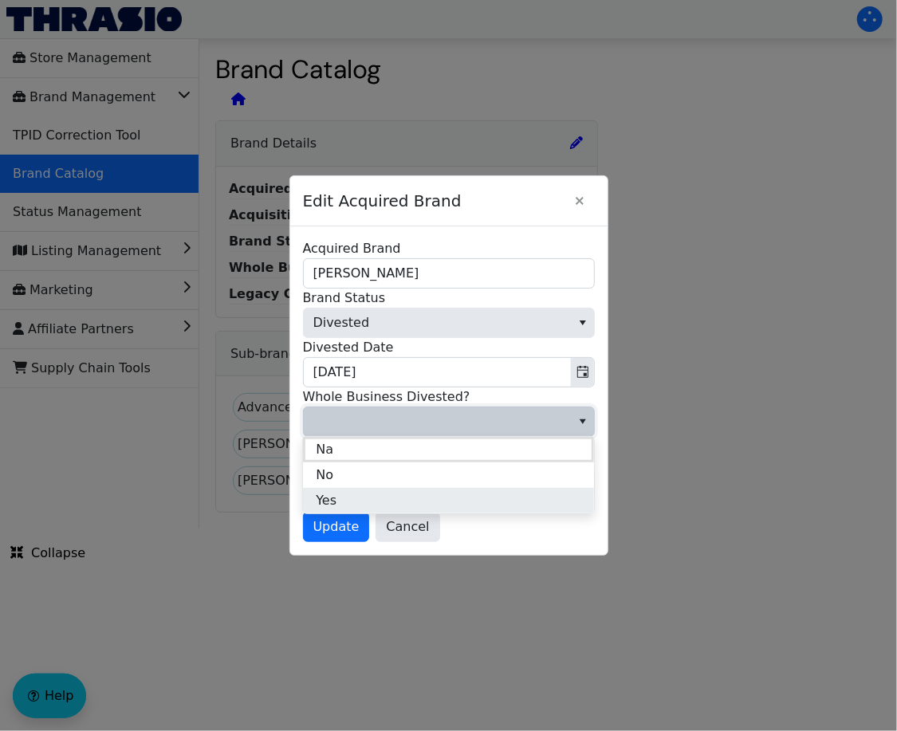
click at [415, 493] on li "Yes" at bounding box center [448, 501] width 291 height 26
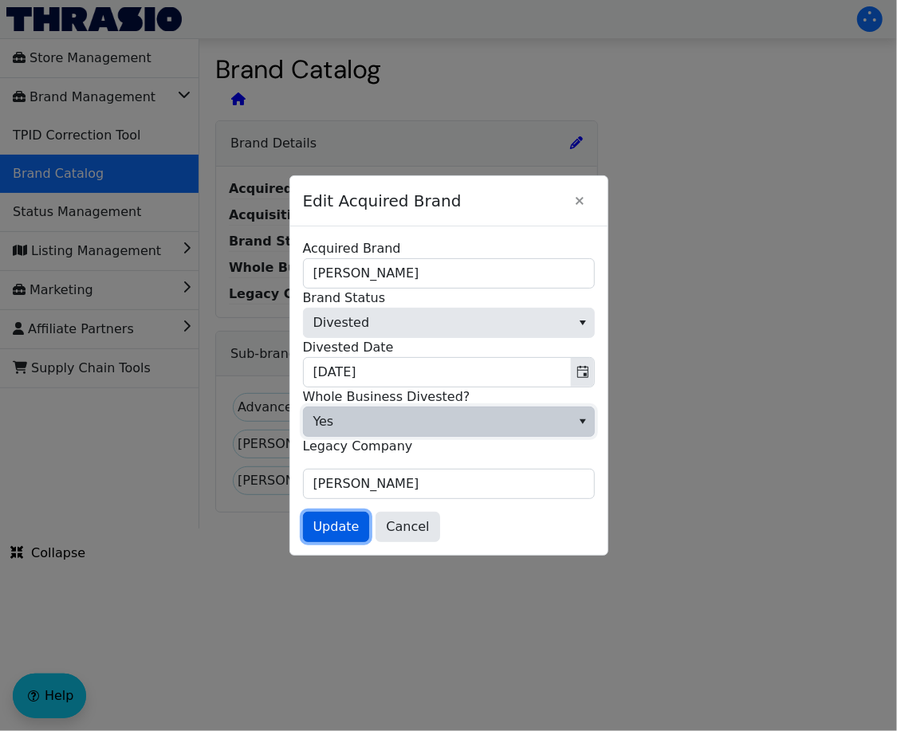
click at [321, 525] on span "Update" at bounding box center [336, 526] width 46 height 19
